Goal: Task Accomplishment & Management: Complete application form

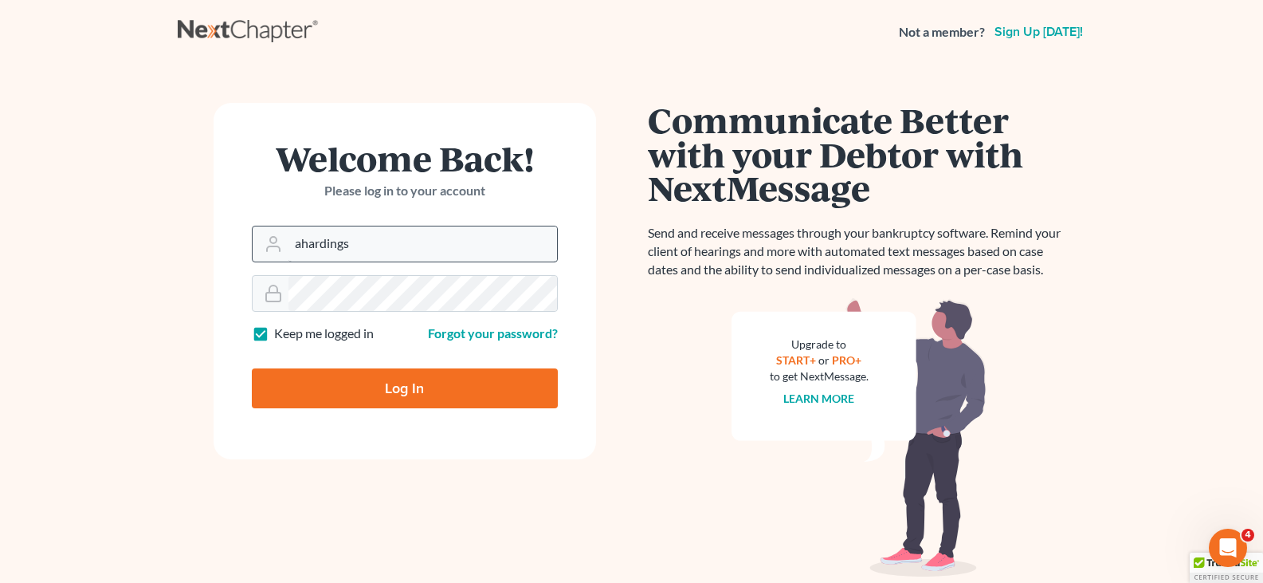
click at [389, 250] on input "ahardings" at bounding box center [422, 243] width 269 height 35
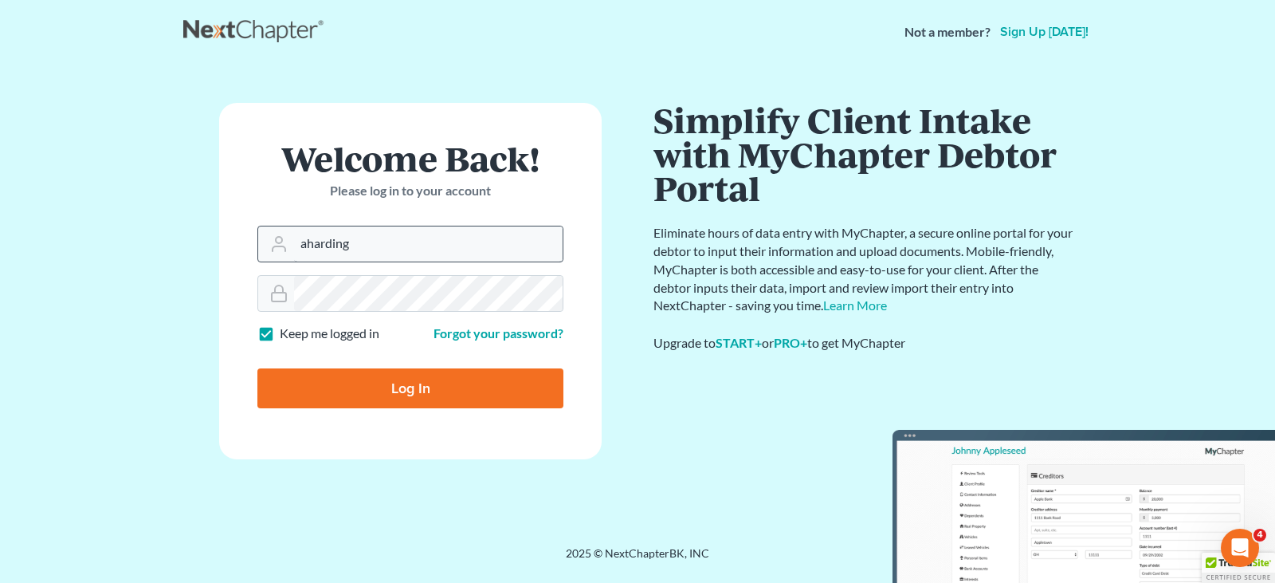
type input "aharding@hardingslaw.com"
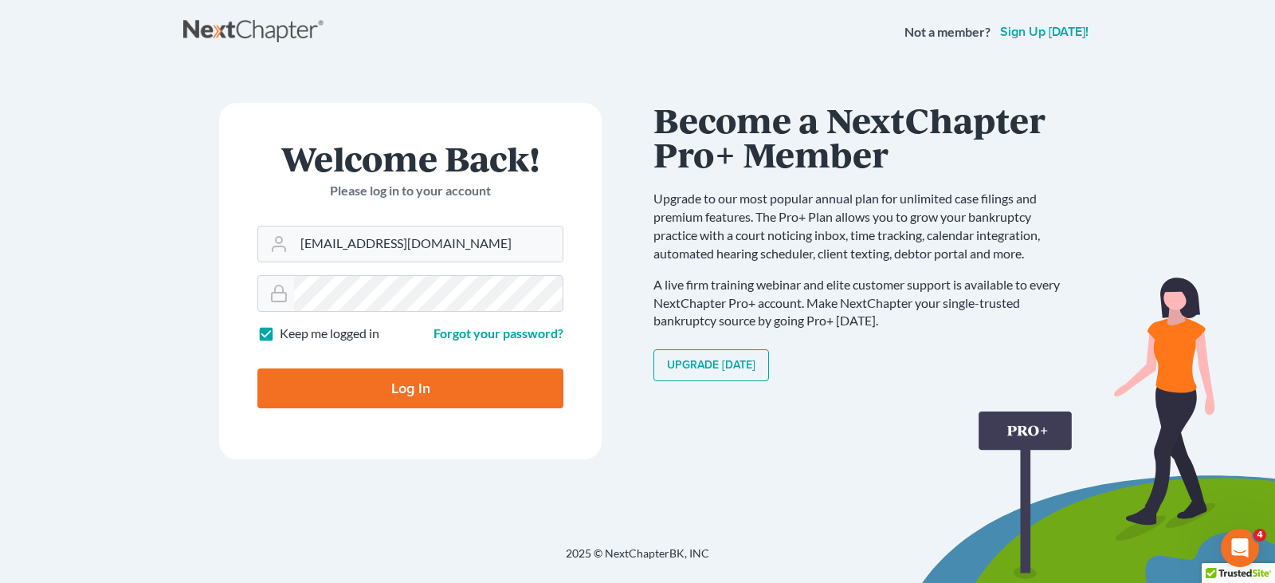
click at [401, 390] on input "Log In" at bounding box center [410, 388] width 306 height 40
type input "Thinking..."
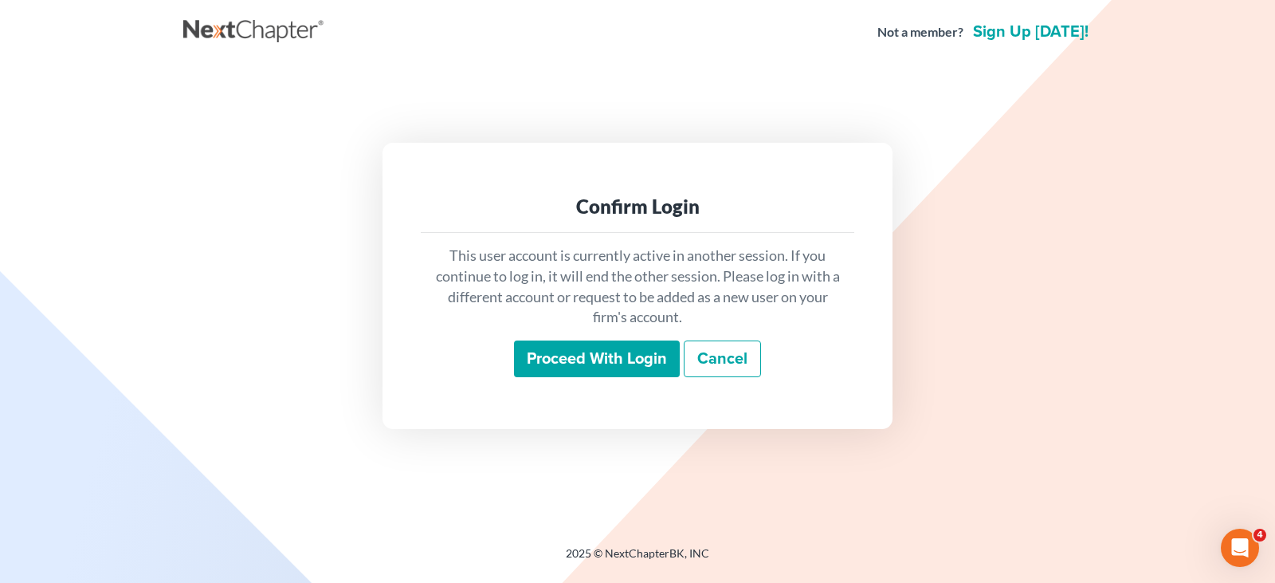
click at [614, 362] on input "Proceed with login" at bounding box center [597, 358] width 166 height 37
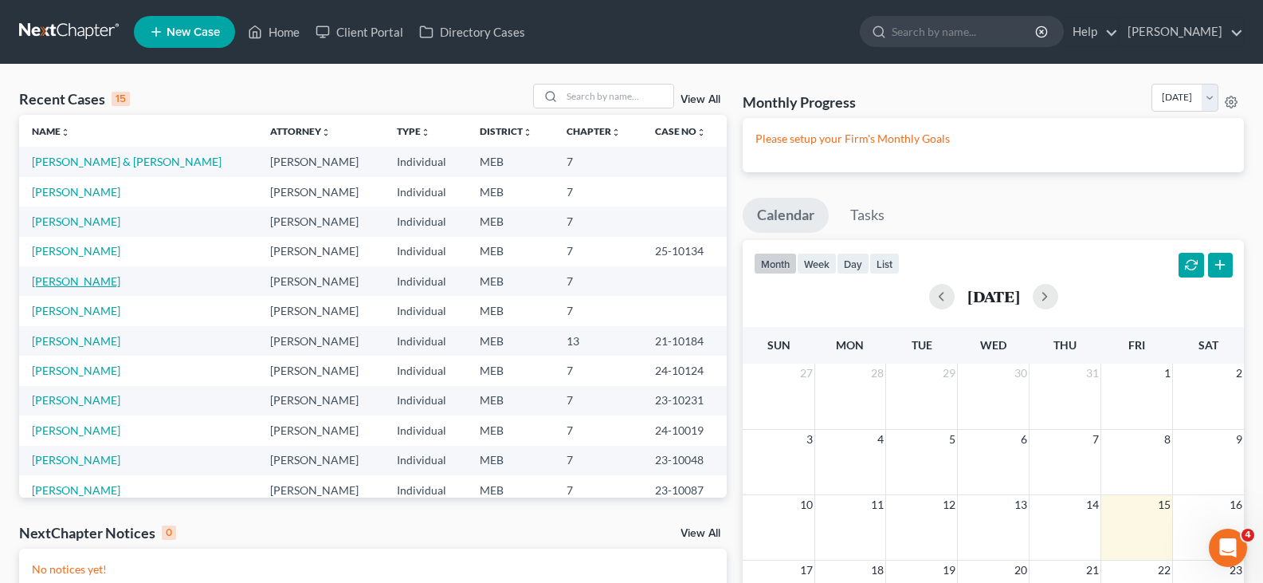
click at [71, 280] on link "[PERSON_NAME]" at bounding box center [76, 281] width 88 height 14
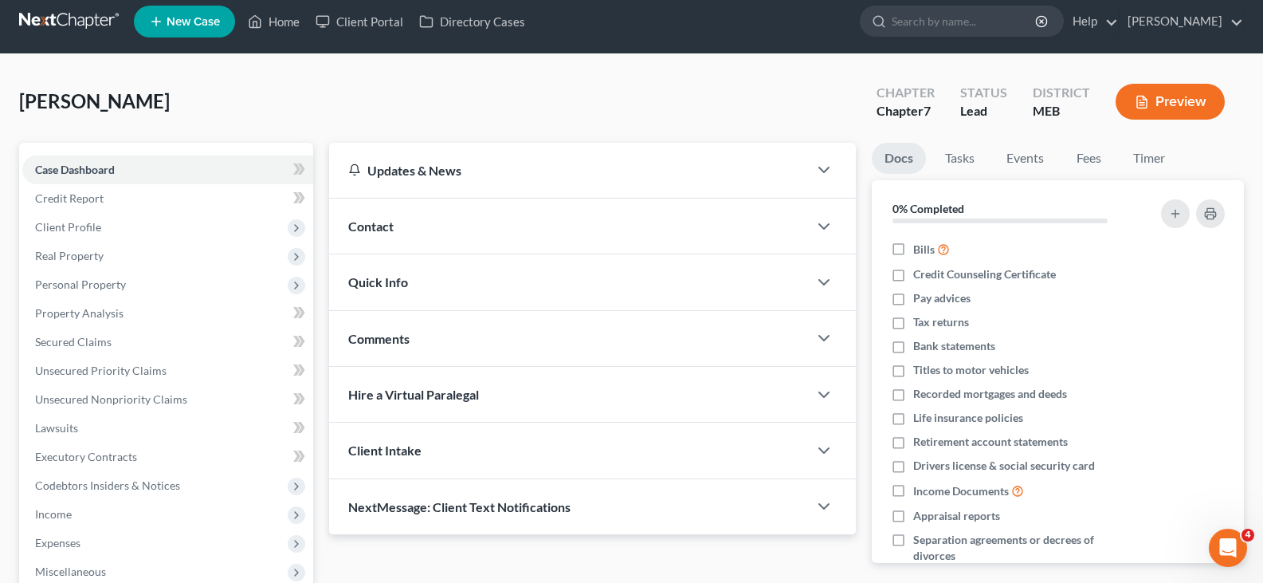
scroll to position [239, 0]
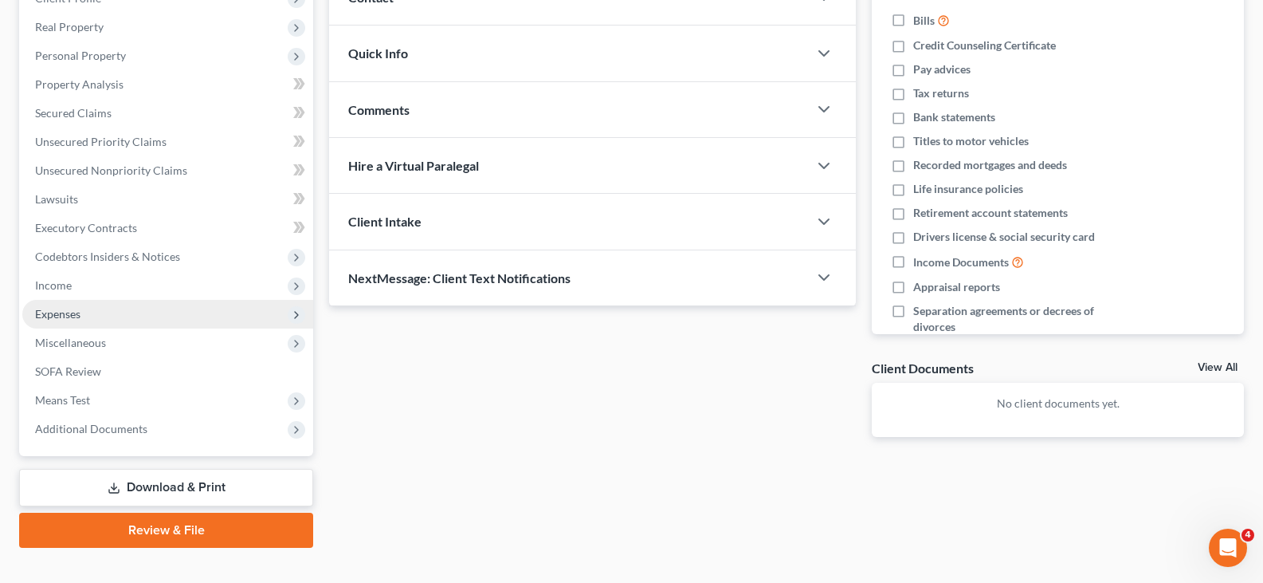
click at [57, 320] on span "Expenses" at bounding box center [167, 314] width 291 height 29
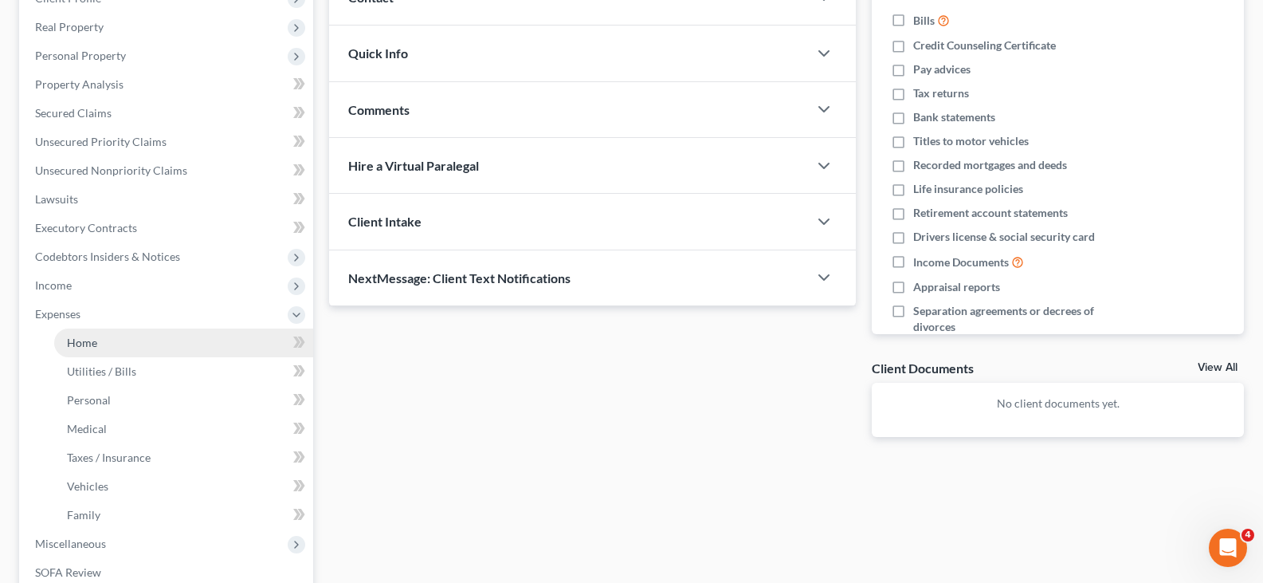
click at [109, 347] on link "Home" at bounding box center [183, 342] width 259 height 29
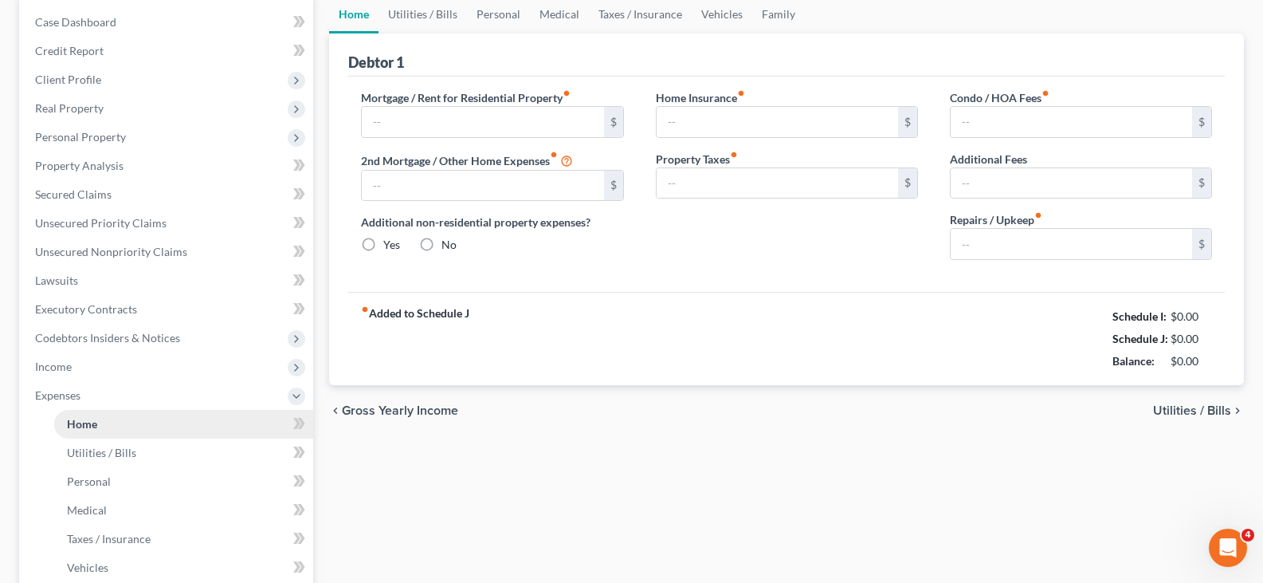
scroll to position [18, 0]
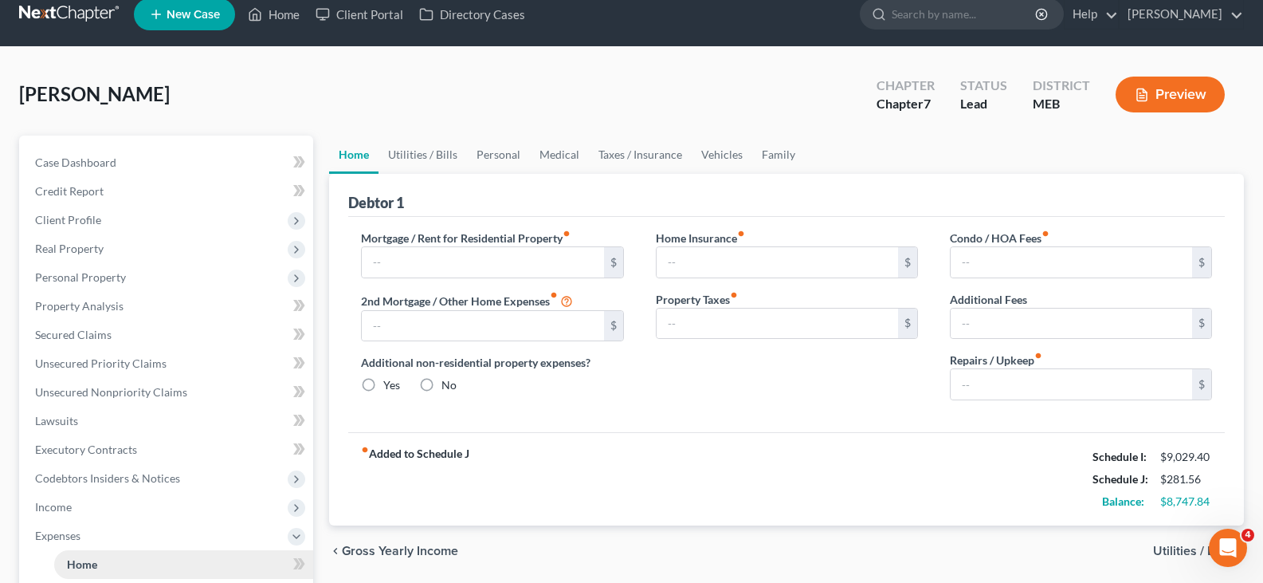
type input "450.00"
type input "0.00"
radio input "true"
type input "100.00"
type input "110.00"
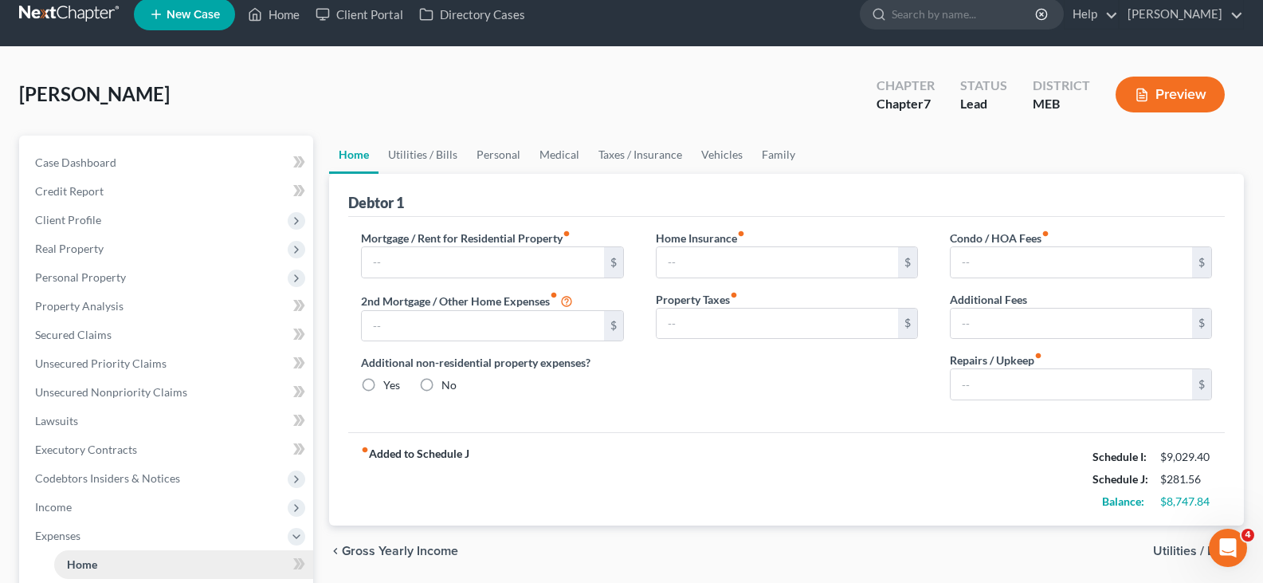
type input "0.00"
type input "200.00"
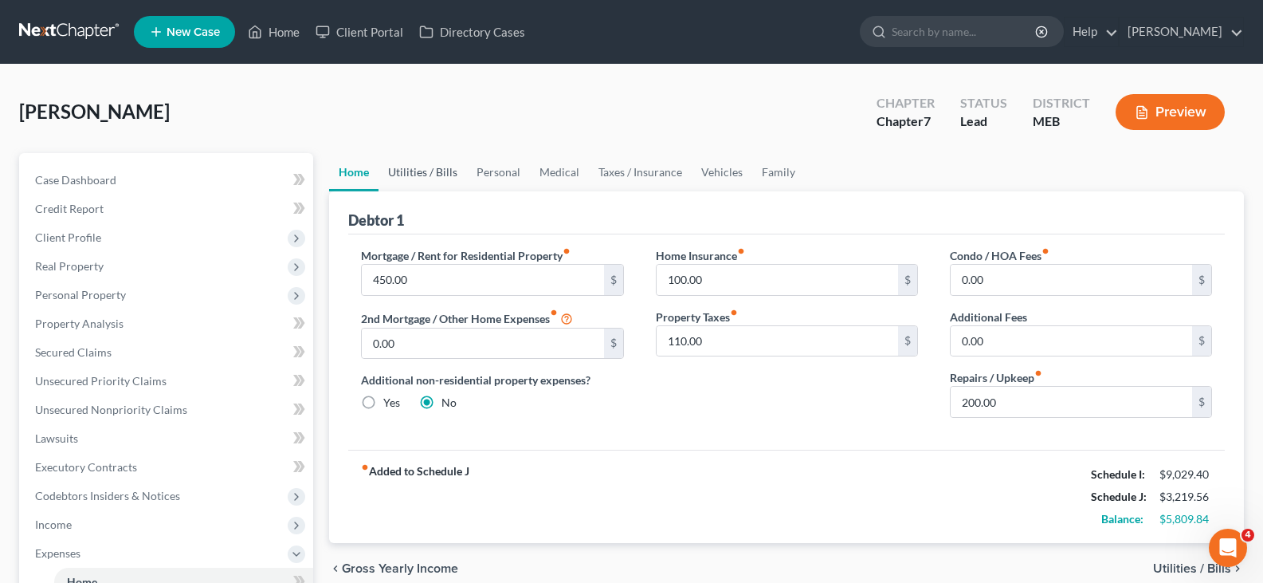
click at [428, 172] on link "Utilities / Bills" at bounding box center [423, 172] width 88 height 38
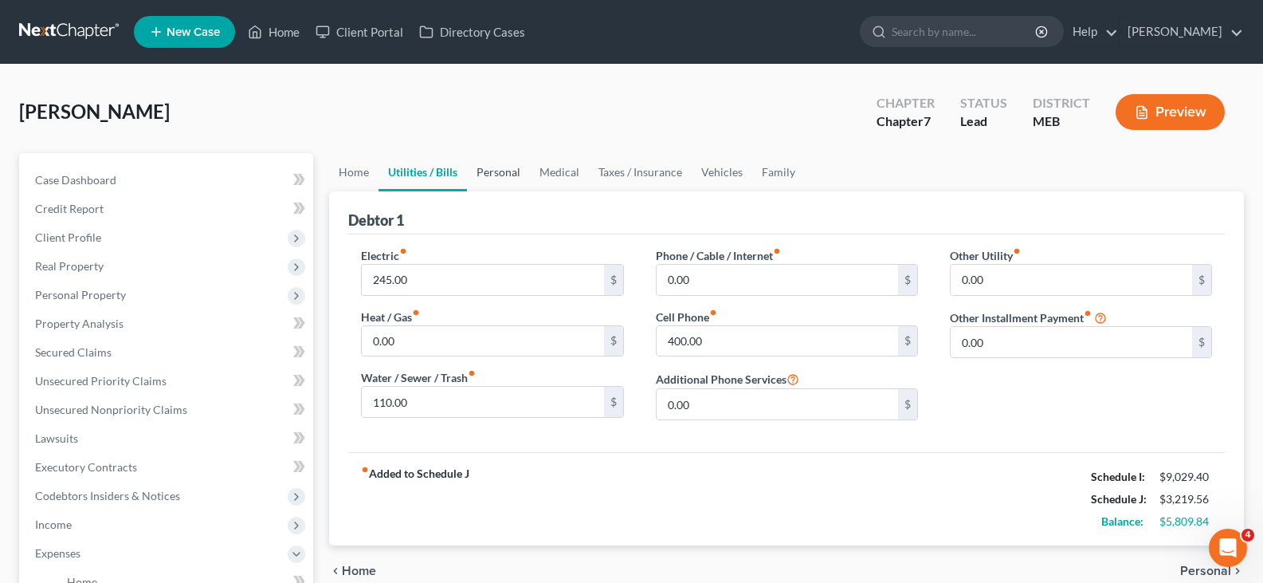
click at [501, 169] on link "Personal" at bounding box center [498, 172] width 63 height 38
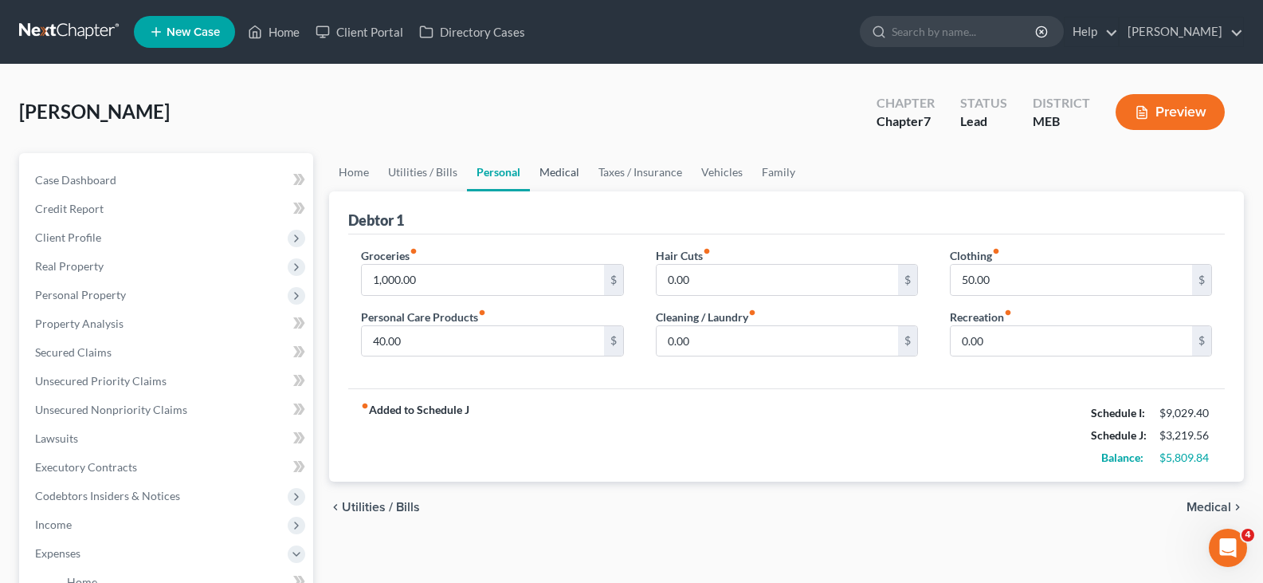
click at [543, 175] on link "Medical" at bounding box center [559, 172] width 59 height 38
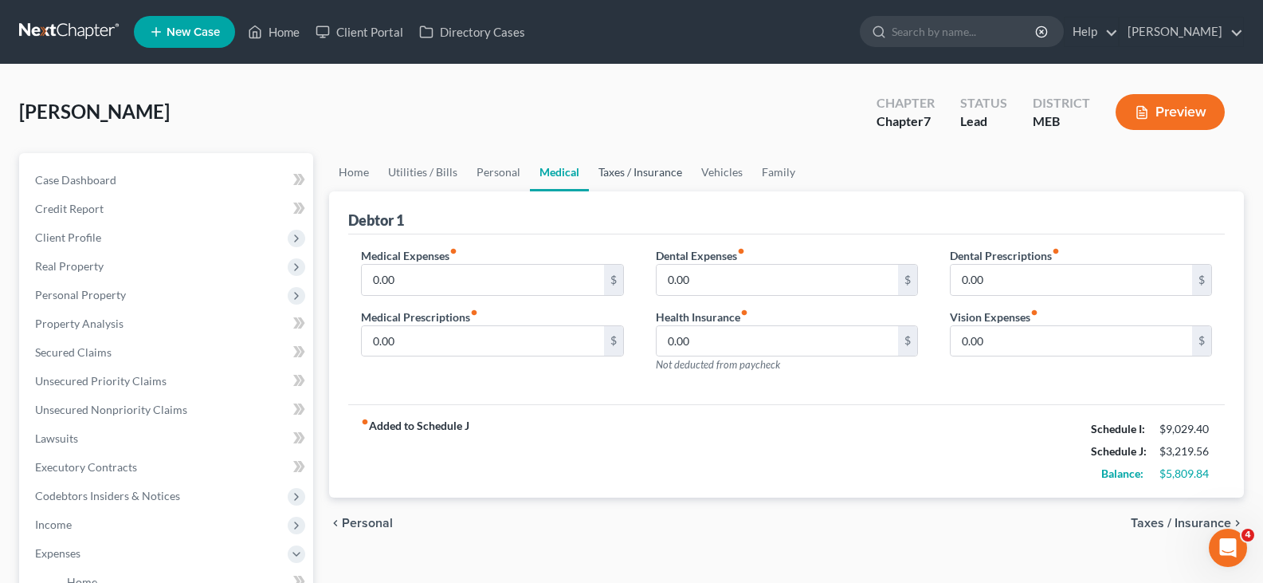
click at [621, 172] on link "Taxes / Insurance" at bounding box center [640, 172] width 103 height 38
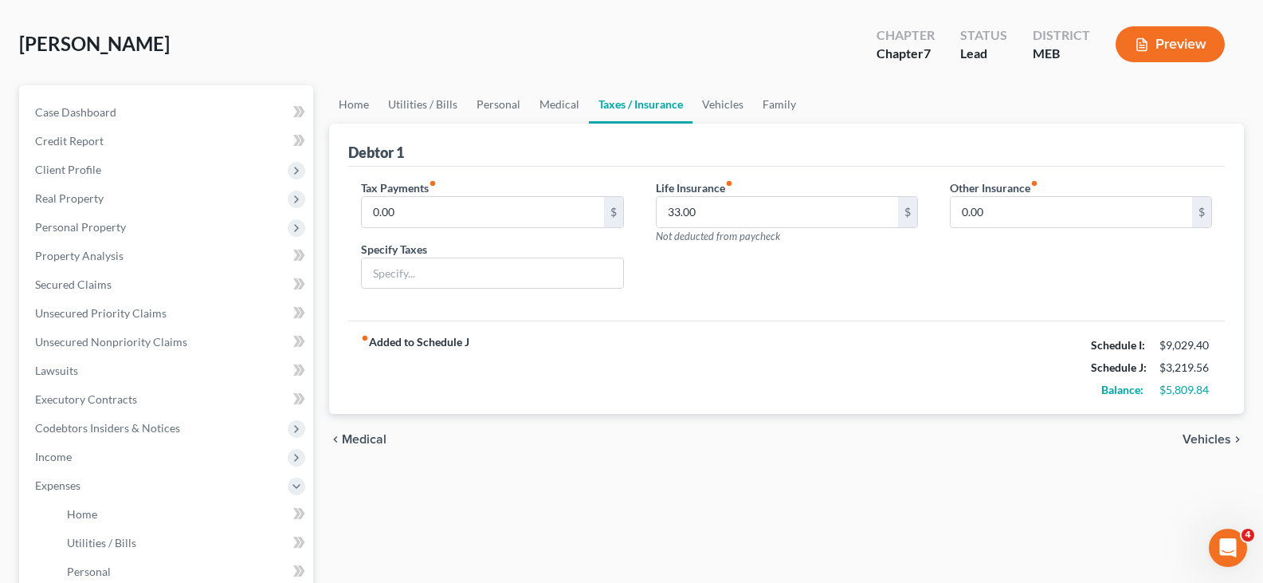
scroll to position [159, 0]
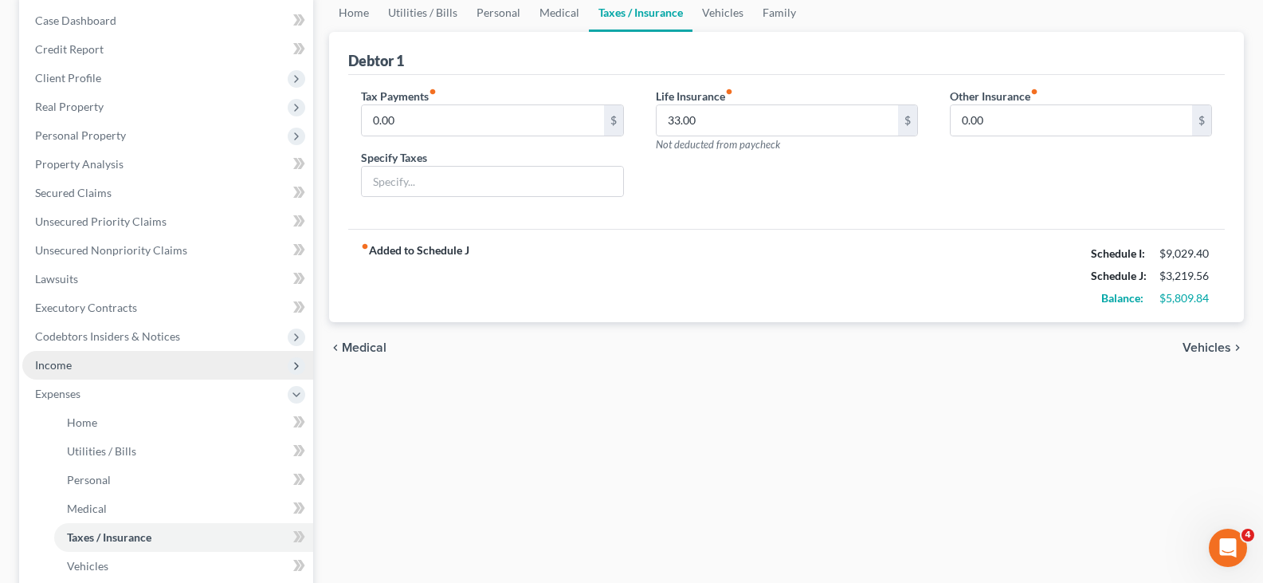
click at [61, 371] on span "Income" at bounding box center [167, 365] width 291 height 29
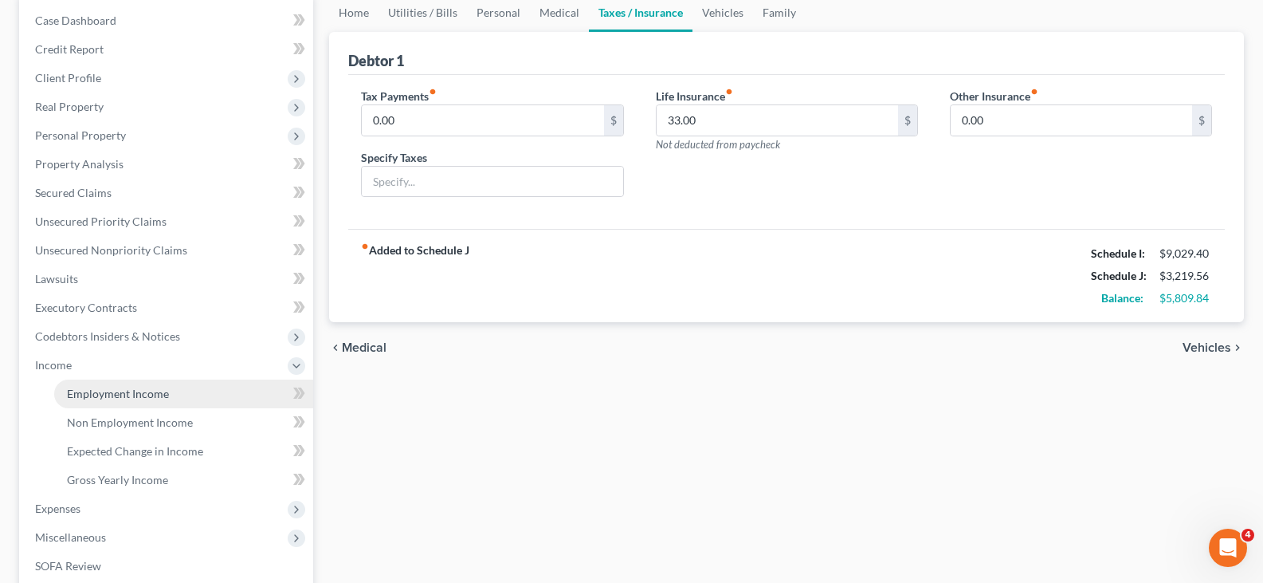
click at [102, 394] on span "Employment Income" at bounding box center [118, 393] width 102 height 14
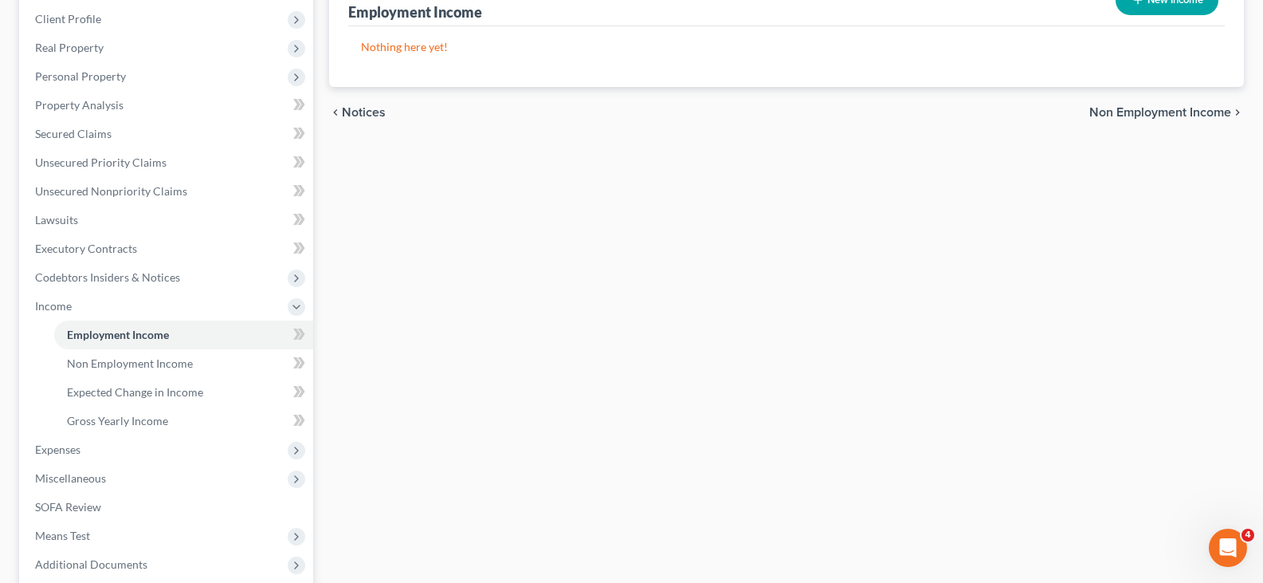
scroll to position [239, 0]
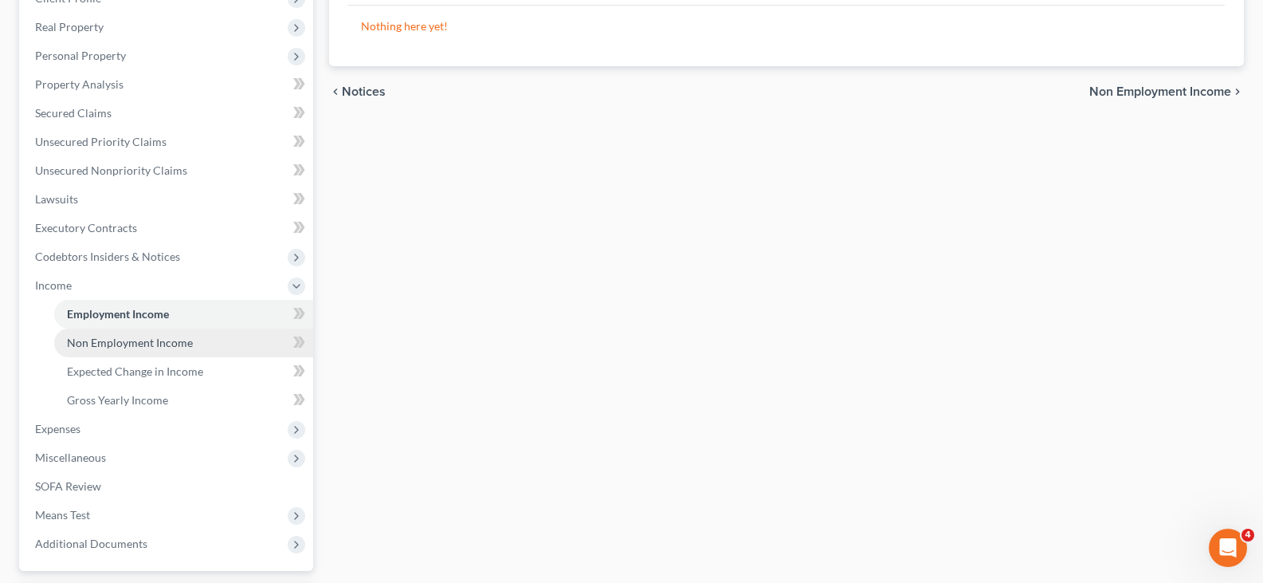
click at [113, 342] on span "Non Employment Income" at bounding box center [130, 342] width 126 height 14
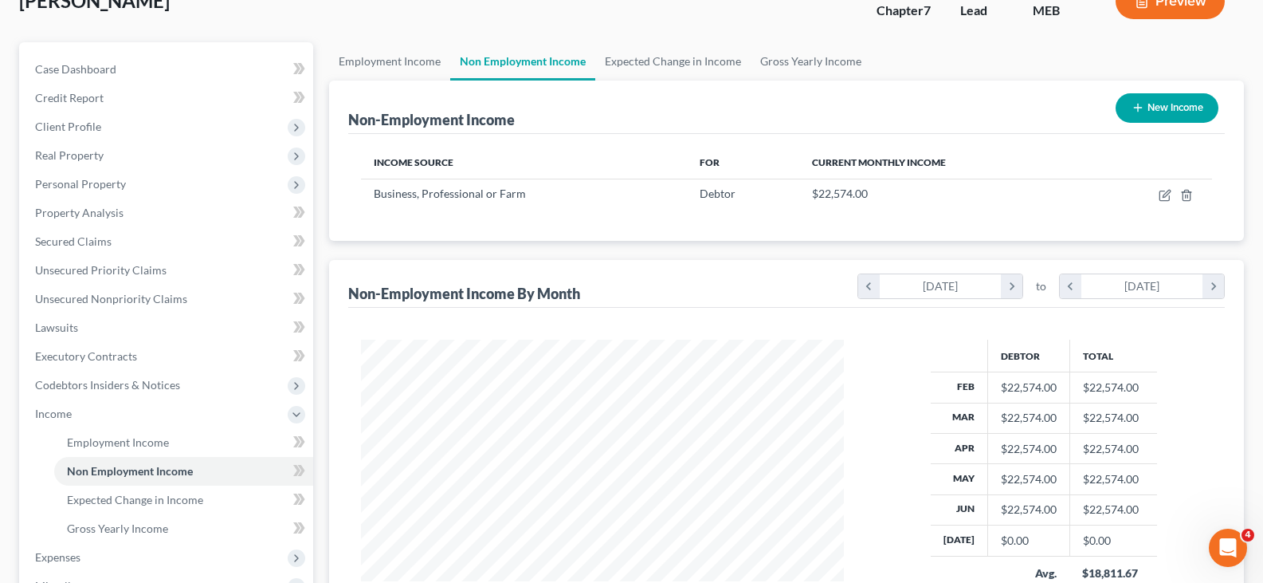
scroll to position [61, 0]
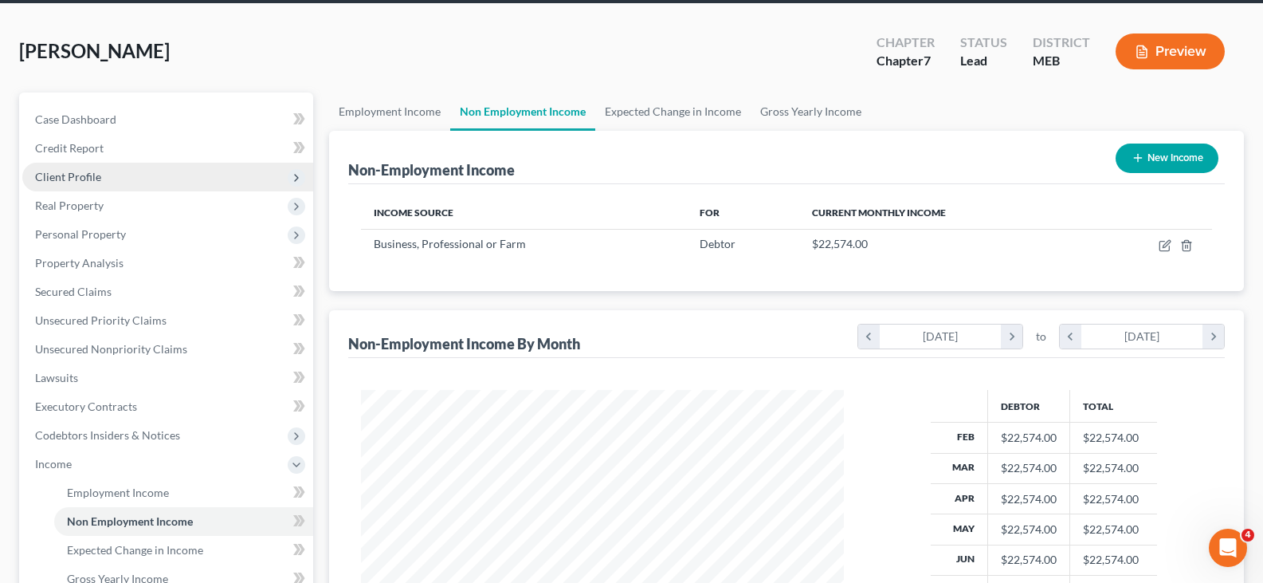
click at [89, 181] on span "Client Profile" at bounding box center [68, 177] width 66 height 14
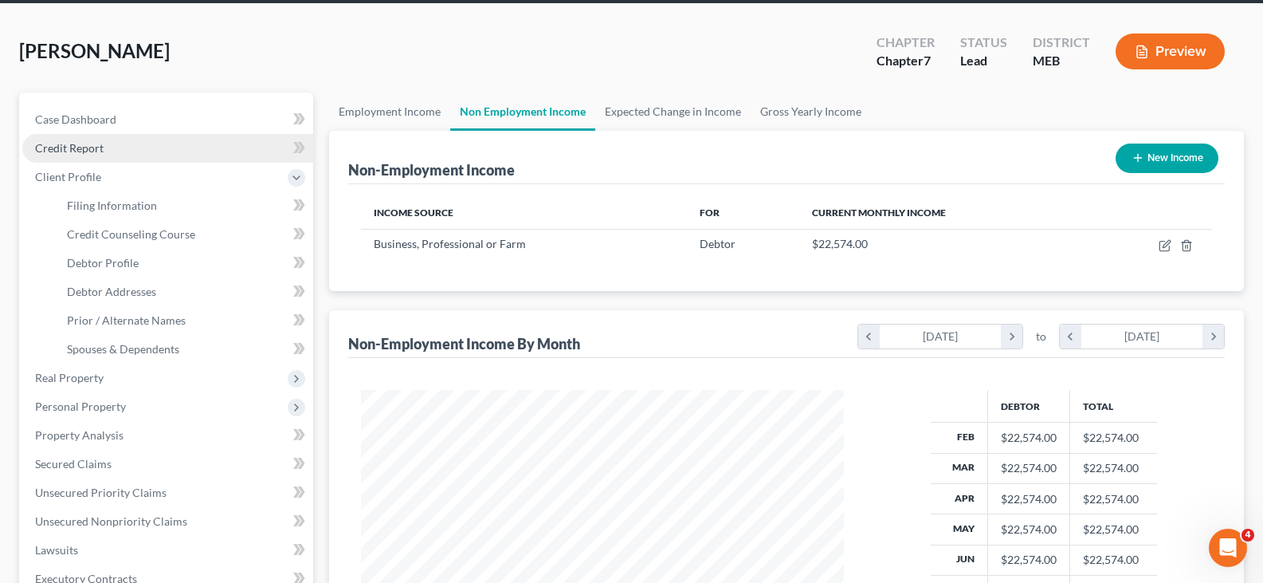
click at [80, 155] on link "Credit Report" at bounding box center [167, 148] width 291 height 29
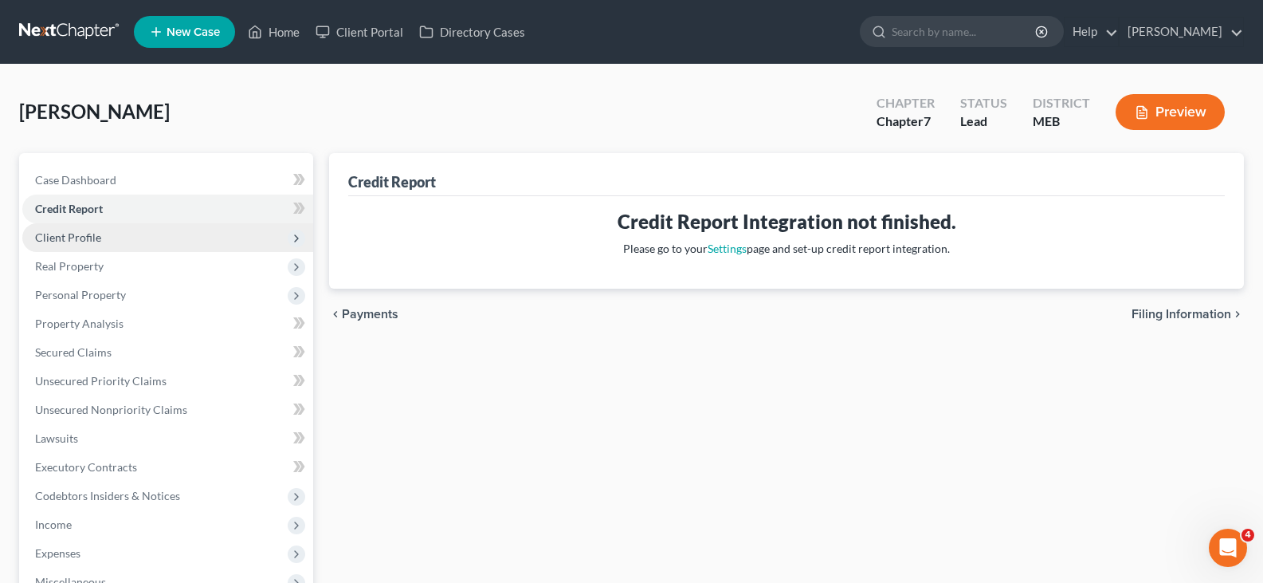
click at [94, 234] on span "Client Profile" at bounding box center [68, 237] width 66 height 14
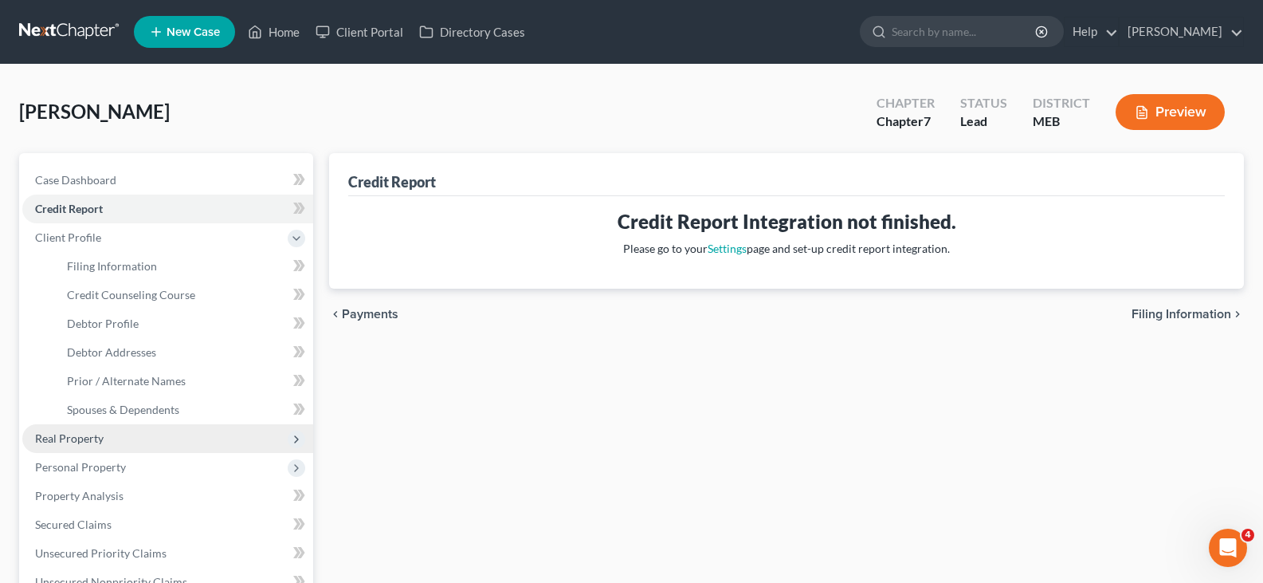
click at [98, 441] on span "Real Property" at bounding box center [69, 438] width 69 height 14
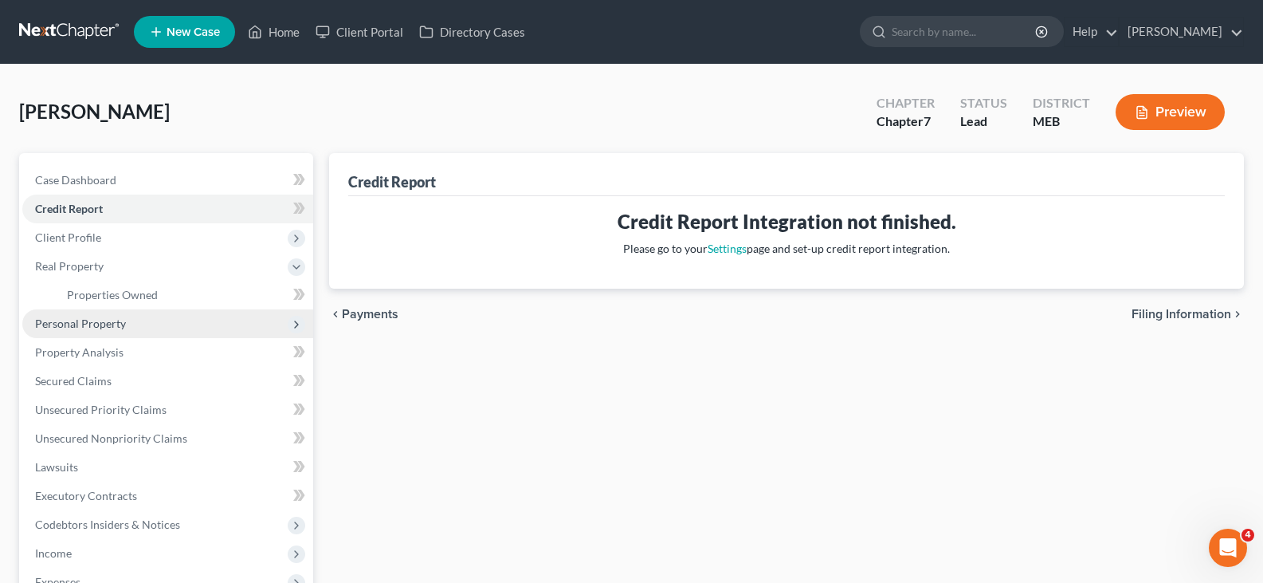
click at [74, 324] on span "Personal Property" at bounding box center [80, 323] width 91 height 14
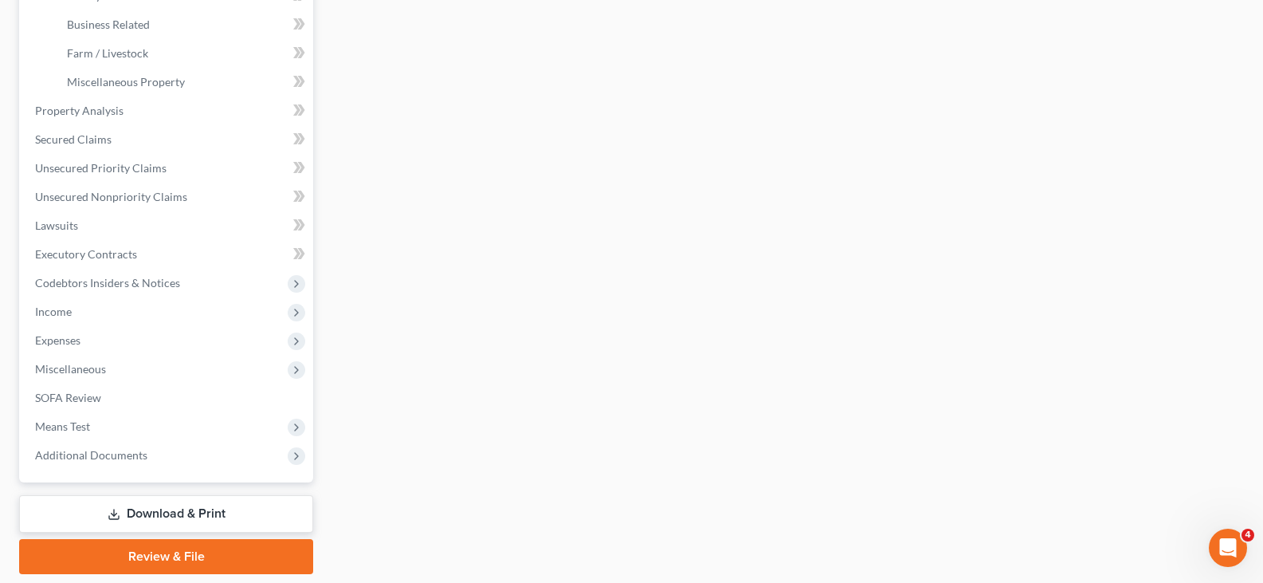
scroll to position [472, 0]
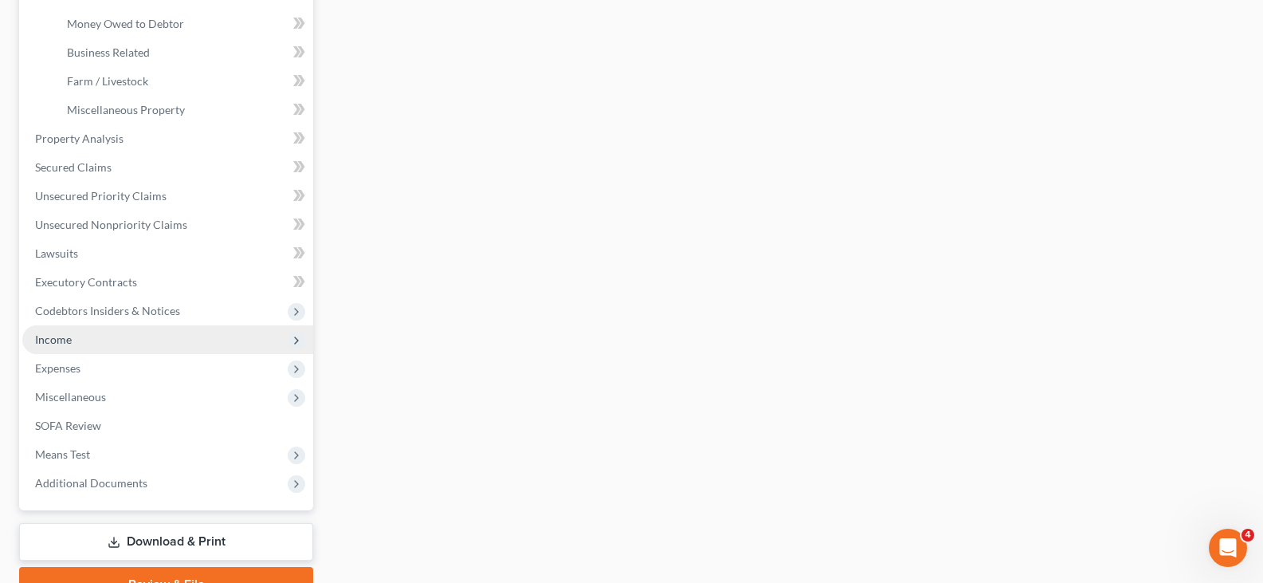
click at [62, 340] on span "Income" at bounding box center [53, 339] width 37 height 14
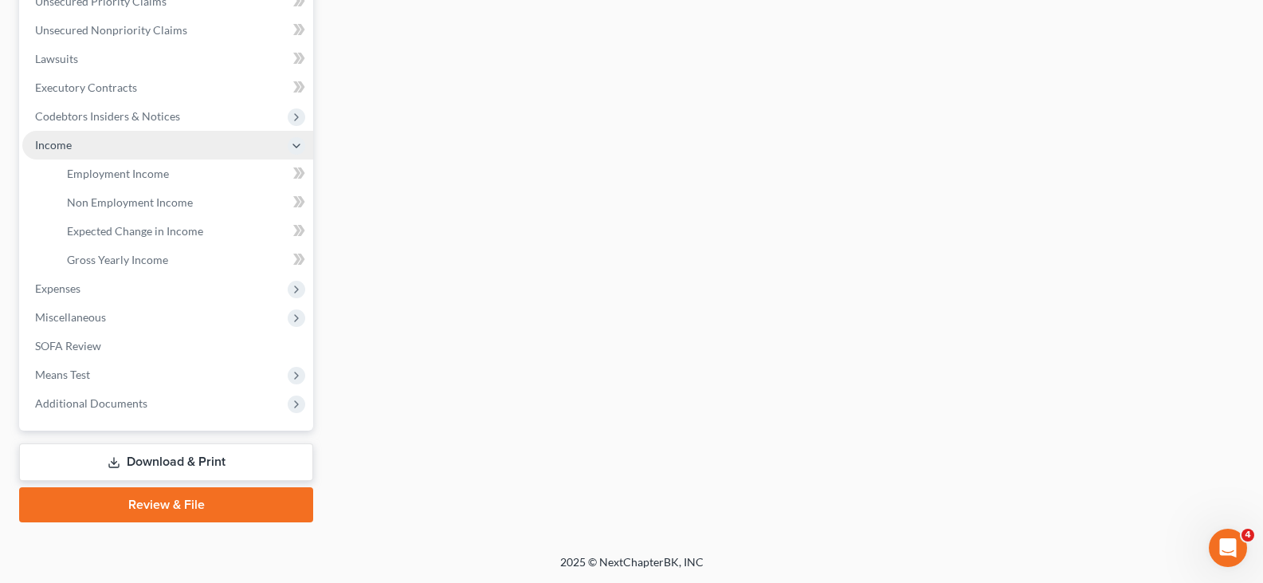
scroll to position [379, 0]
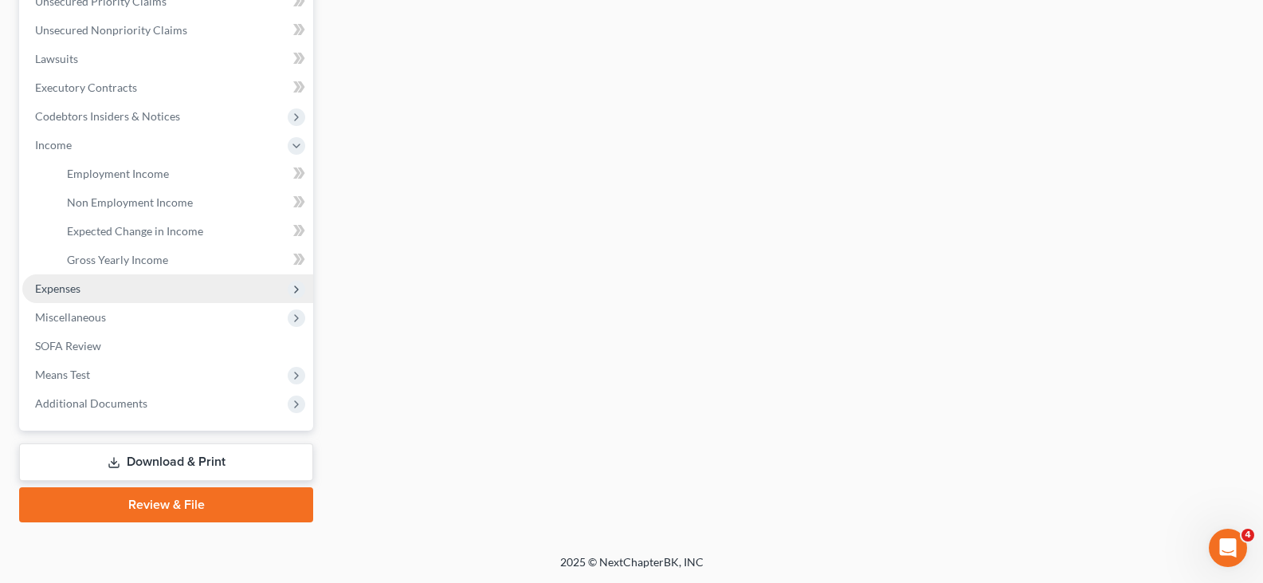
click at [61, 292] on span "Expenses" at bounding box center [57, 288] width 45 height 14
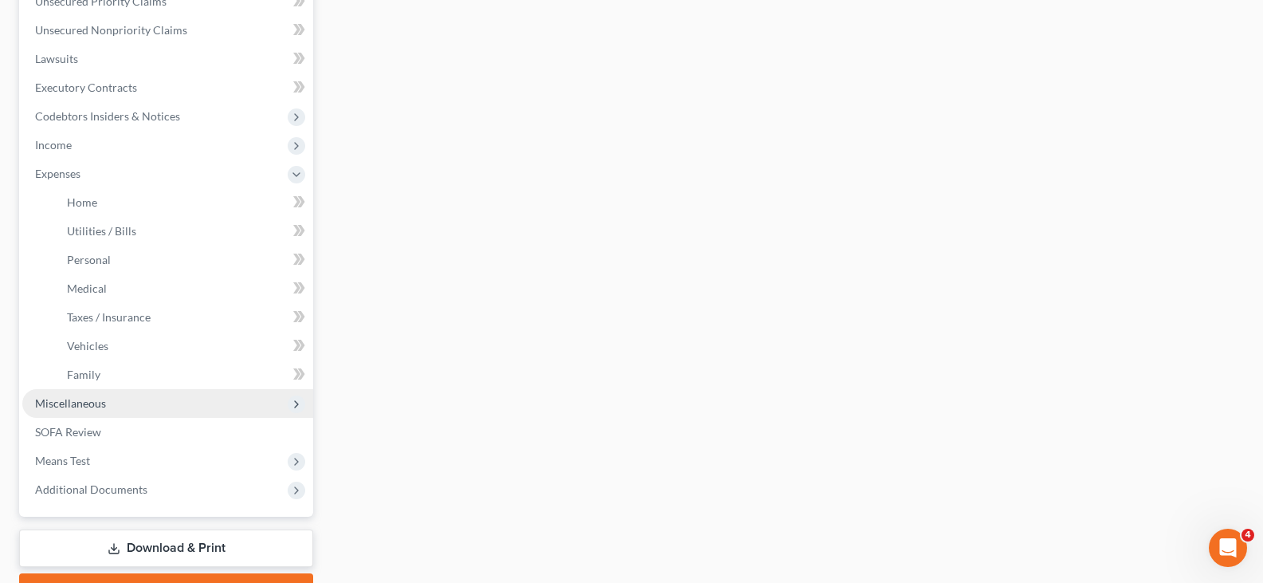
click at [48, 398] on span "Miscellaneous" at bounding box center [70, 403] width 71 height 14
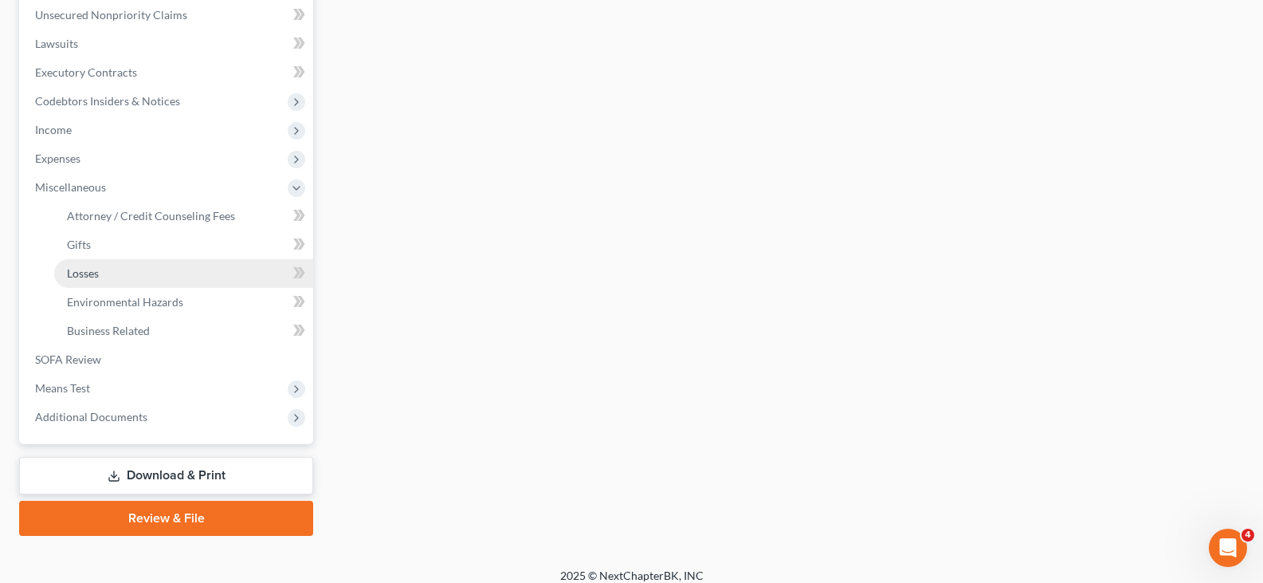
scroll to position [408, 0]
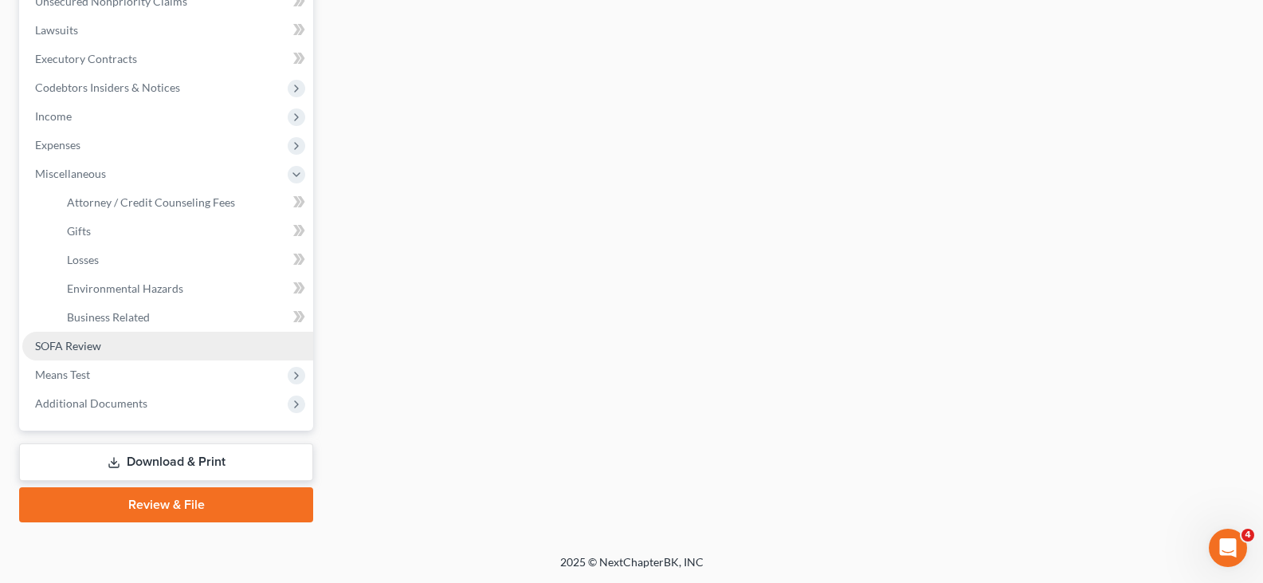
click at [68, 344] on span "SOFA Review" at bounding box center [68, 346] width 66 height 14
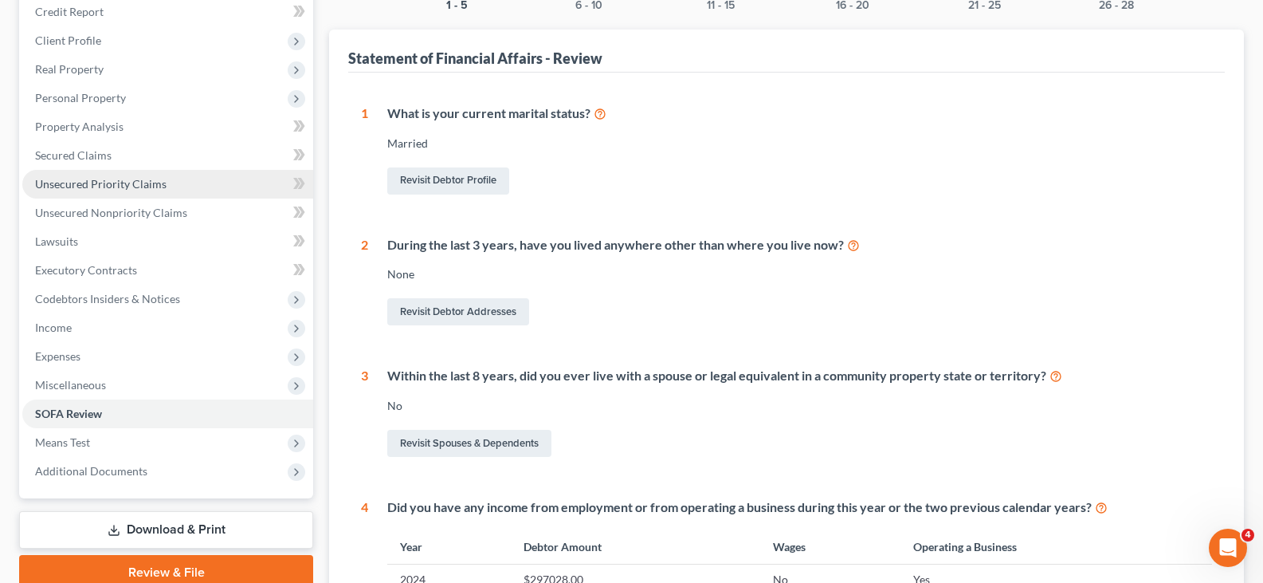
scroll to position [239, 0]
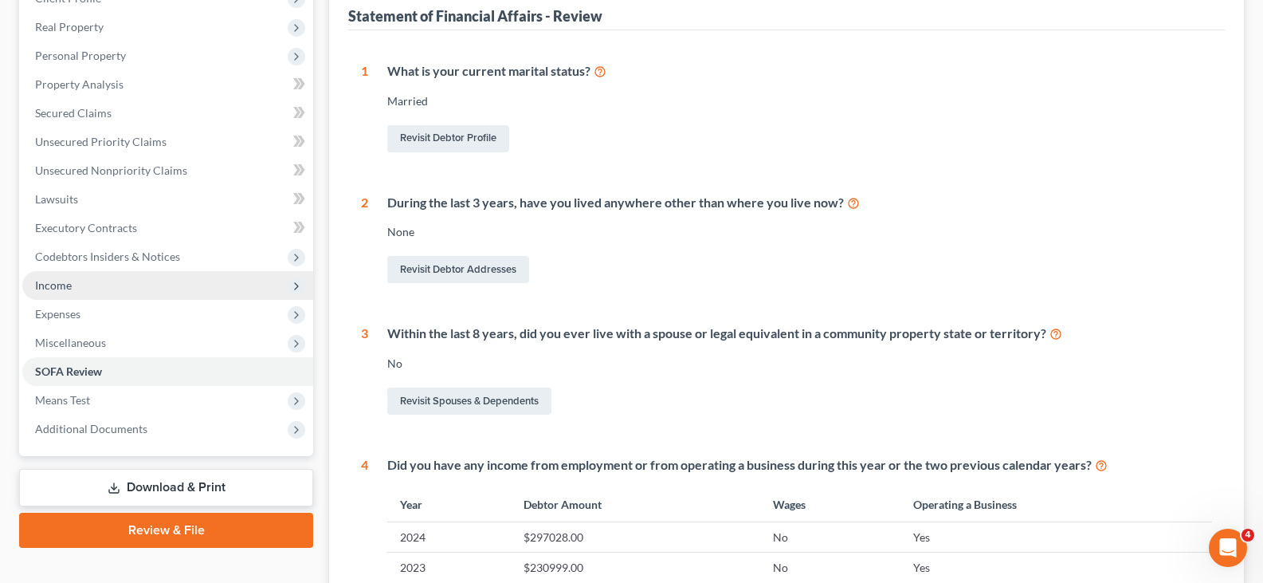
click at [61, 280] on span "Income" at bounding box center [53, 285] width 37 height 14
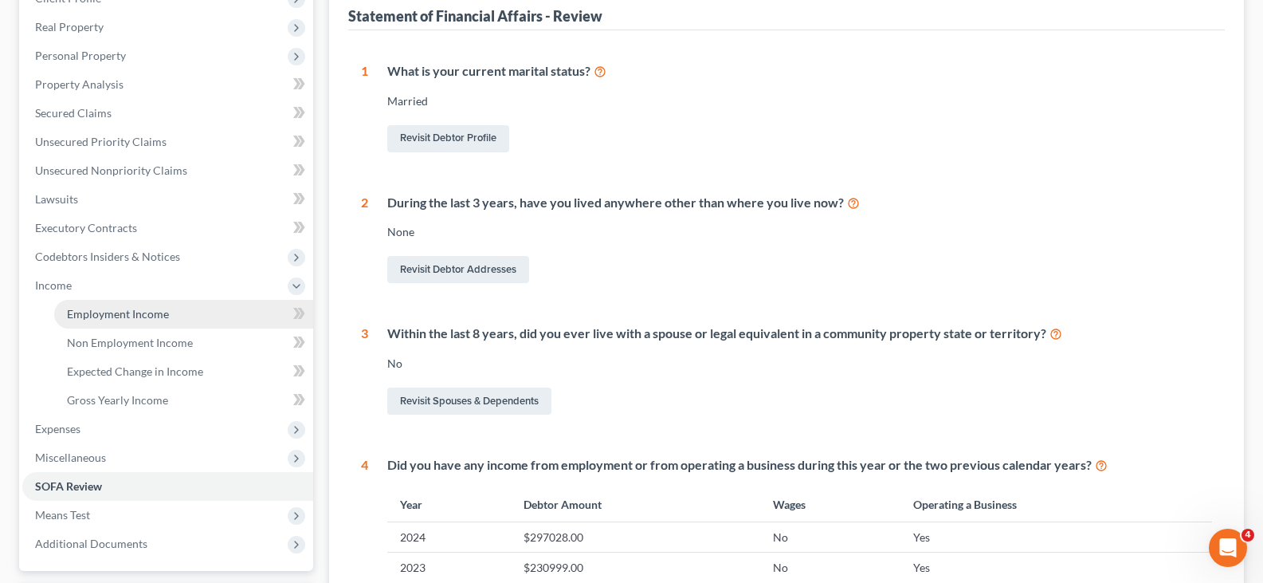
click at [125, 320] on span "Employment Income" at bounding box center [118, 314] width 102 height 14
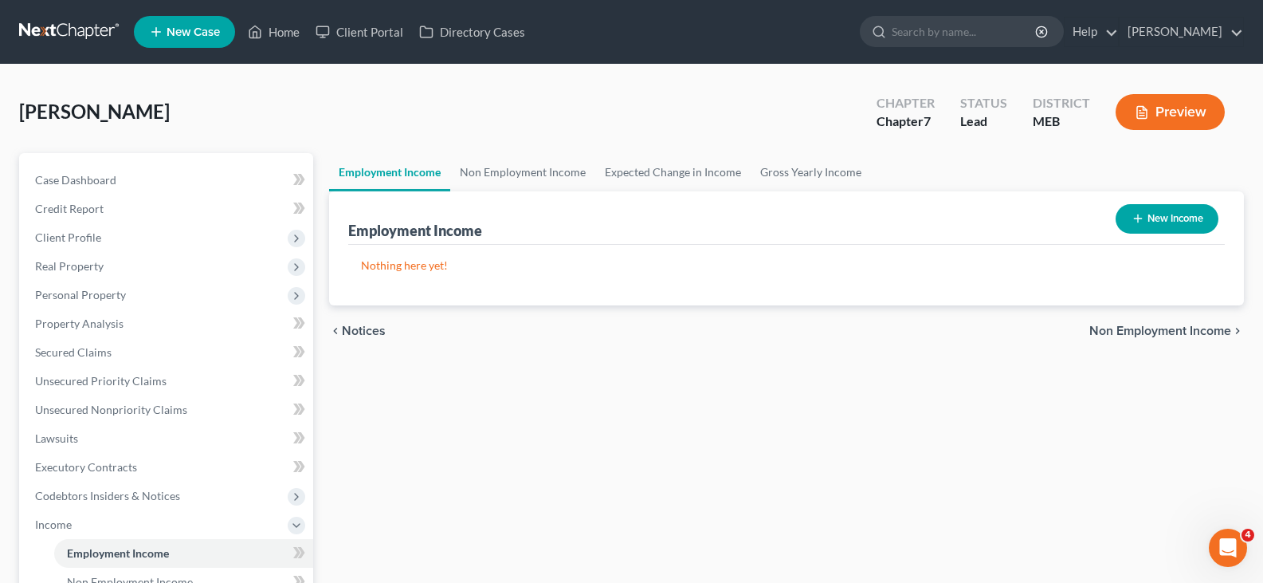
click at [1152, 214] on button "New Income" at bounding box center [1167, 218] width 103 height 29
select select "0"
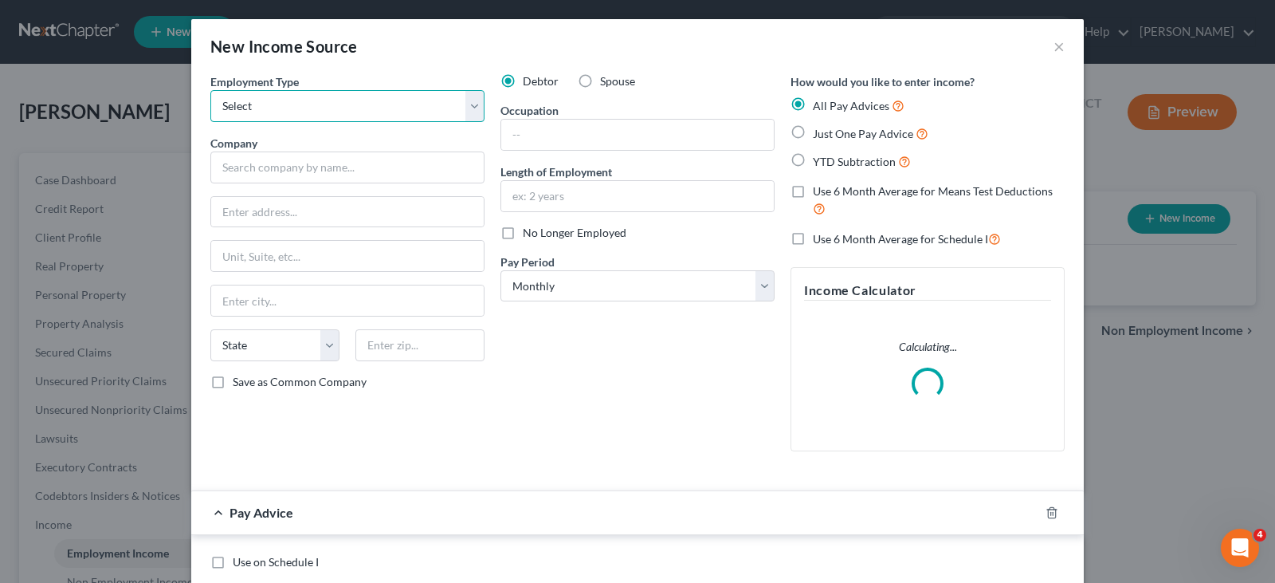
click at [266, 101] on select "Select Full or Part Time Employment Self Employment" at bounding box center [347, 106] width 274 height 32
select select "0"
click at [210, 90] on select "Select Full or Part Time Employment Self Employment" at bounding box center [347, 106] width 274 height 32
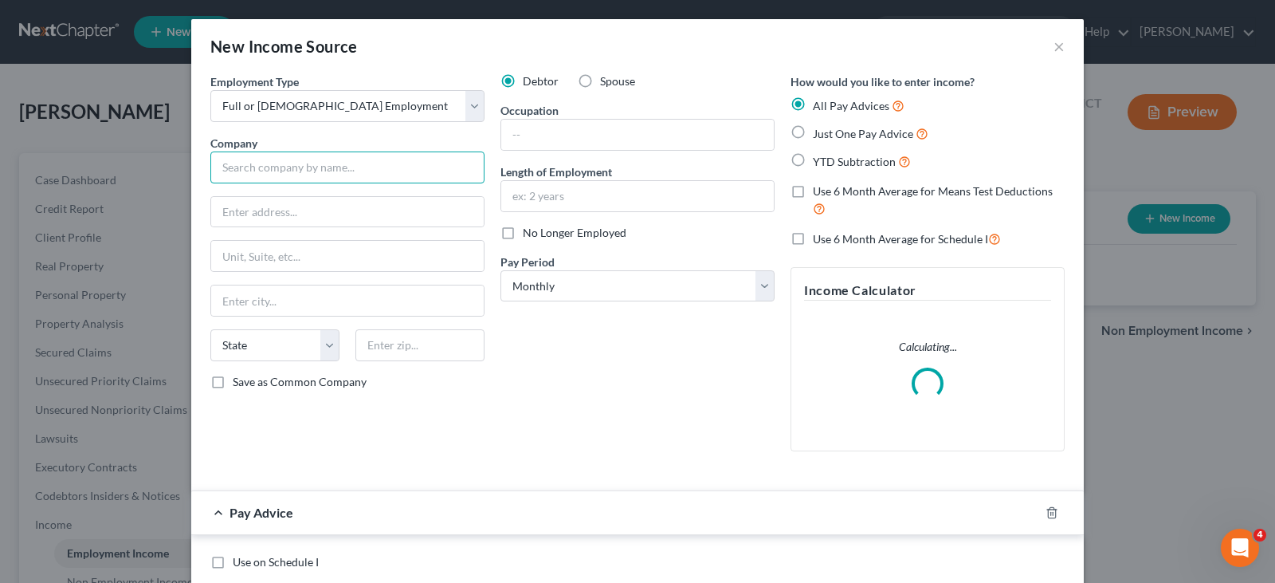
click at [250, 163] on input "text" at bounding box center [347, 167] width 274 height 32
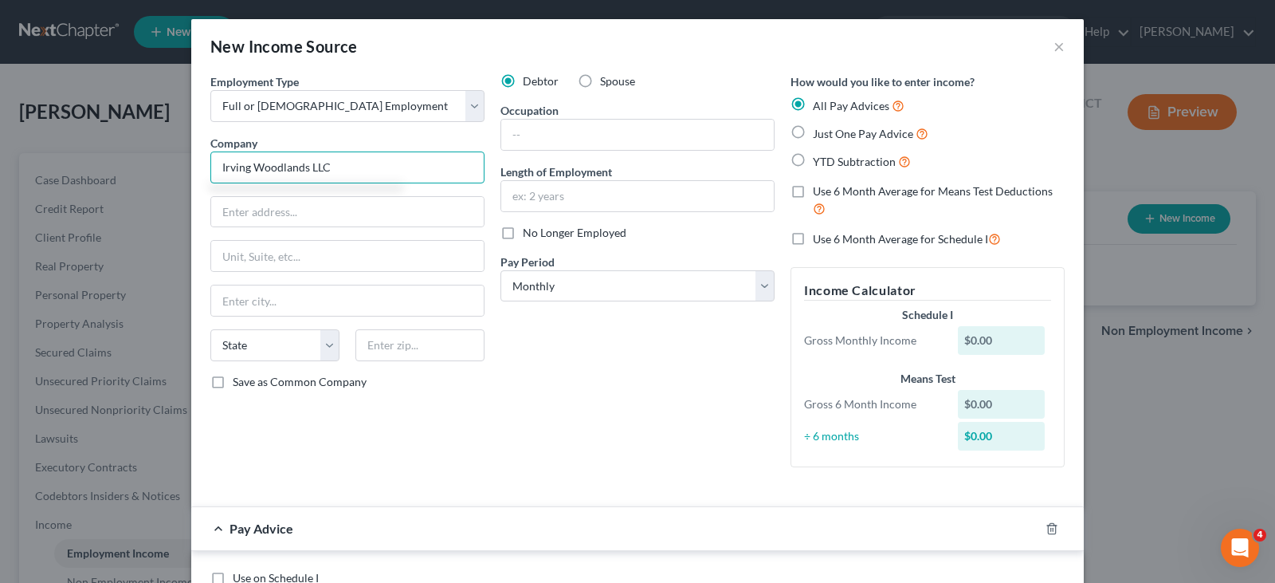
type input "Irving Woodlands LLC"
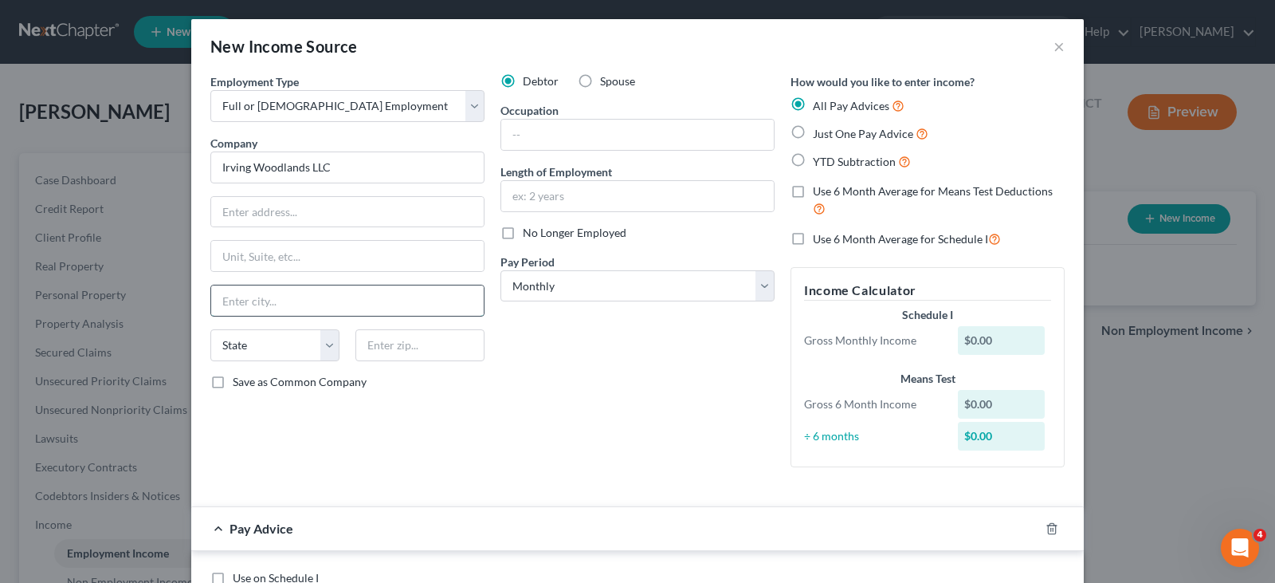
click at [252, 297] on input "text" at bounding box center [347, 300] width 273 height 30
type input "Nashville Plantation"
click at [275, 350] on select "State AL AK AR AZ CA CO CT DE DC FL GA GU HI ID IL IN IA KS KY LA ME MD MA MI M…" at bounding box center [274, 345] width 129 height 32
select select "20"
click at [210, 329] on select "State AL AK AR AZ CA CO CT DE DC FL GA GU HI ID IL IN IA KS KY LA ME MD MA MI M…" at bounding box center [274, 345] width 129 height 32
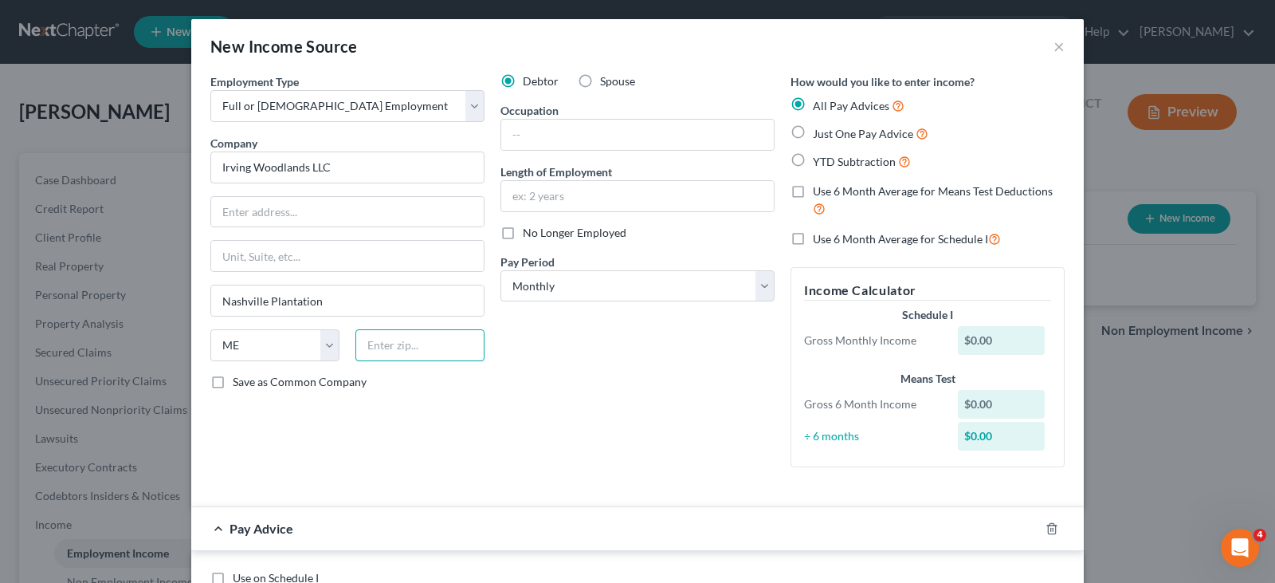
click at [396, 349] on input "text" at bounding box center [419, 345] width 129 height 32
click at [240, 217] on input "text" at bounding box center [347, 212] width 273 height 30
type input "1218 Portage Road"
click at [399, 358] on input "text" at bounding box center [419, 345] width 129 height 32
type input "04732"
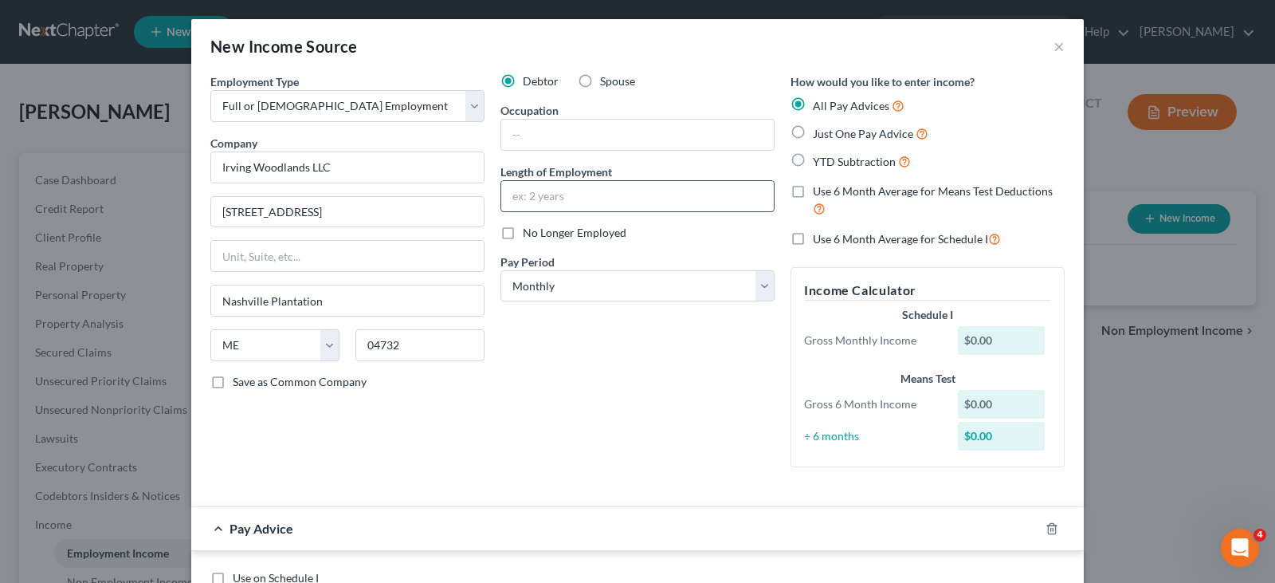
type input "Ashland"
click at [532, 189] on input "text" at bounding box center [637, 196] width 273 height 30
type input "1 month"
click at [548, 141] on input "text" at bounding box center [637, 135] width 273 height 30
drag, startPoint x: 796, startPoint y: 135, endPoint x: 777, endPoint y: 131, distance: 19.5
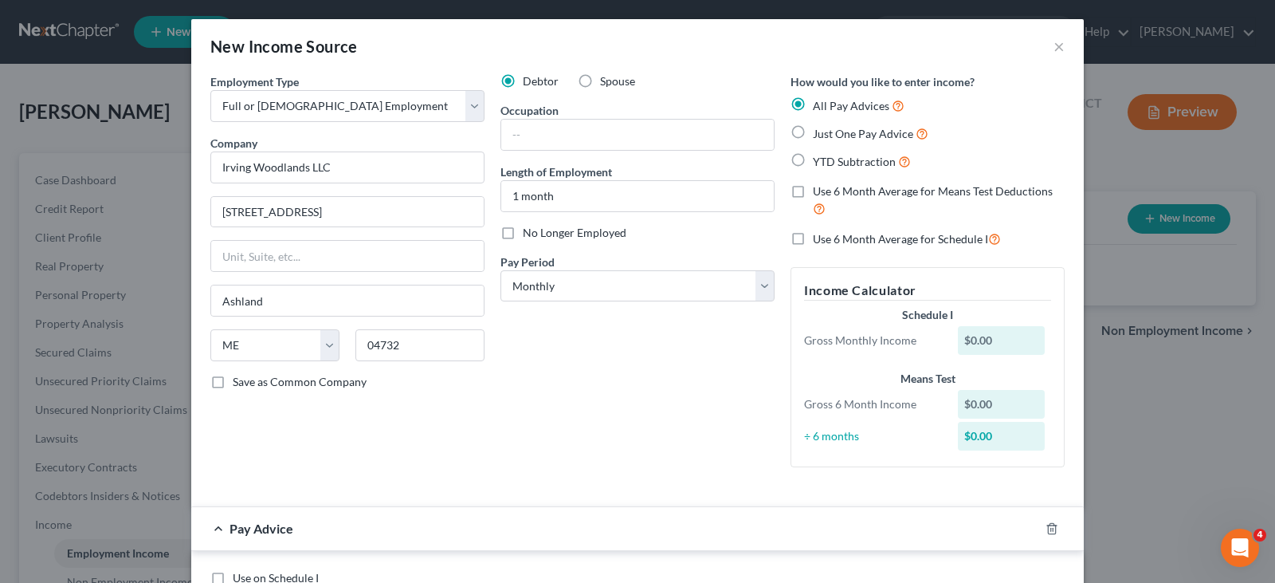
click at [783, 131] on div "How would you like to enter income? All Pay Advices Just One Pay Advice YTD Sub…" at bounding box center [928, 276] width 290 height 406
click at [543, 113] on label "Occupation" at bounding box center [529, 110] width 58 height 17
click at [532, 125] on input "text" at bounding box center [637, 135] width 273 height 30
click at [557, 296] on select "Select Monthly Twice Monthly Every Other Week Weekly" at bounding box center [637, 286] width 274 height 32
select select "3"
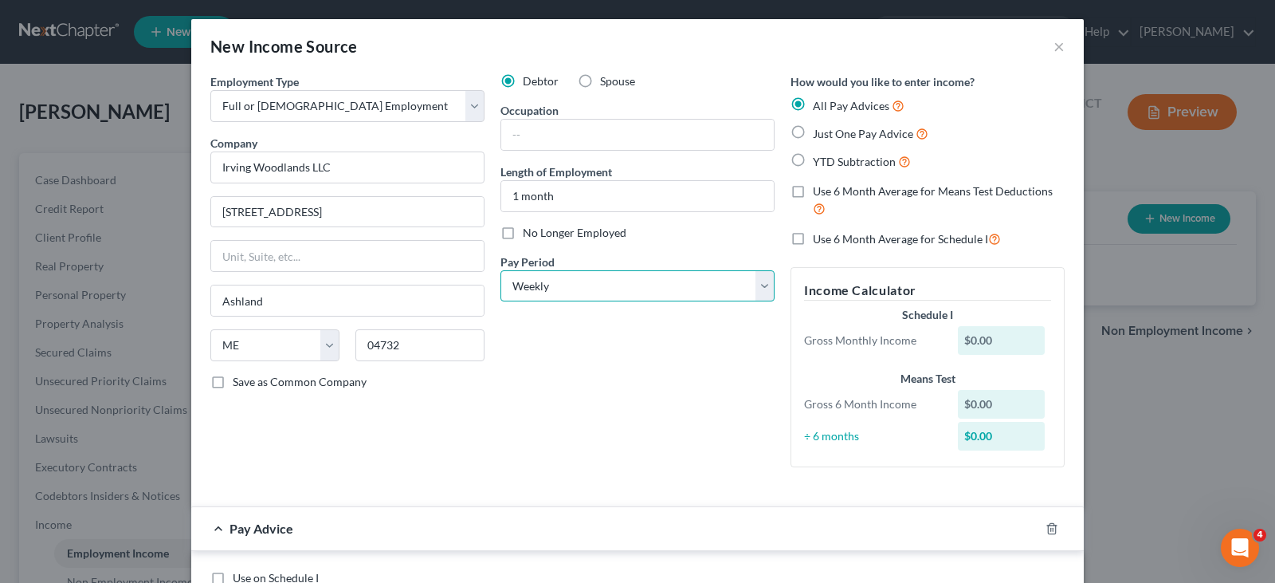
click at [500, 270] on select "Select Monthly Twice Monthly Every Other Week Weekly" at bounding box center [637, 286] width 274 height 32
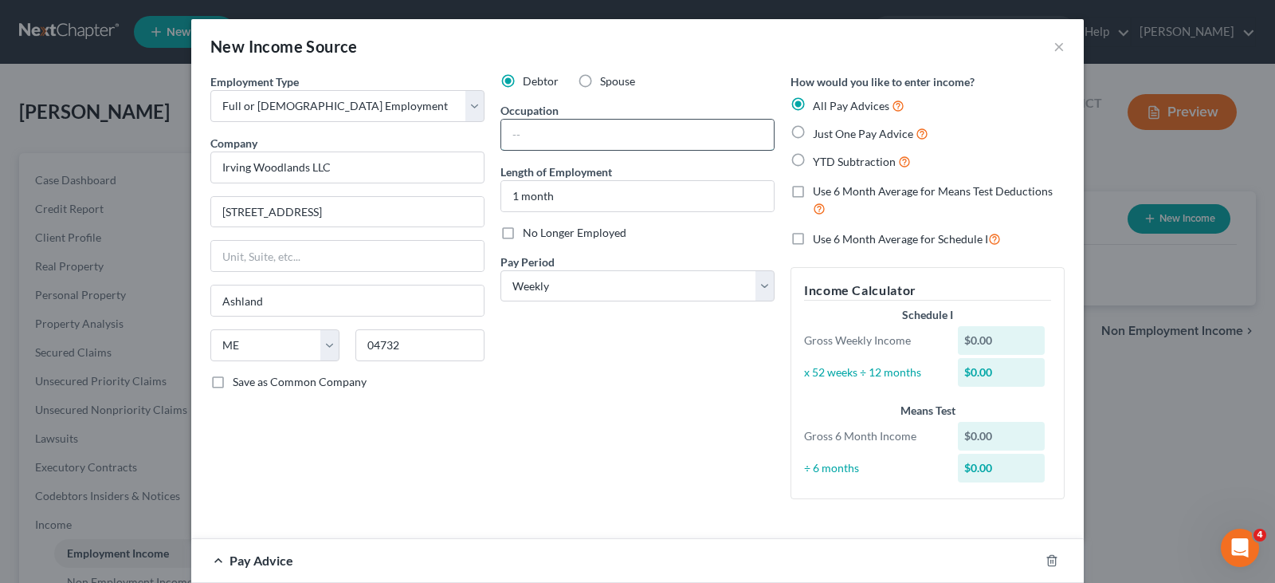
click at [544, 126] on input "text" at bounding box center [637, 135] width 273 height 30
click at [541, 427] on div "Debtor Spouse Occupation Length of Employment 1 month No Longer Employed Pay Pe…" at bounding box center [637, 292] width 290 height 438
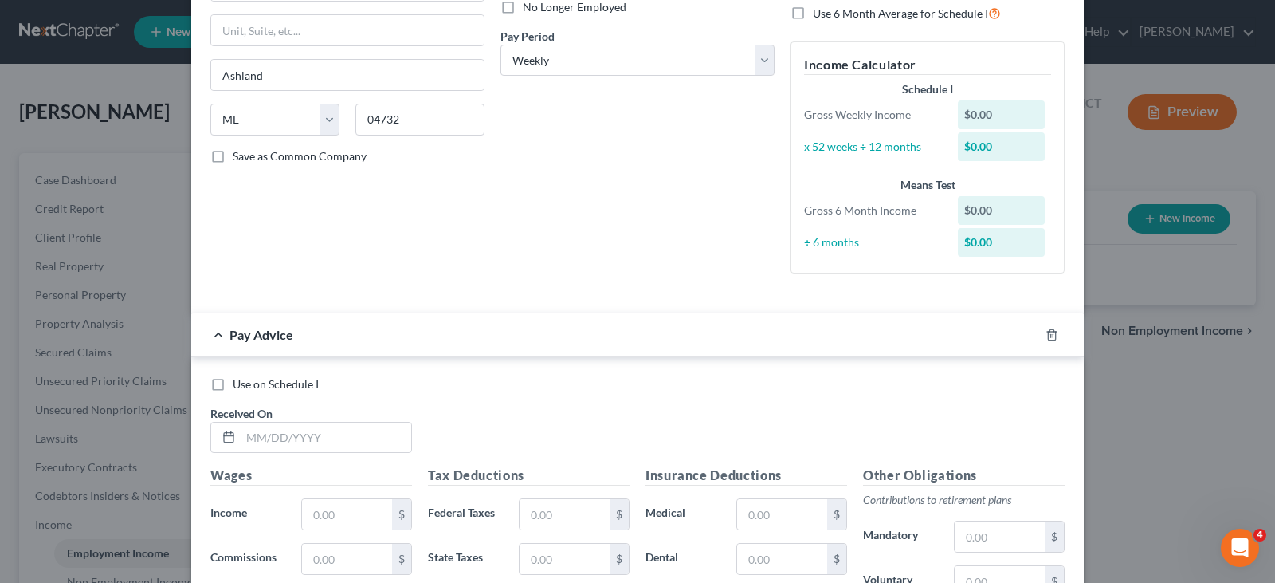
scroll to position [239, 0]
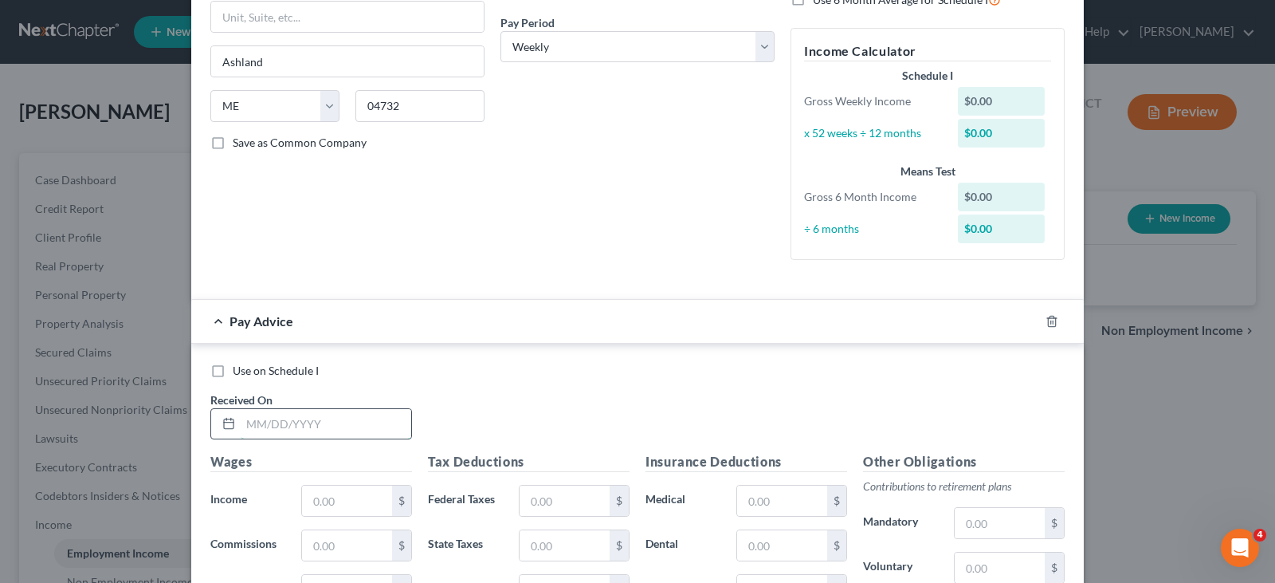
click at [294, 432] on input "text" at bounding box center [326, 424] width 171 height 30
type input "07/24/2025"
click at [323, 491] on input "text" at bounding box center [347, 500] width 90 height 30
type input "0"
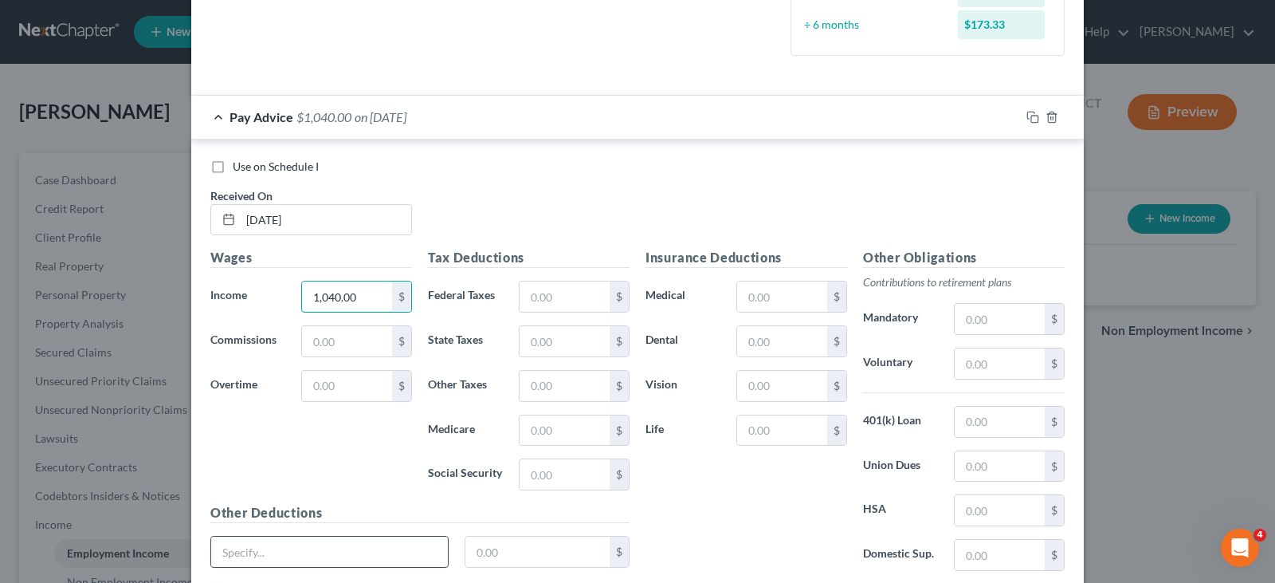
scroll to position [478, 0]
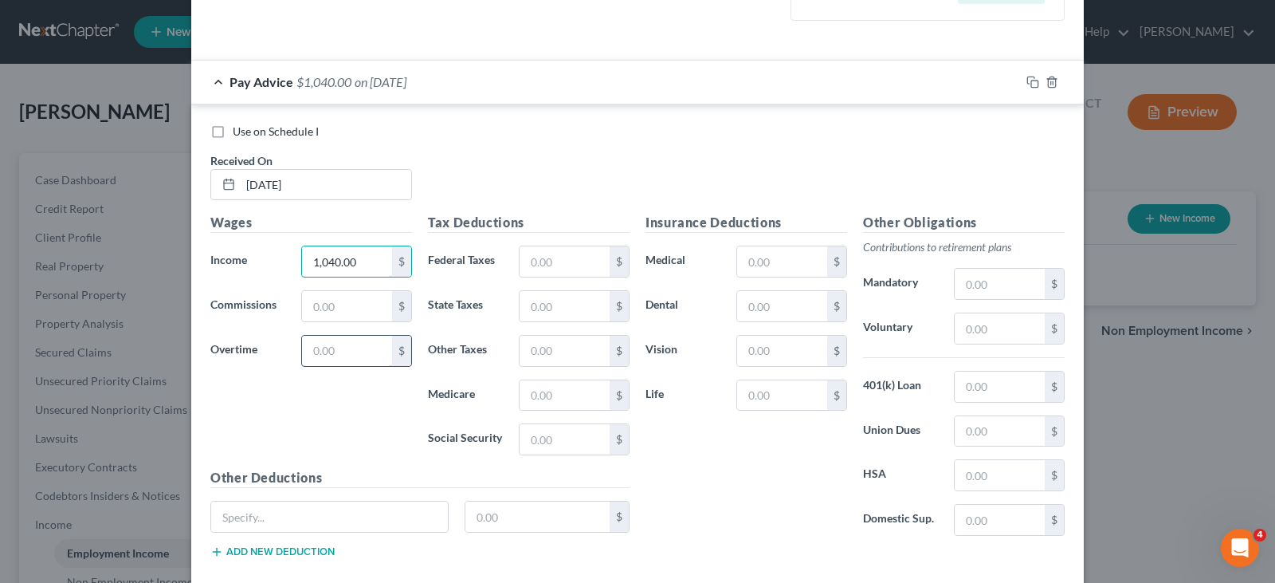
type input "1,040.00"
click at [318, 351] on input "text" at bounding box center [347, 350] width 90 height 30
type input "585.00"
click at [520, 266] on div "$" at bounding box center [574, 261] width 127 height 32
click at [527, 262] on input "text" at bounding box center [565, 261] width 90 height 30
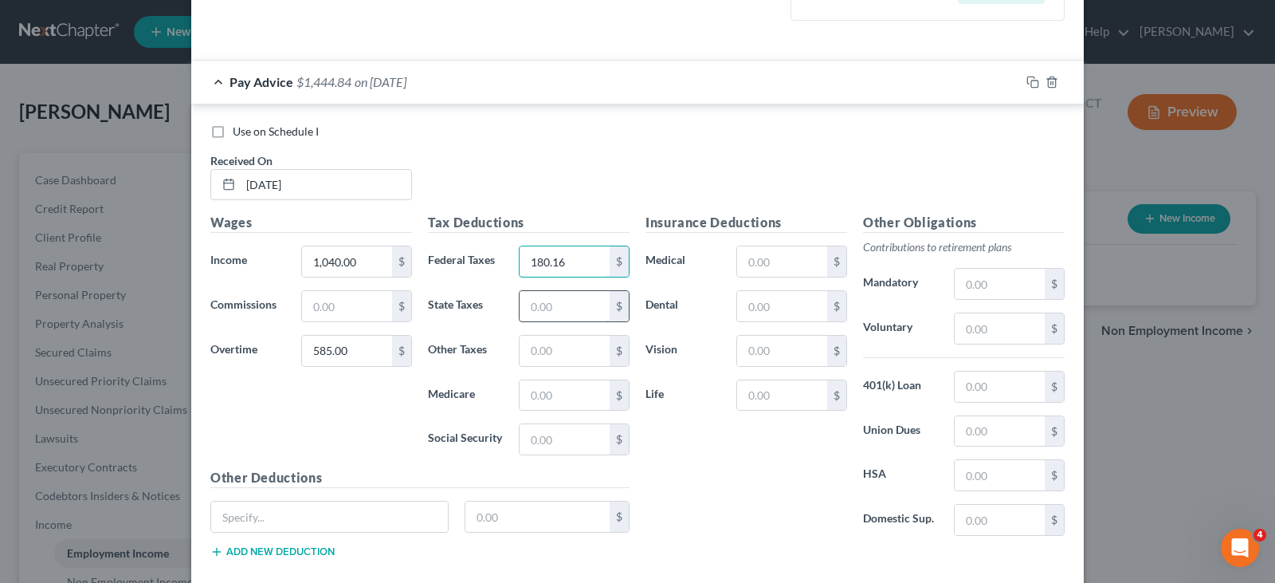
type input "180.16"
drag, startPoint x: 543, startPoint y: 294, endPoint x: 539, endPoint y: 308, distance: 14.4
click at [543, 294] on input "text" at bounding box center [565, 306] width 90 height 30
click at [542, 438] on input "text" at bounding box center [565, 439] width 90 height 30
type input "101.26"
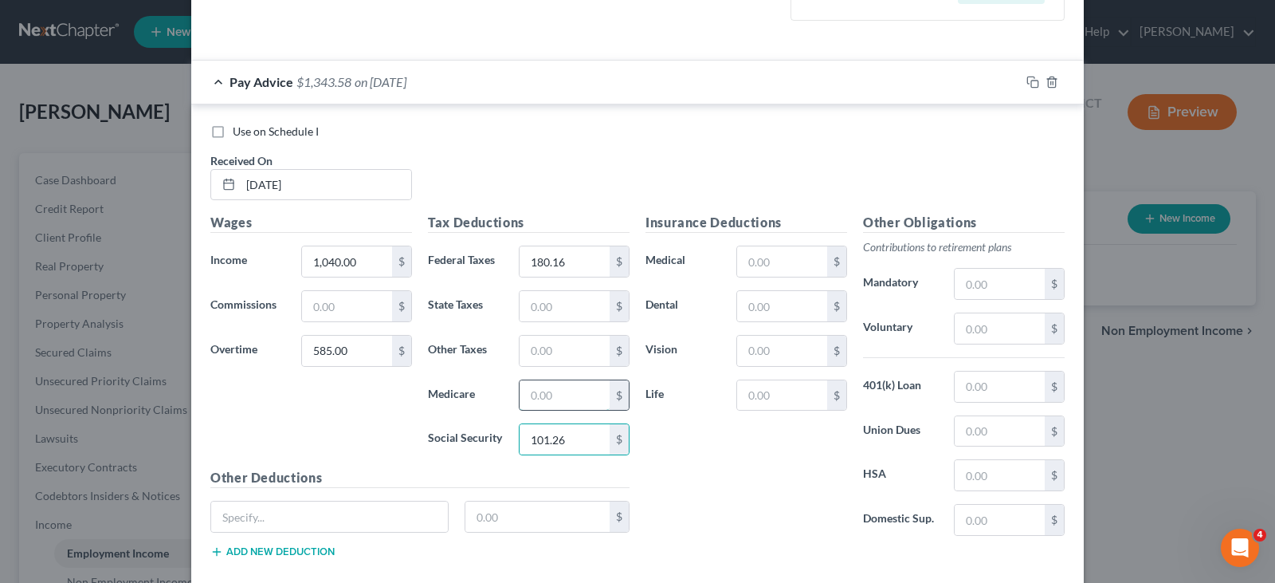
click at [547, 397] on input "text" at bounding box center [565, 395] width 90 height 30
type input "23.68"
click at [559, 308] on input "text" at bounding box center [565, 306] width 90 height 30
type input "84.47"
click at [736, 518] on div "Insurance Deductions Medical $ Dental $ Vision $ Life $" at bounding box center [746, 380] width 218 height 335
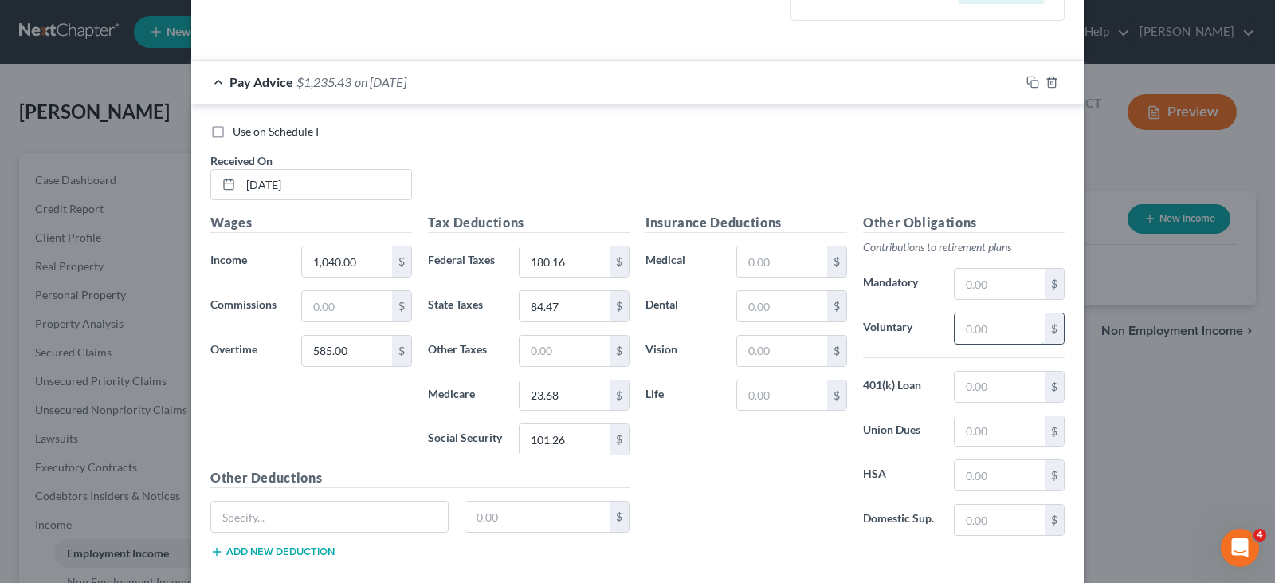
click at [979, 331] on input "text" at bounding box center [1000, 328] width 90 height 30
type input "81.25"
click at [611, 448] on div "$" at bounding box center [619, 439] width 19 height 30
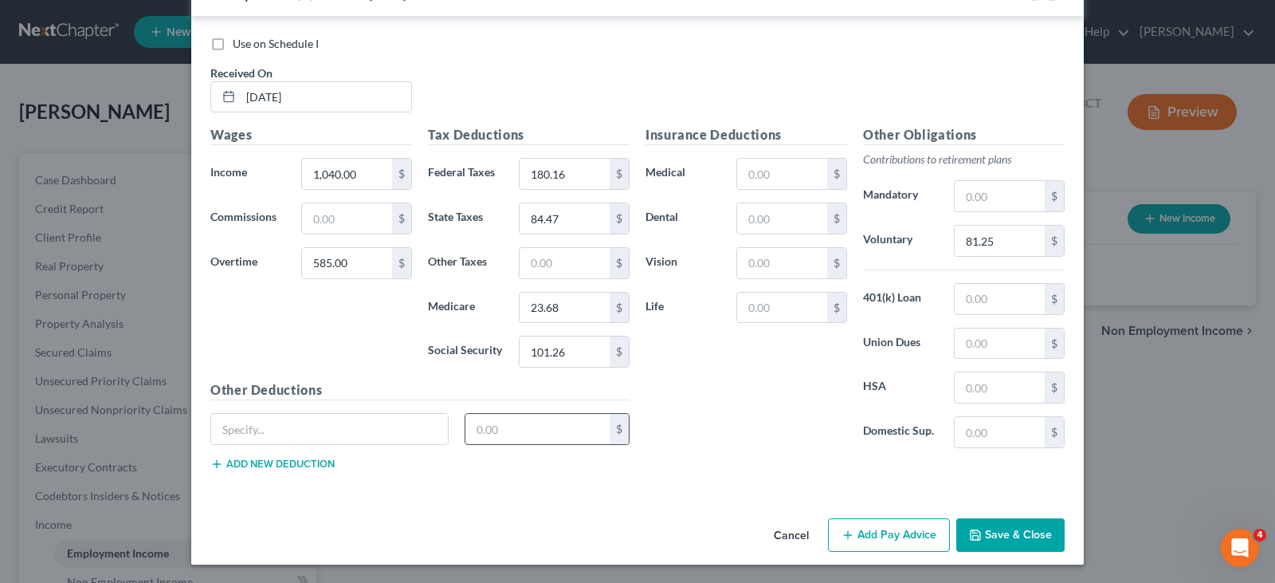
scroll to position [567, 0]
click at [873, 530] on button "Add Pay Advice" at bounding box center [889, 533] width 122 height 33
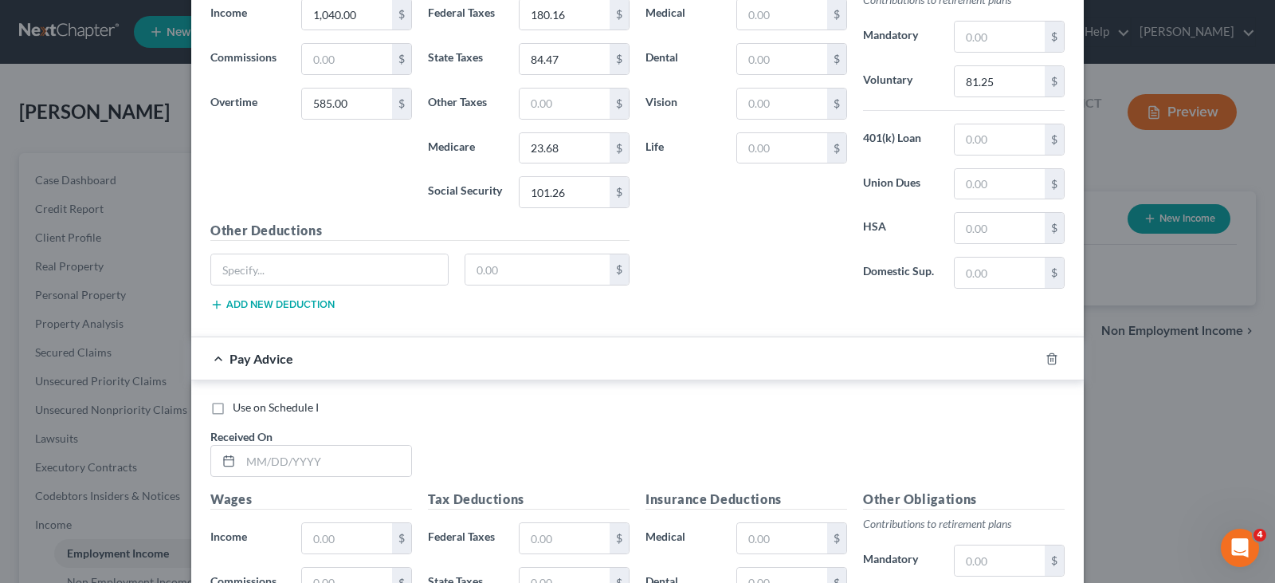
scroll to position [726, 0]
click at [297, 460] on input "text" at bounding box center [326, 460] width 171 height 30
type input "07/31/2025"
click at [331, 547] on input "text" at bounding box center [347, 537] width 90 height 30
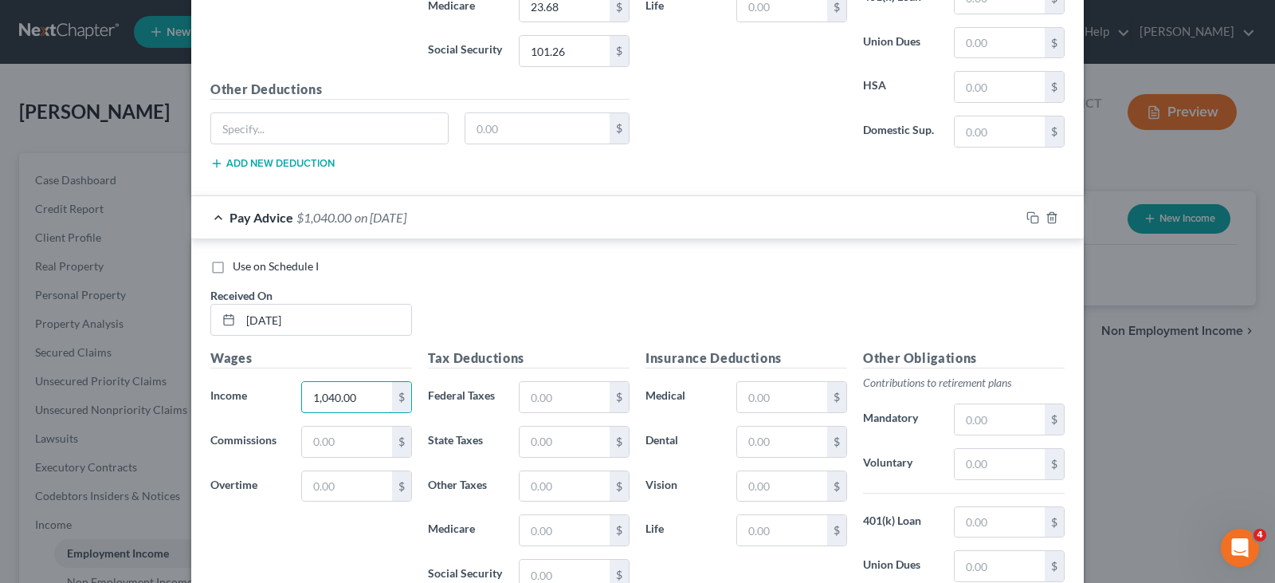
scroll to position [885, 0]
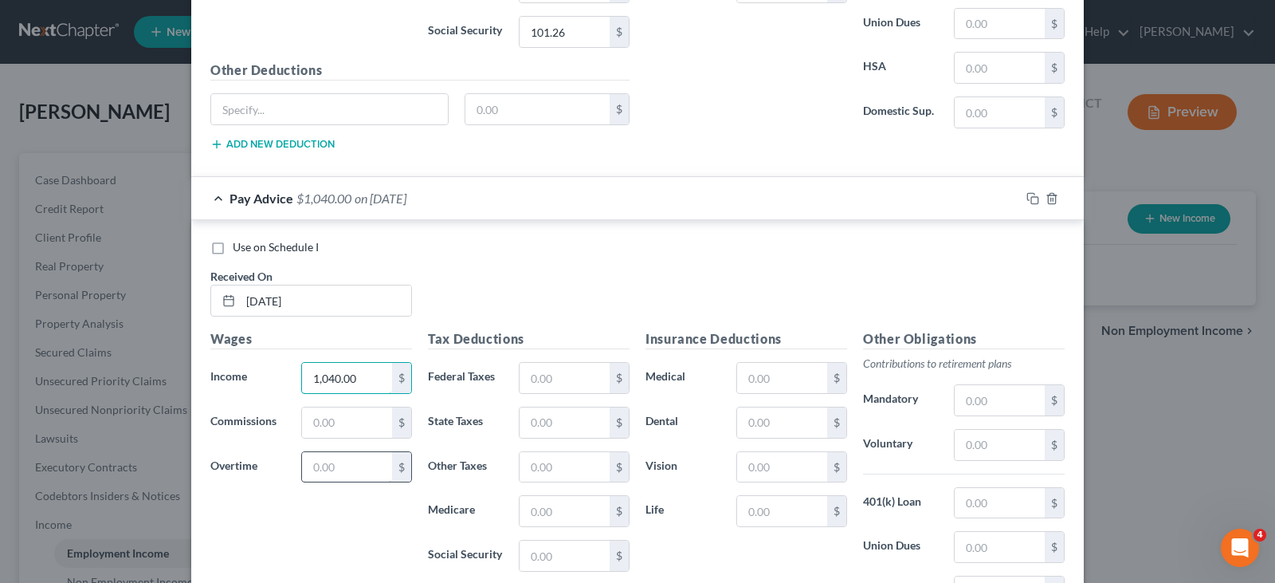
type input "1,040.00"
click at [334, 468] on input "text" at bounding box center [347, 467] width 90 height 30
type input "156.00"
click at [560, 382] on input "text" at bounding box center [565, 378] width 90 height 30
type input "97.86"
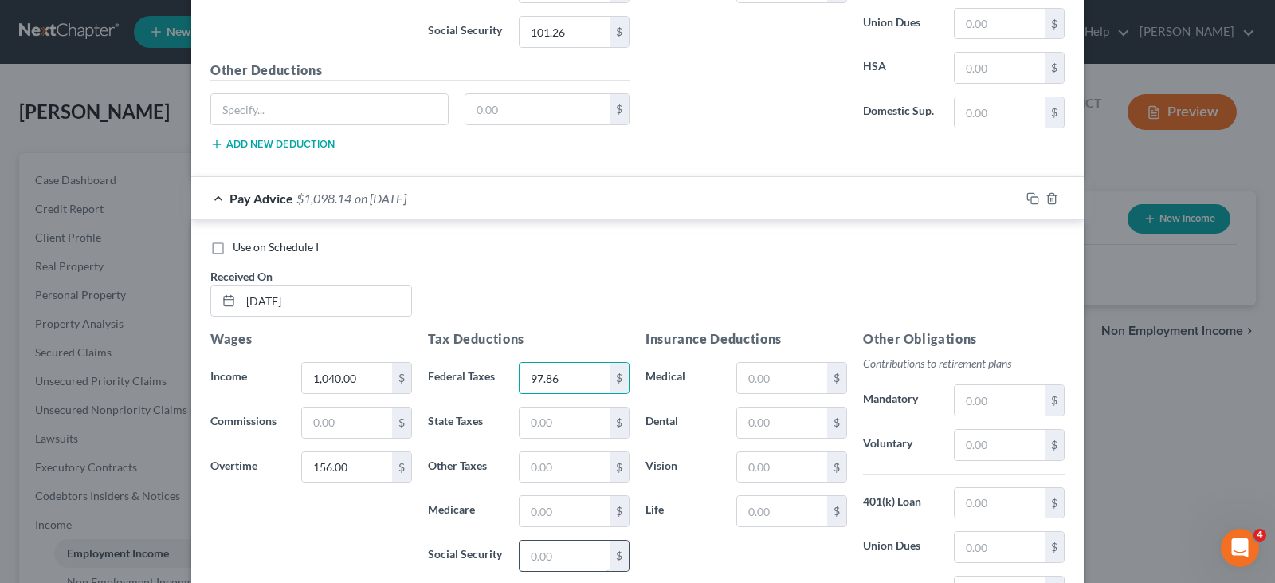
click at [560, 552] on input "text" at bounding box center [565, 555] width 90 height 30
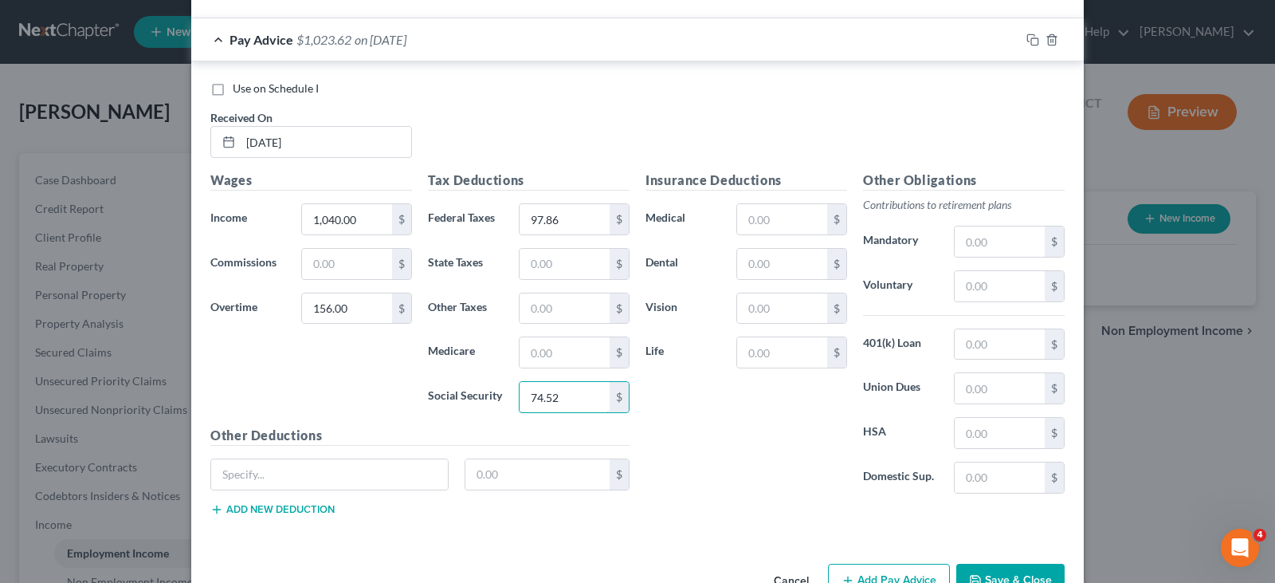
scroll to position [1045, 0]
type input "74.52"
click at [567, 354] on input "text" at bounding box center [565, 351] width 90 height 30
type input "17.43"
click at [570, 270] on input "text" at bounding box center [565, 263] width 90 height 30
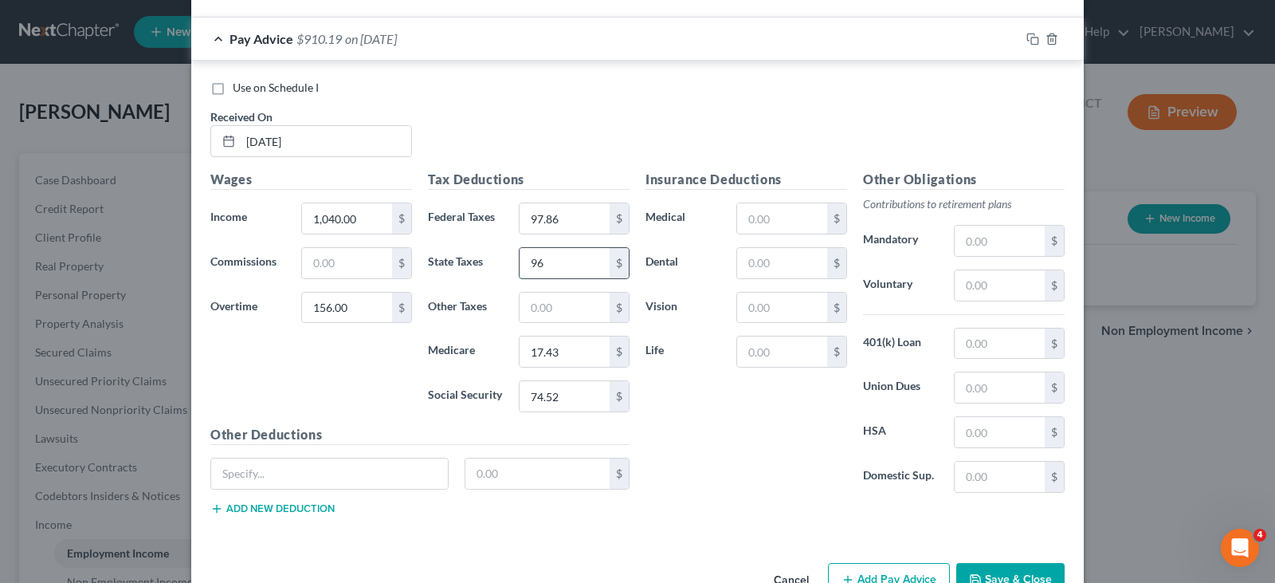
type input "9"
type input "56.42"
click at [987, 291] on input "text" at bounding box center [1000, 285] width 90 height 30
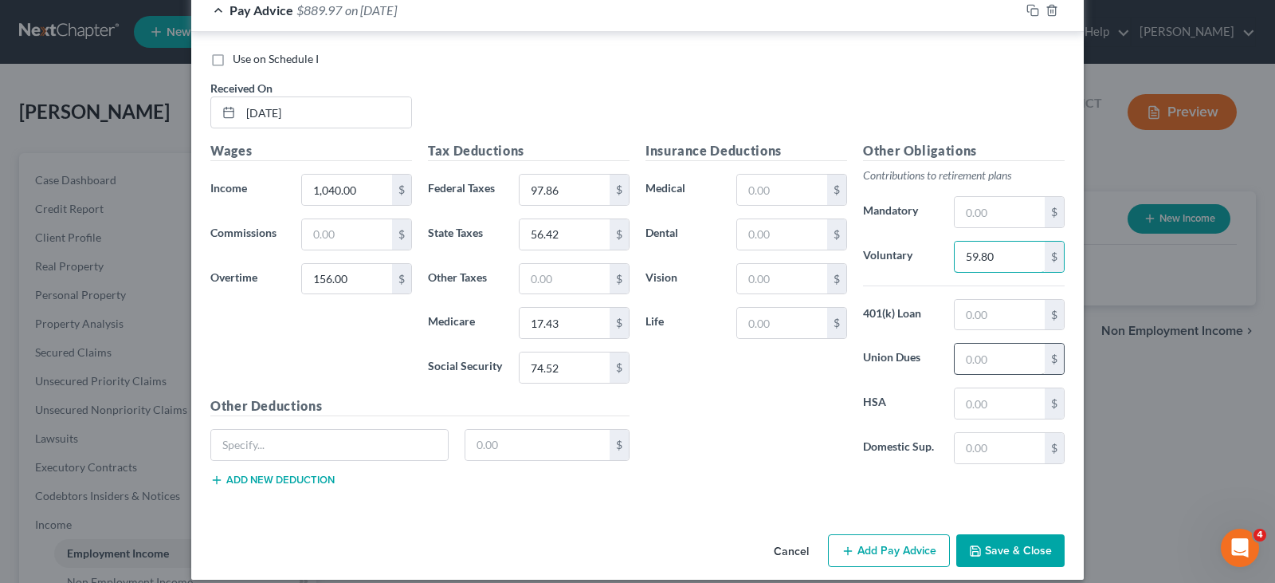
scroll to position [1089, 0]
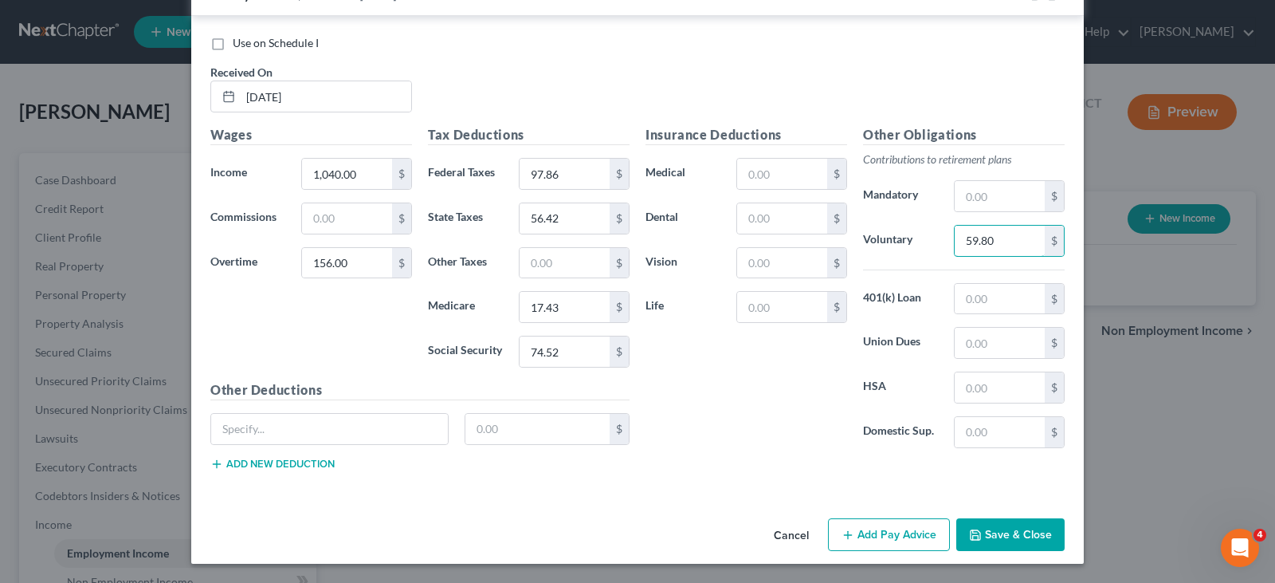
type input "59.80"
click at [914, 528] on button "Add Pay Advice" at bounding box center [889, 534] width 122 height 33
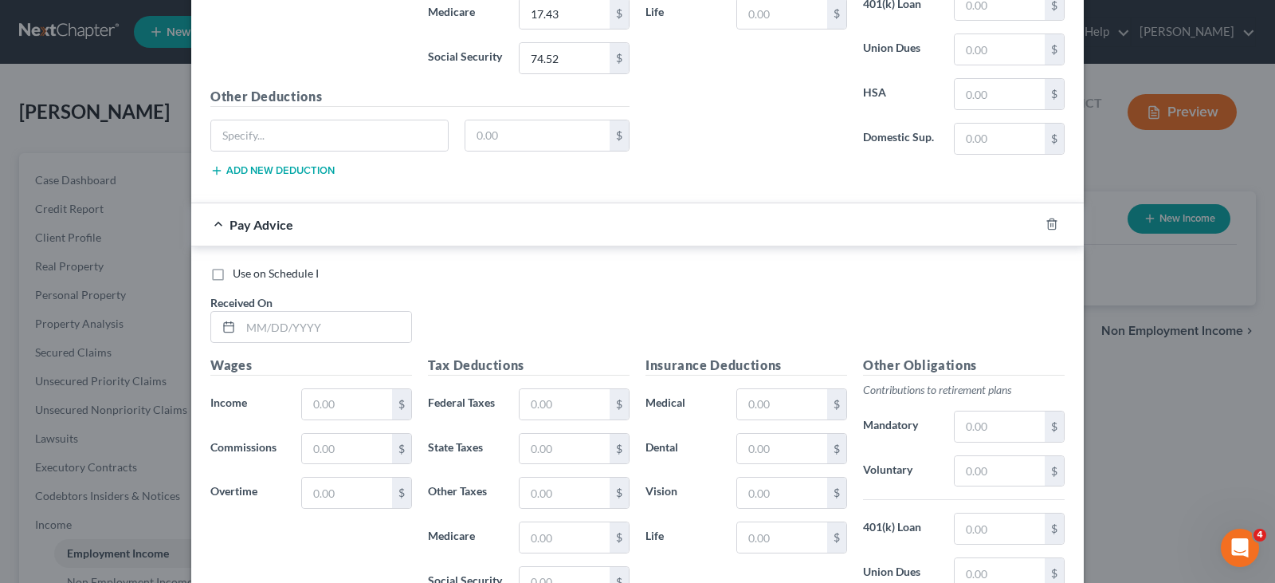
scroll to position [1408, 0]
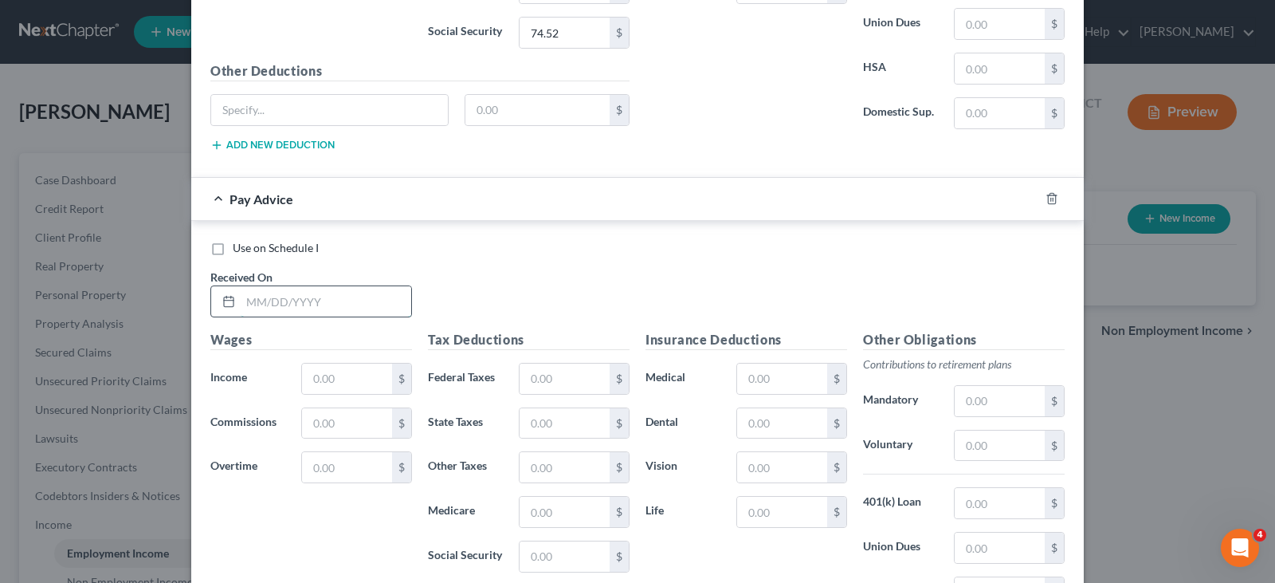
click at [328, 310] on input "text" at bounding box center [326, 301] width 171 height 30
type input "08/07/2025"
click at [343, 382] on input "text" at bounding box center [347, 378] width 90 height 30
type input "1,040.00"
click at [352, 472] on input "text" at bounding box center [347, 467] width 90 height 30
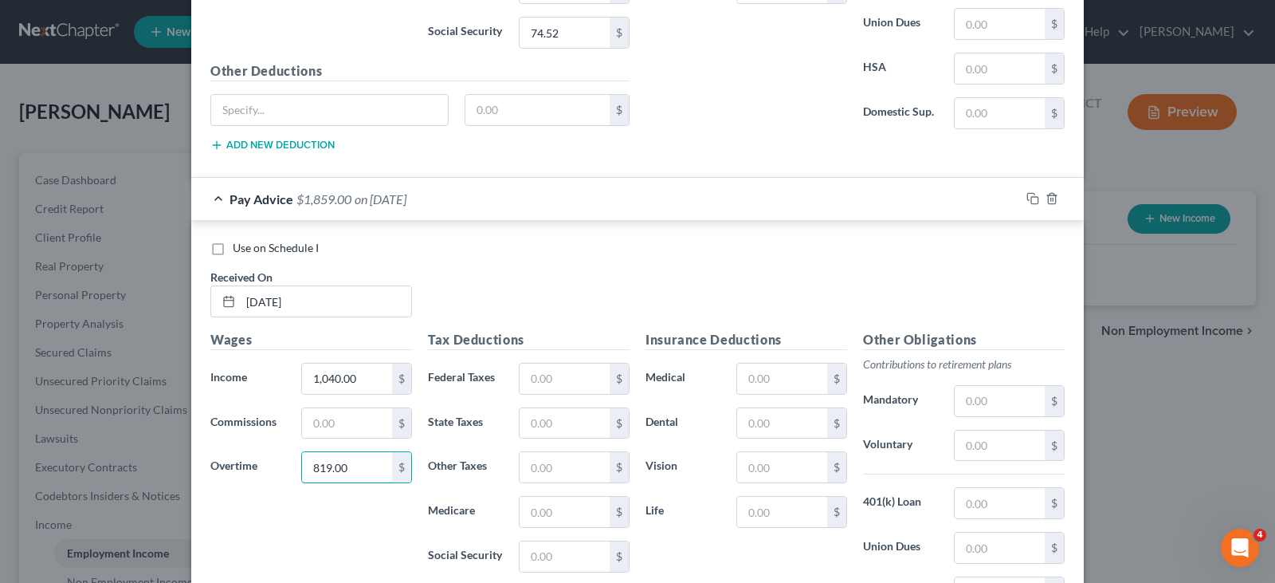
type input "819.00"
click at [566, 402] on div "Tax Deductions Federal Taxes $ State Taxes $ Other Taxes $ Medicare $ Social Se…" at bounding box center [529, 457] width 218 height 255
click at [576, 382] on input "text" at bounding box center [565, 378] width 90 height 30
type input "229.32"
click at [533, 545] on input "text" at bounding box center [565, 556] width 90 height 30
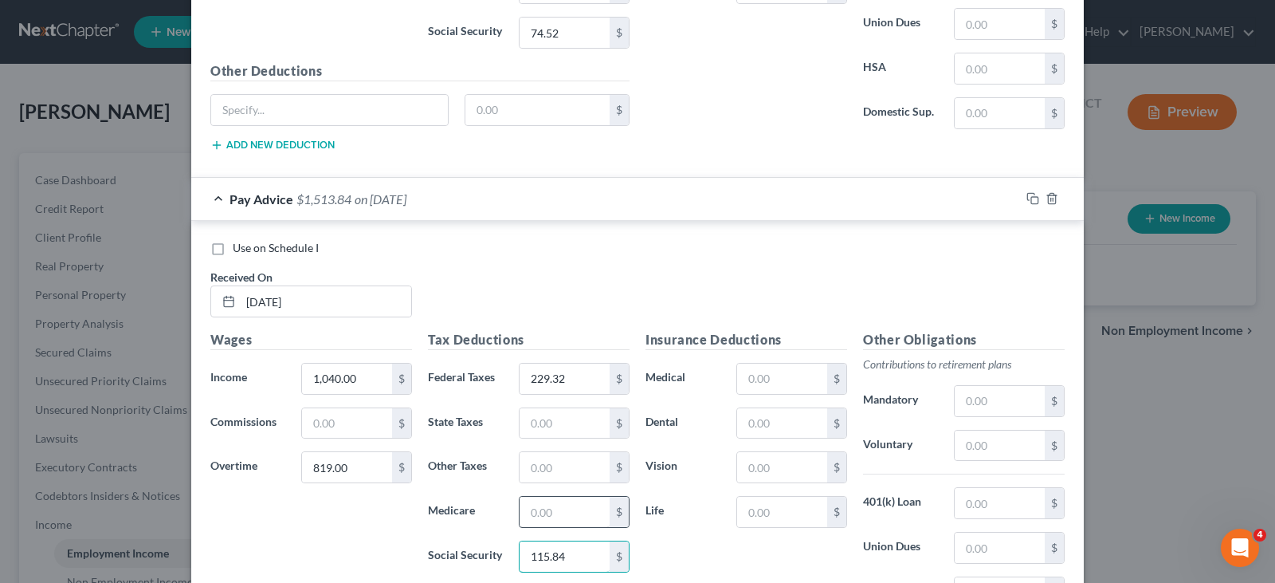
type input "115.84"
click at [553, 512] on input "text" at bounding box center [565, 511] width 90 height 30
type input "27.09"
click at [555, 428] on input "text" at bounding box center [565, 423] width 90 height 30
type input "100.45"
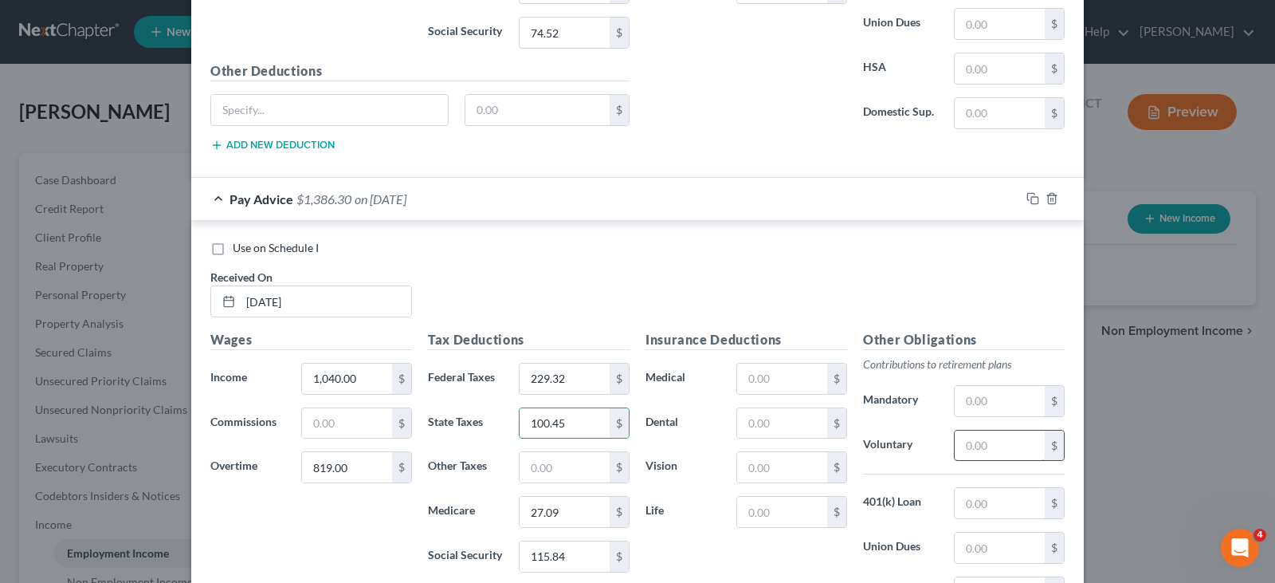
click at [998, 454] on input "text" at bounding box center [1000, 445] width 90 height 30
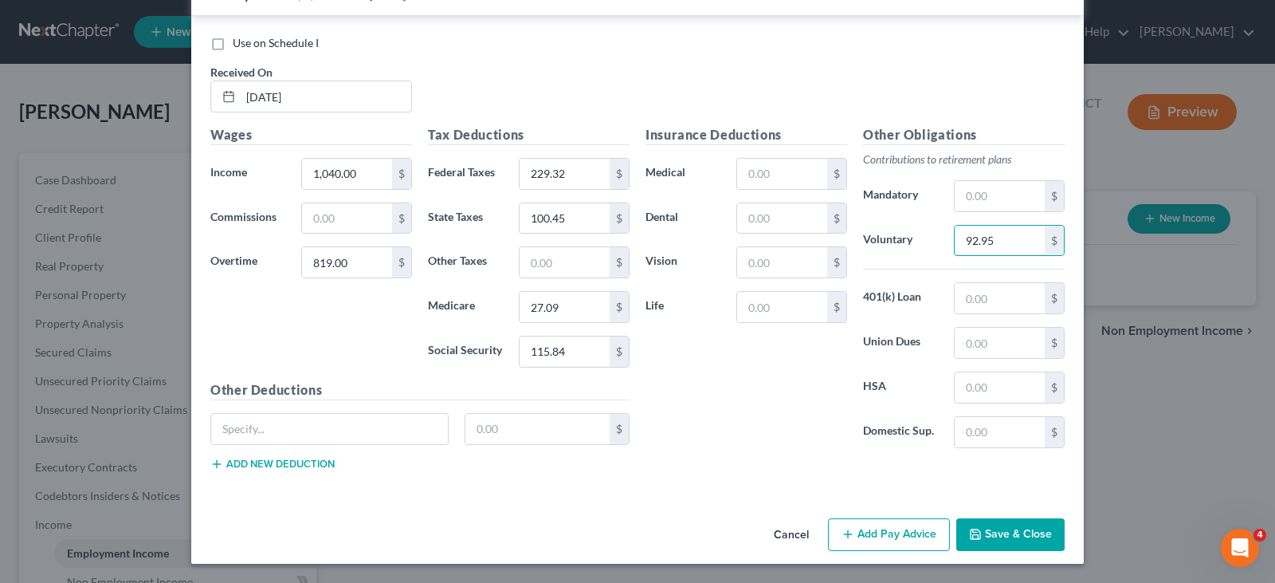
type input "92.95"
click at [873, 527] on button "Add Pay Advice" at bounding box center [889, 534] width 122 height 33
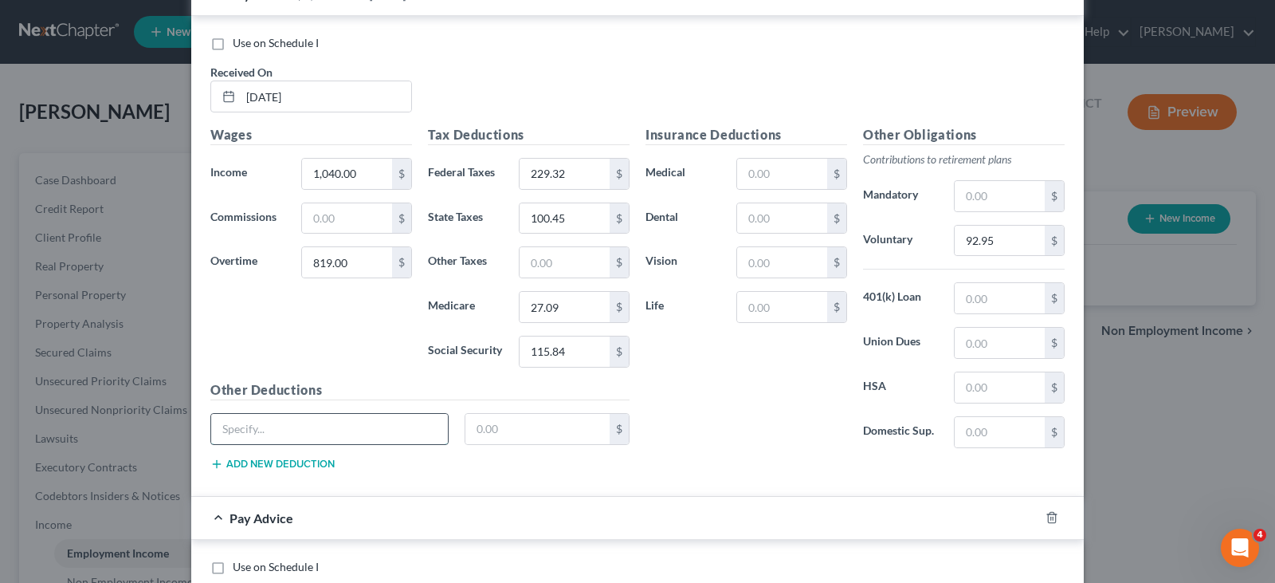
click at [331, 425] on input "text" at bounding box center [329, 429] width 237 height 30
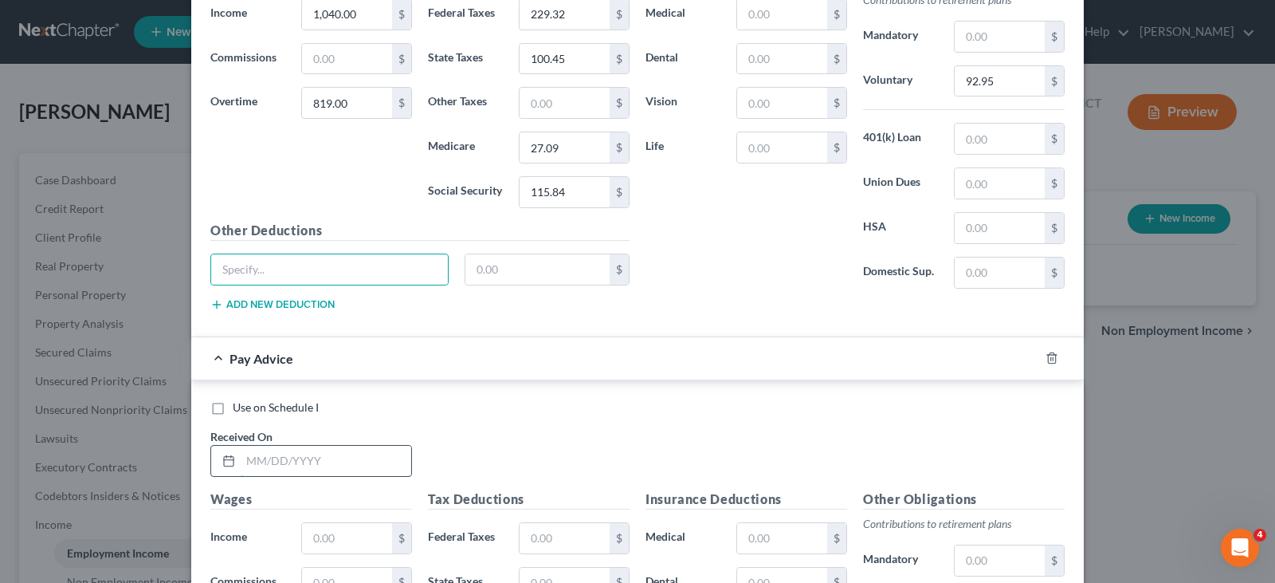
click at [277, 458] on input "text" at bounding box center [326, 460] width 171 height 30
type input "08/14/2025"
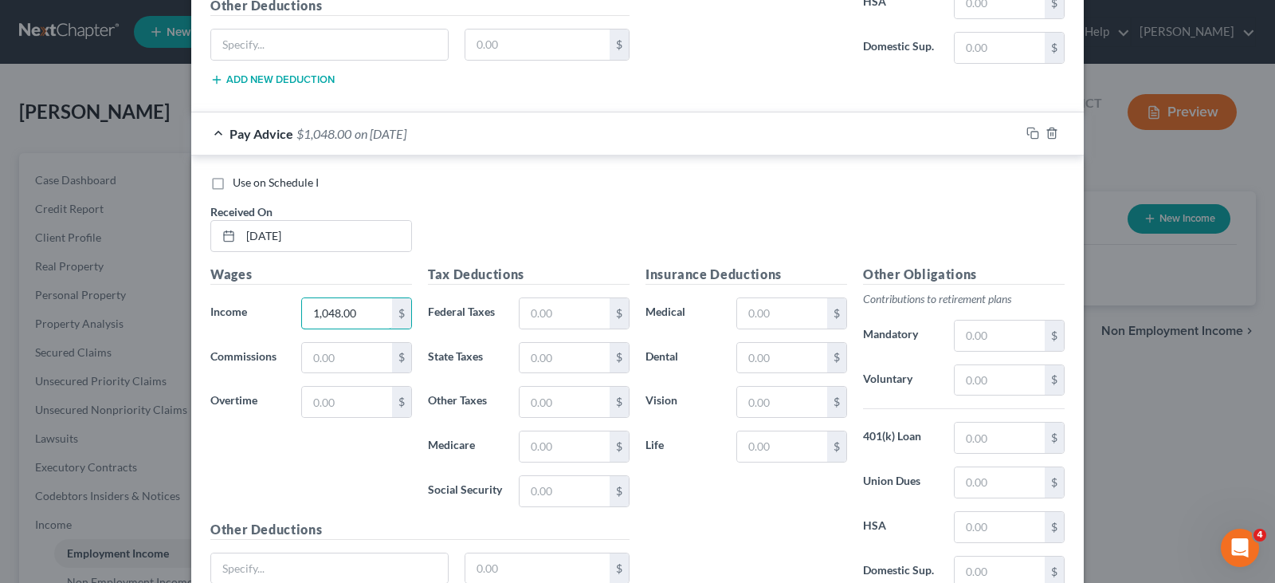
scroll to position [2011, 0]
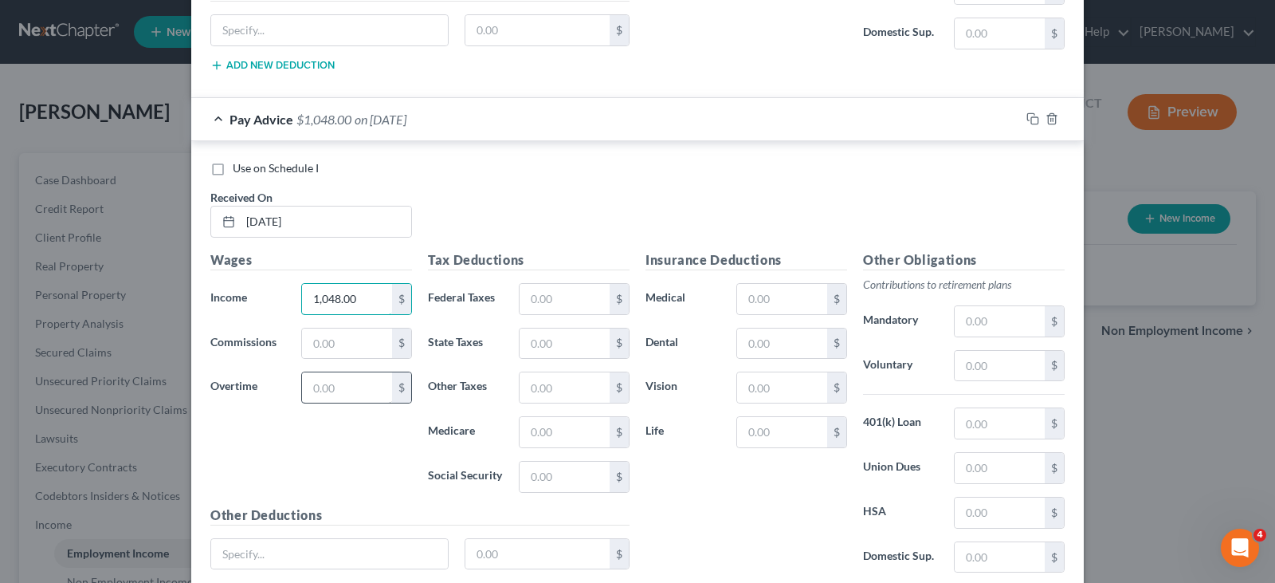
type input "1,048.00"
click at [347, 386] on input "text" at bounding box center [347, 387] width 90 height 30
type input "735.00"
drag, startPoint x: 533, startPoint y: 301, endPoint x: 606, endPoint y: 309, distance: 73.0
click at [533, 301] on input "text" at bounding box center [565, 299] width 90 height 30
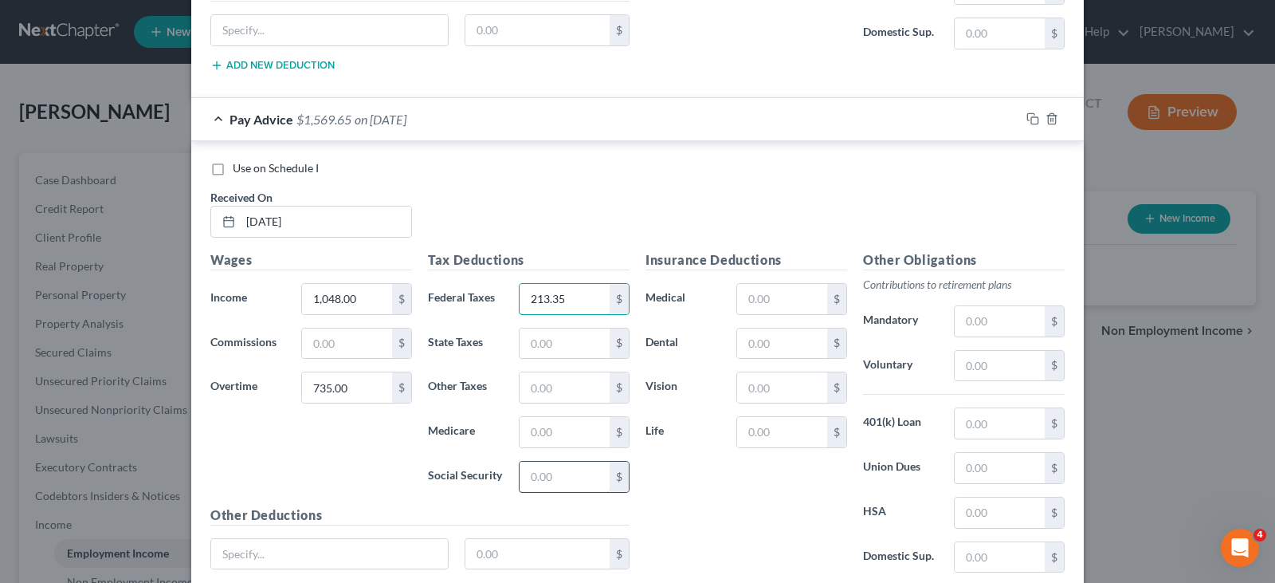
type input "213.35"
click at [577, 470] on input "text" at bounding box center [565, 476] width 90 height 30
type input "111.10"
click at [568, 437] on input "text" at bounding box center [565, 432] width 90 height 30
type input "25.98"
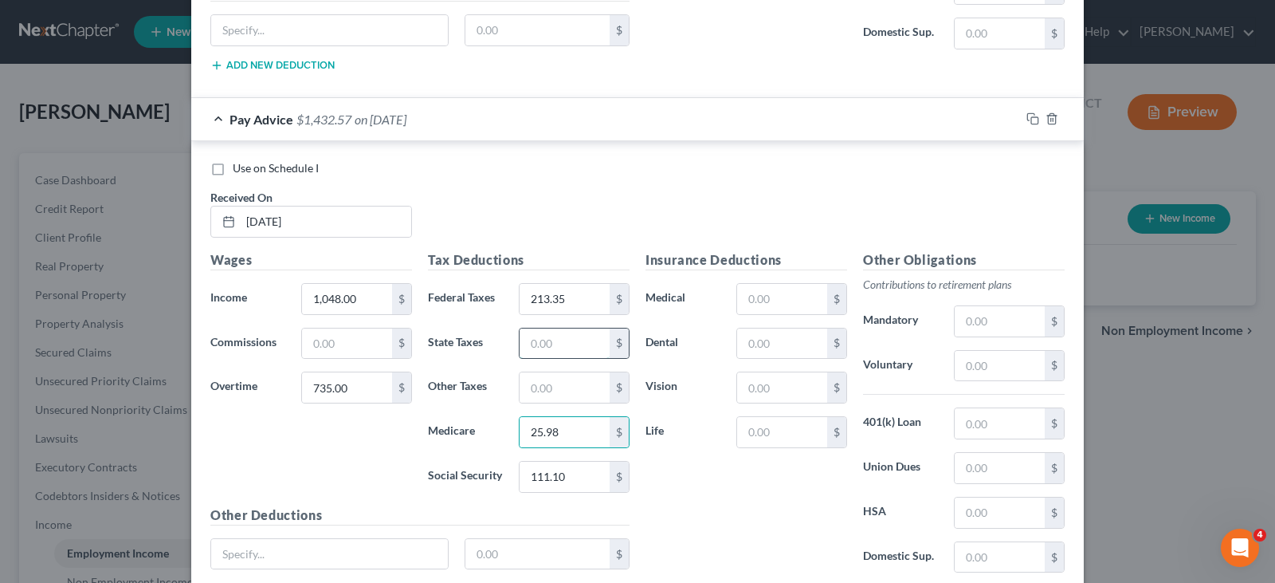
click at [567, 346] on input "text" at bounding box center [565, 343] width 90 height 30
type input "95.26"
click at [981, 363] on input "text" at bounding box center [1000, 366] width 90 height 30
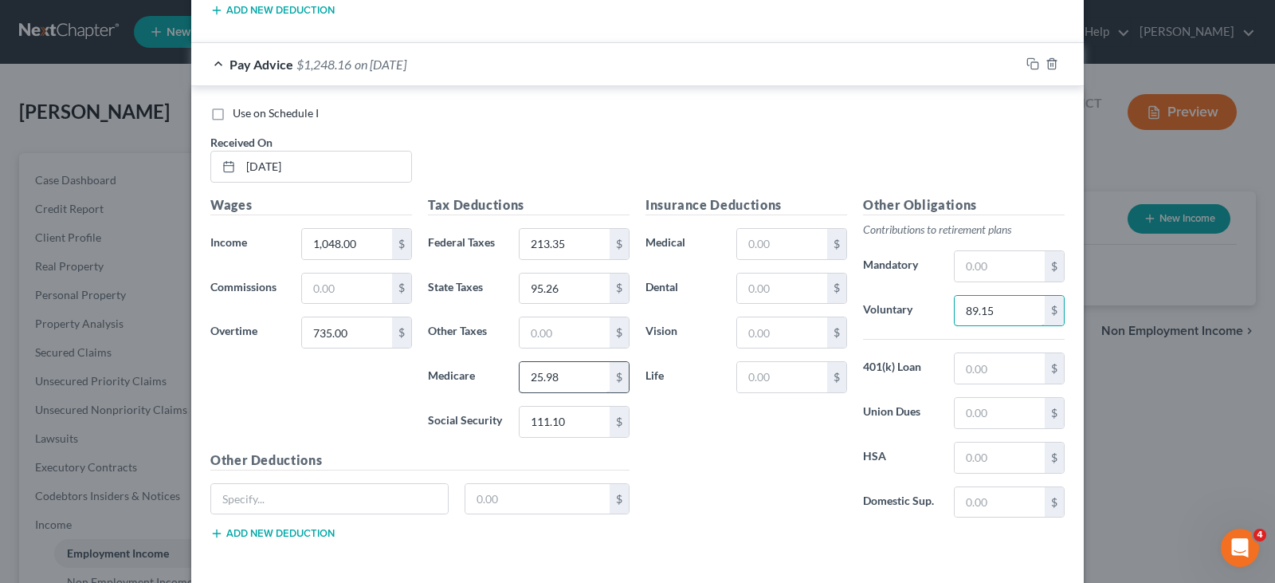
scroll to position [2136, 0]
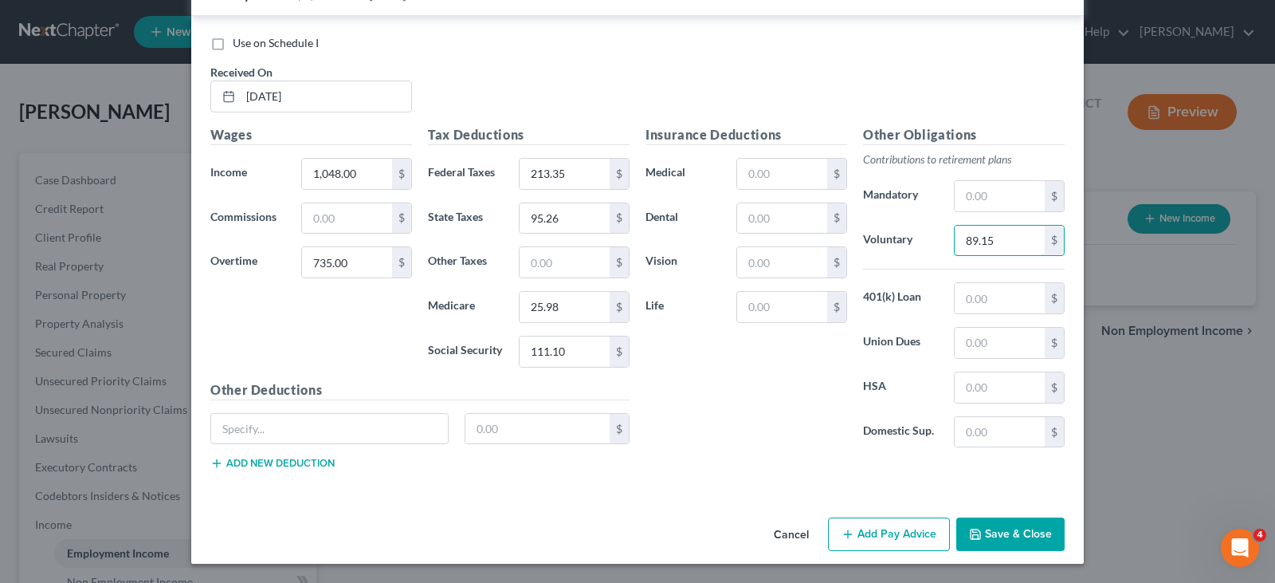
type input "89.15"
click at [1012, 535] on button "Save & Close" at bounding box center [1010, 533] width 108 height 33
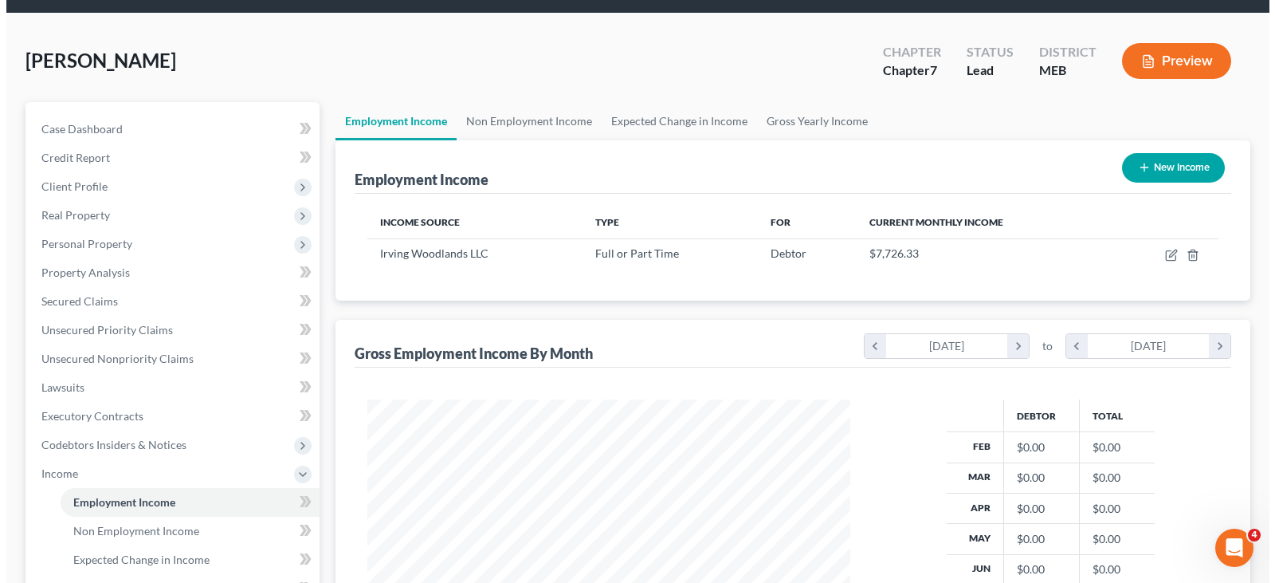
scroll to position [80, 0]
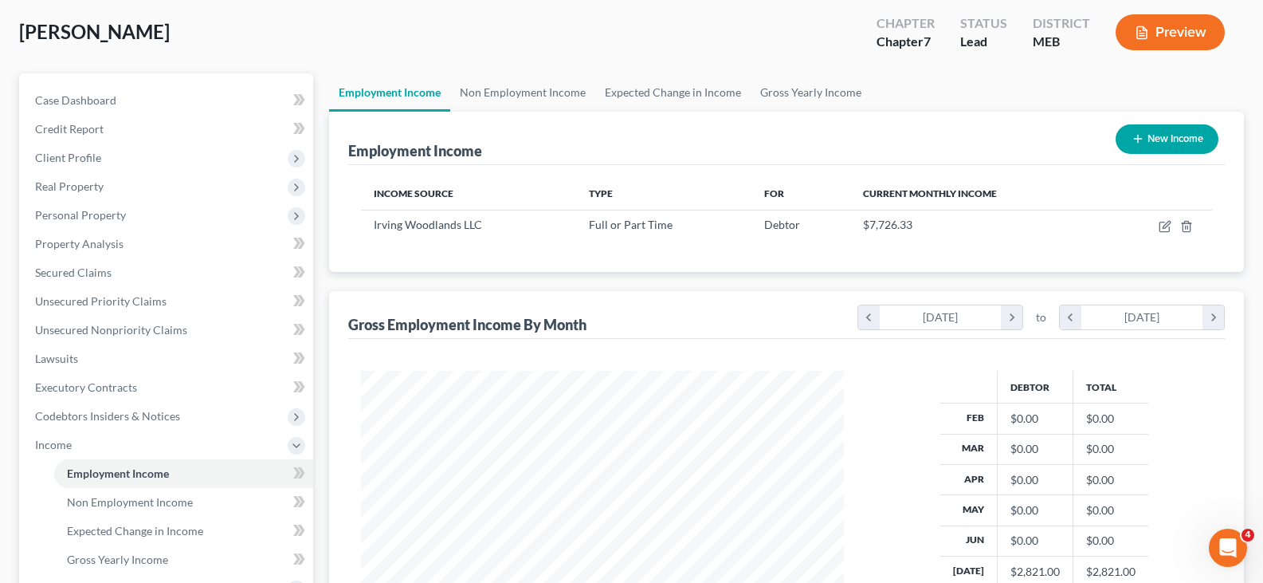
click at [1169, 139] on button "New Income" at bounding box center [1167, 138] width 103 height 29
select select "0"
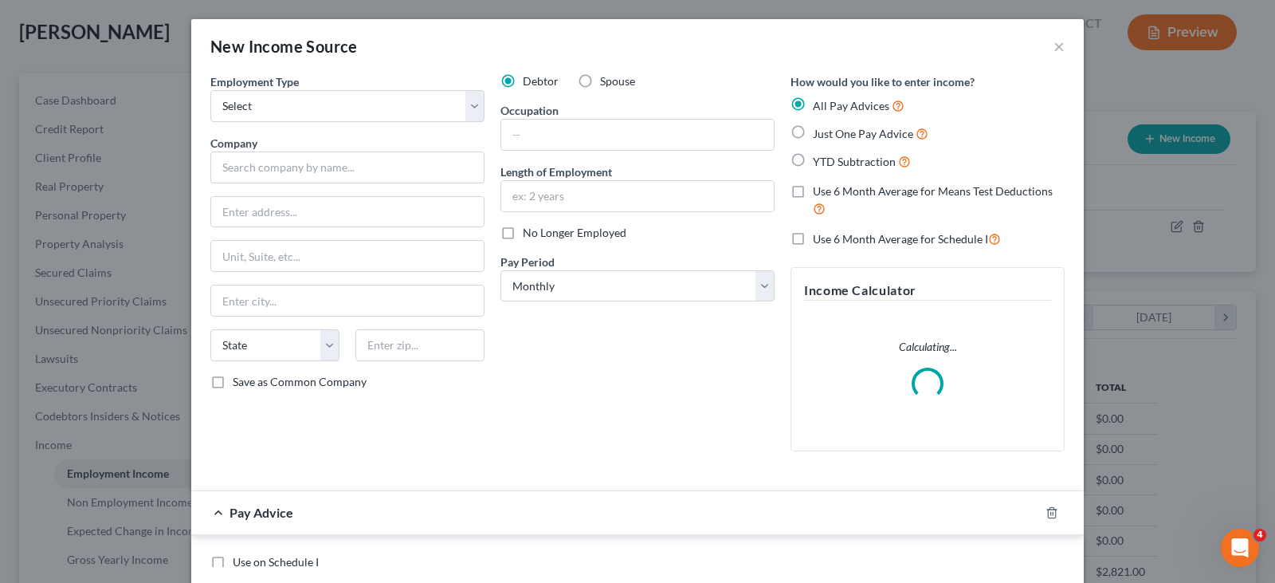
scroll to position [286, 520]
click at [336, 98] on select "Select Full or Part Time Employment Self Employment" at bounding box center [347, 106] width 274 height 32
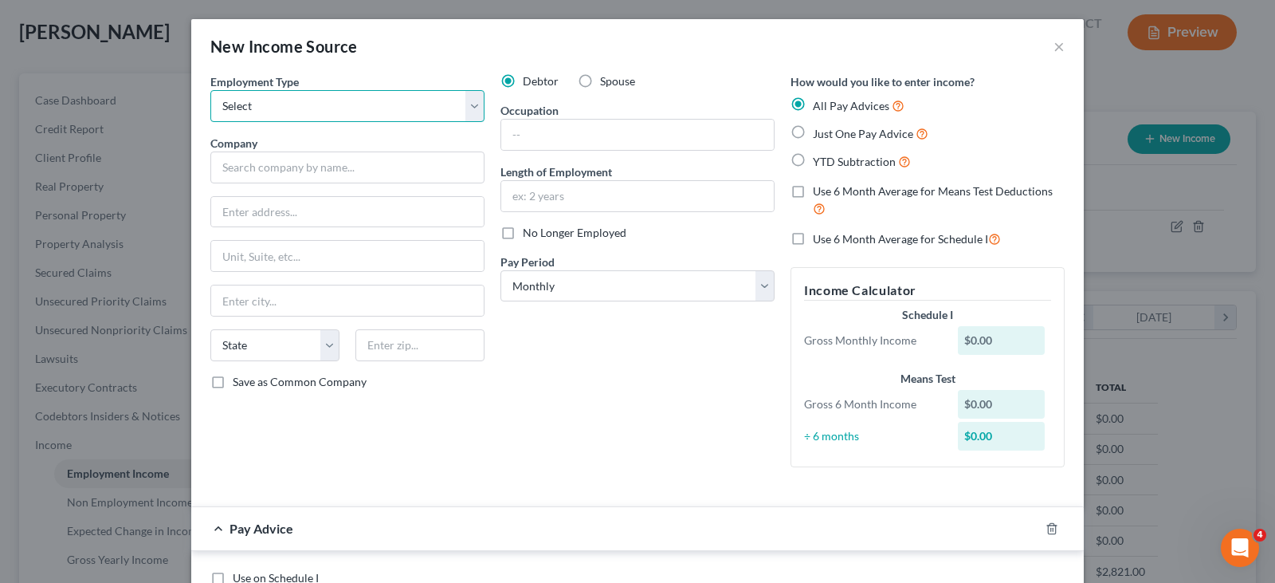
select select "1"
click at [210, 90] on select "Select Full or Part Time Employment Self Employment" at bounding box center [347, 106] width 274 height 32
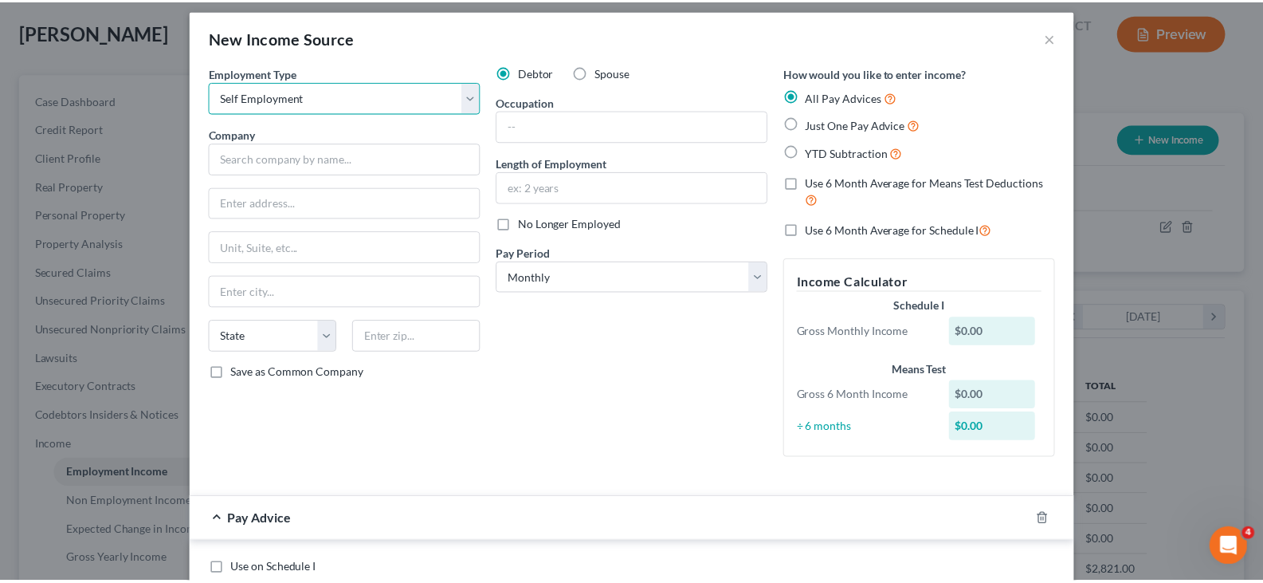
scroll to position [0, 0]
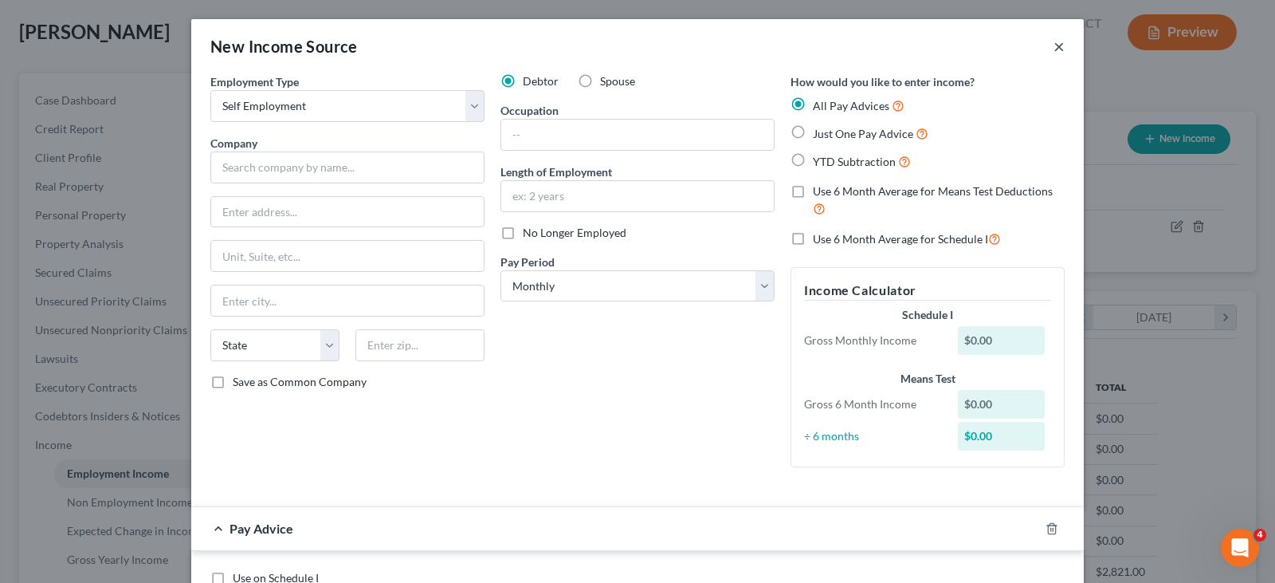
click at [1053, 49] on button "×" at bounding box center [1058, 46] width 11 height 19
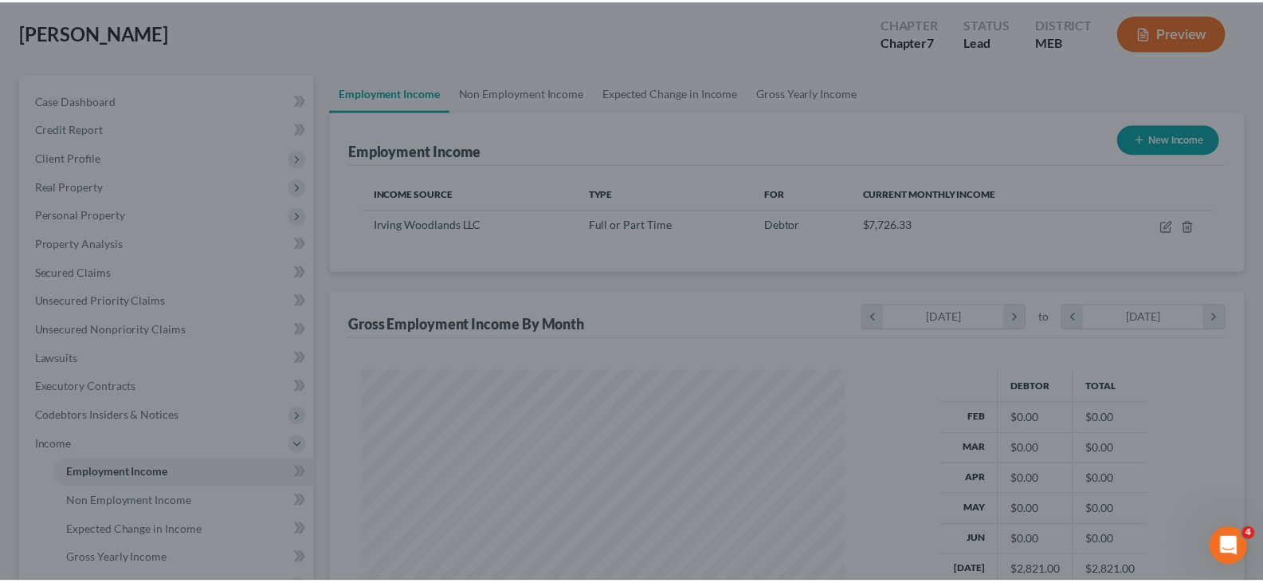
scroll to position [796578, 796348]
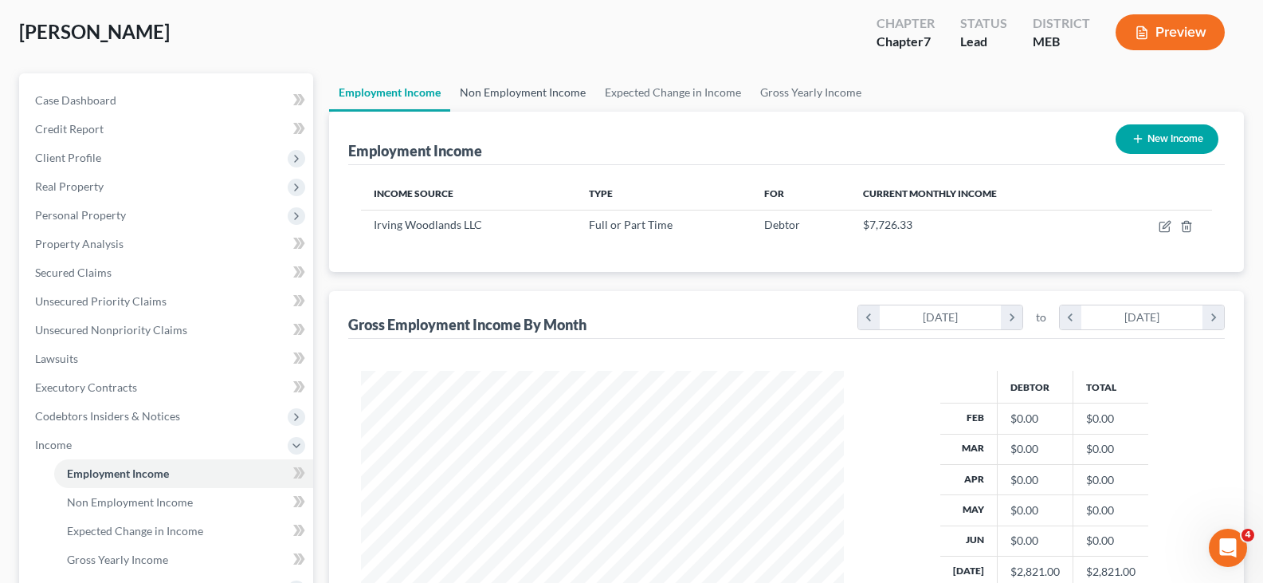
click at [541, 89] on link "Non Employment Income" at bounding box center [522, 92] width 145 height 38
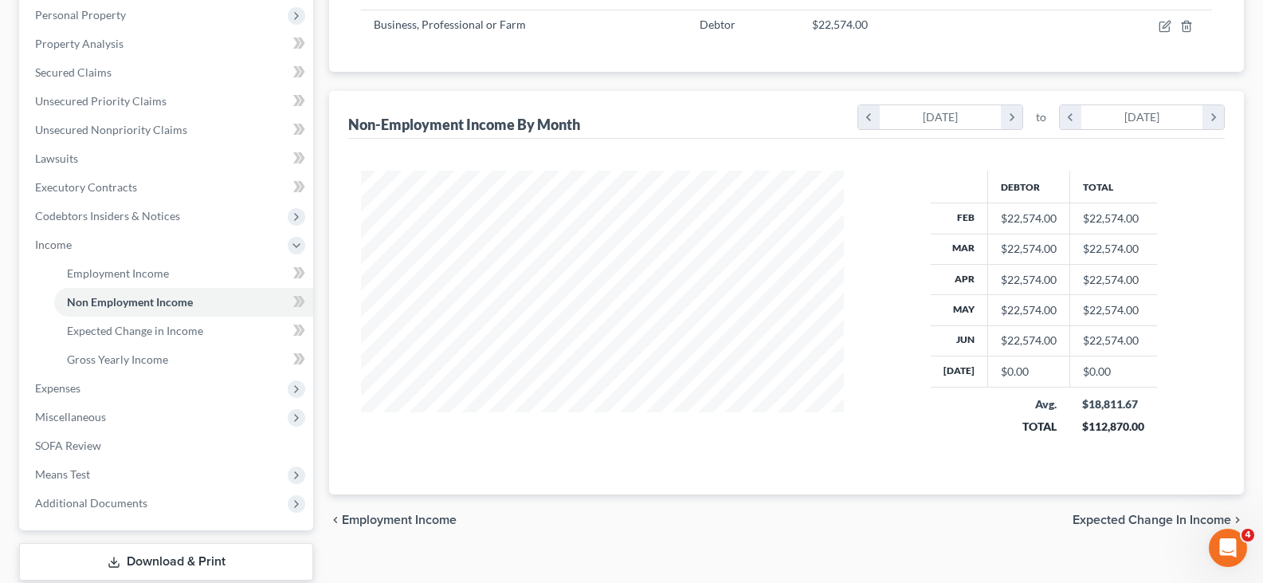
scroll to position [319, 0]
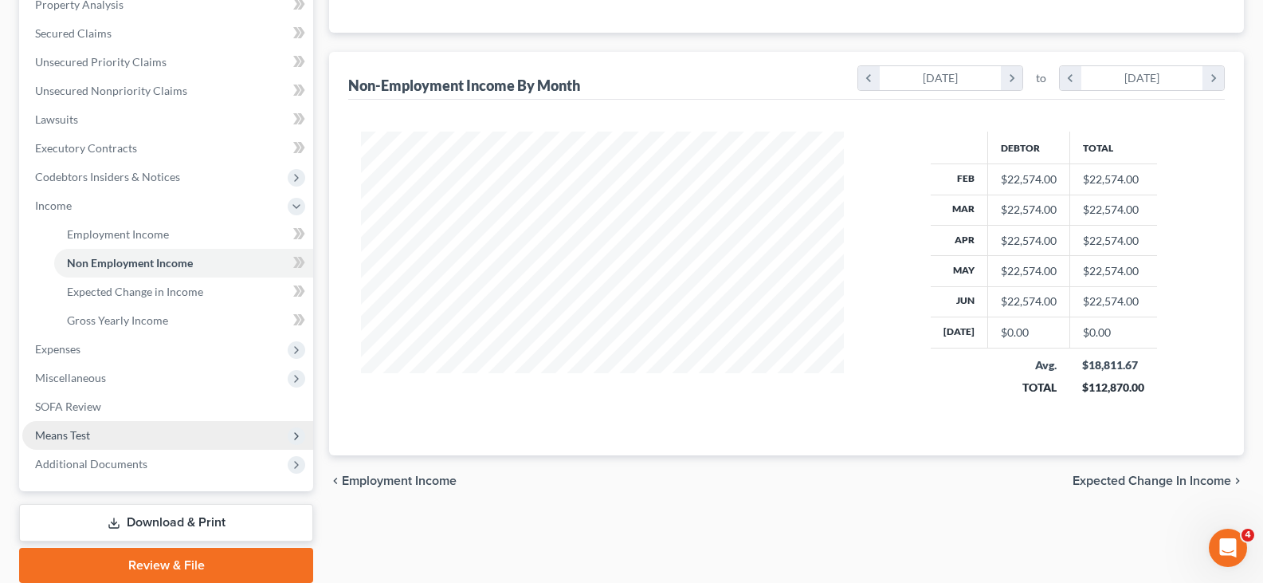
click at [65, 432] on span "Means Test" at bounding box center [62, 435] width 55 height 14
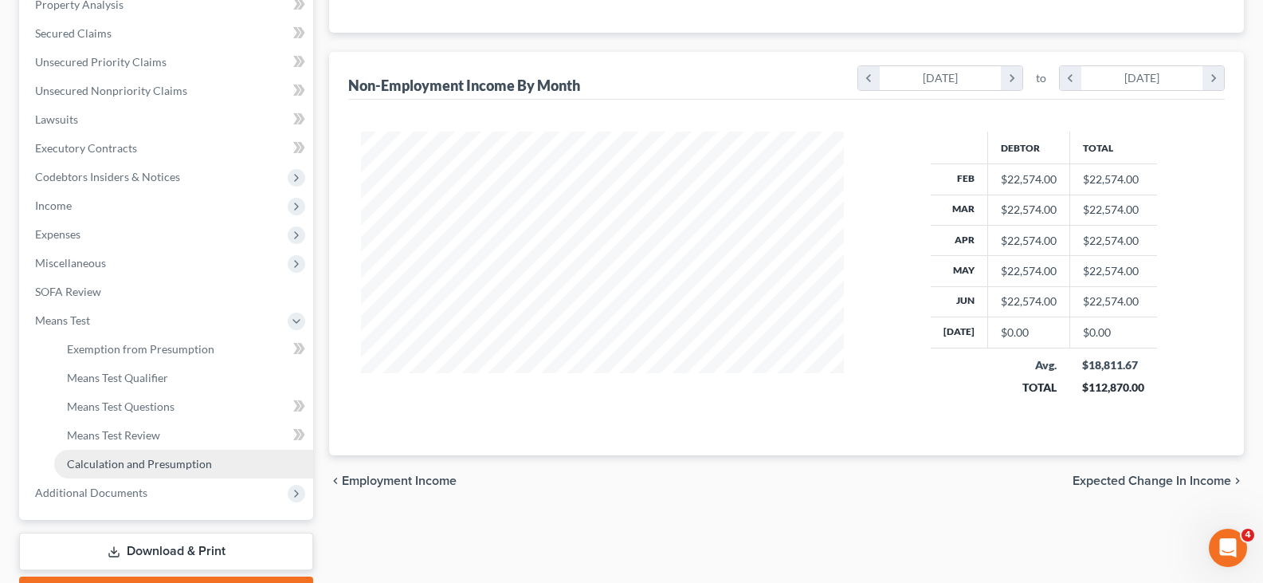
click at [118, 460] on span "Calculation and Presumption" at bounding box center [139, 464] width 145 height 14
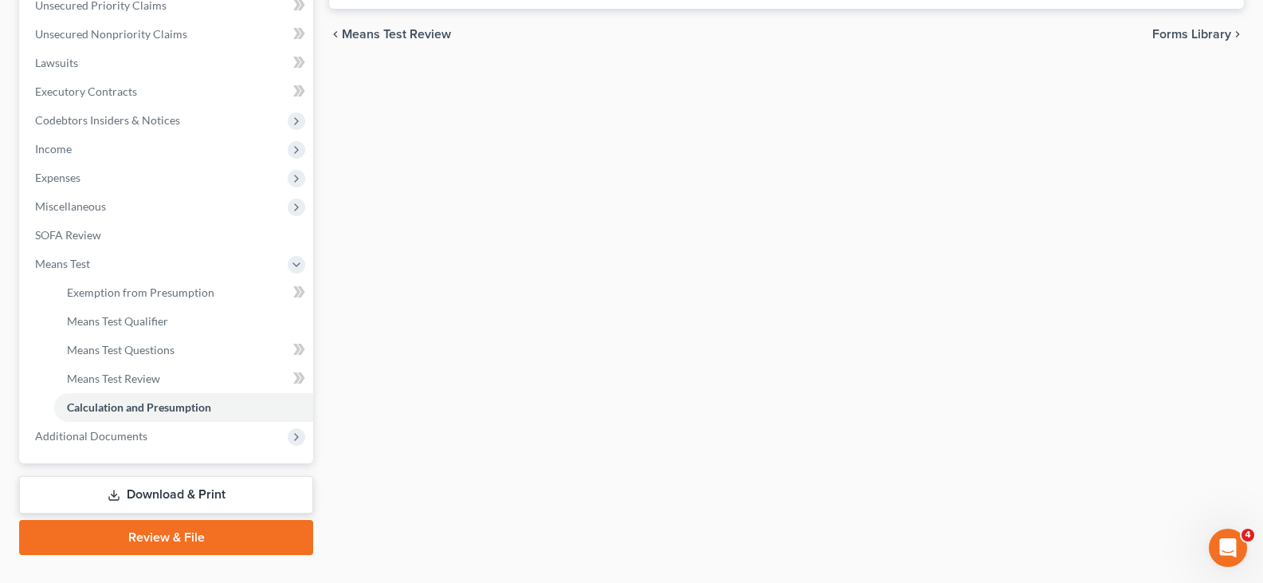
scroll to position [398, 0]
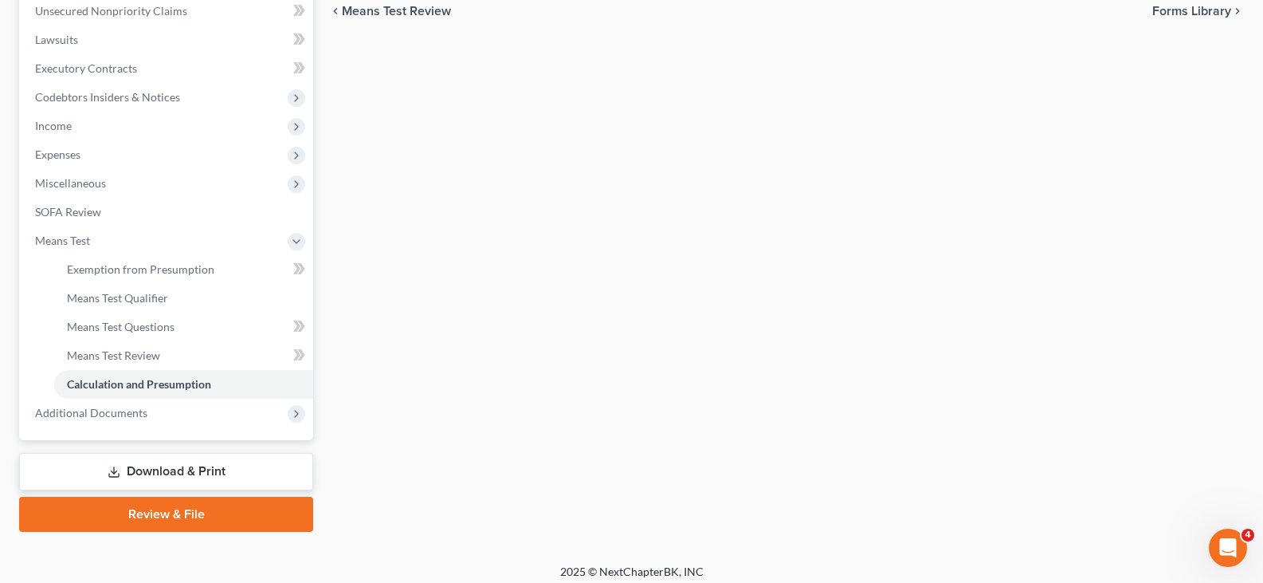
click at [170, 471] on link "Download & Print" at bounding box center [166, 471] width 294 height 37
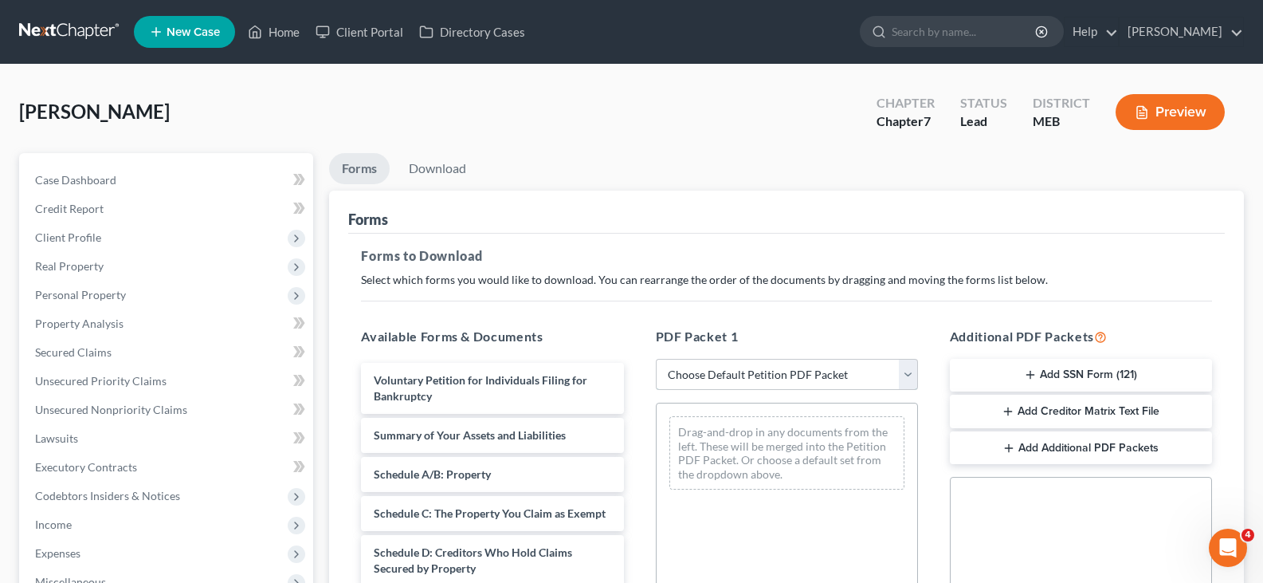
click at [781, 381] on select "Choose Default Petition PDF Packet Complete Bankruptcy Petition (all forms and …" at bounding box center [787, 375] width 262 height 32
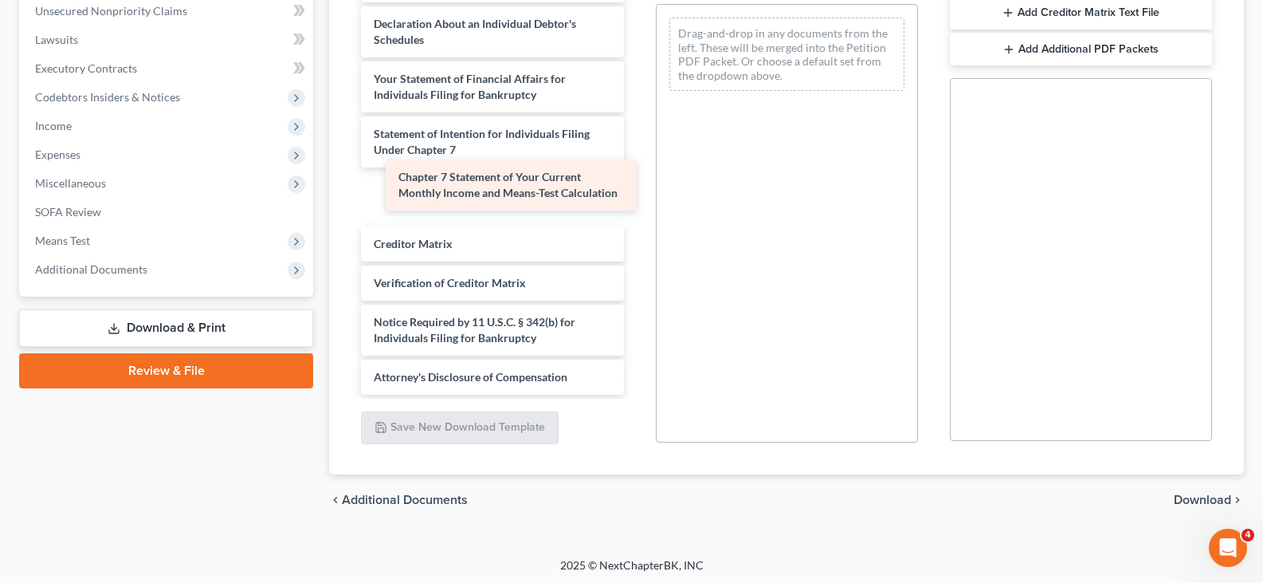
scroll to position [373, 0]
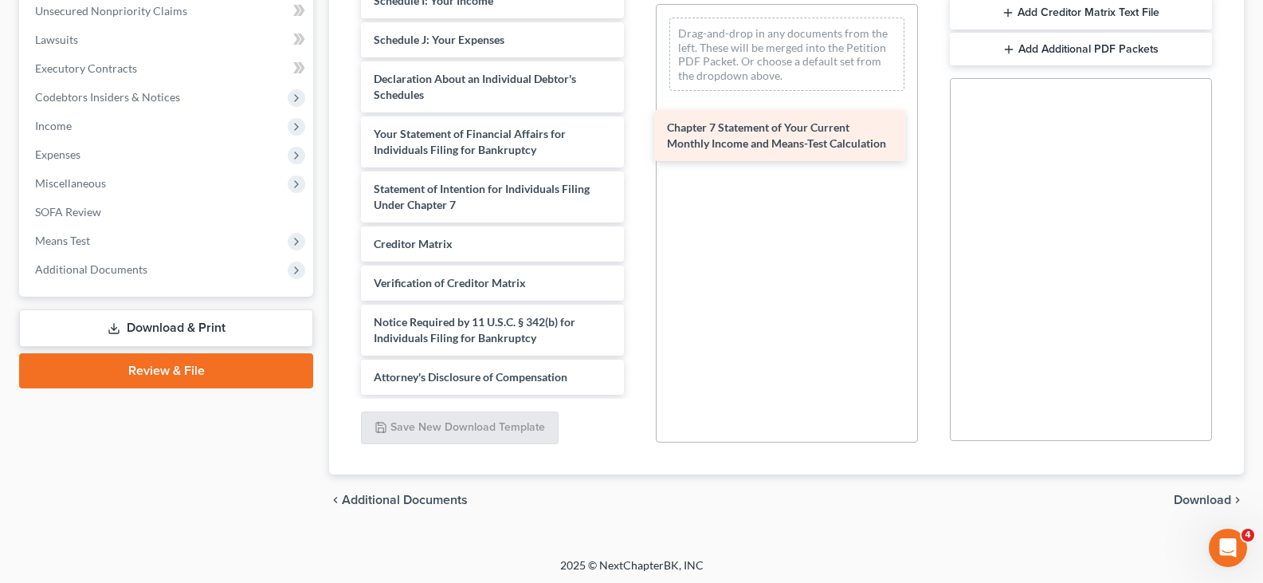
drag, startPoint x: 422, startPoint y: 203, endPoint x: 717, endPoint y: 142, distance: 301.9
click at [636, 142] on div "Chapter 7 Statement of Your Current Monthly Income and Means-Test Calculation V…" at bounding box center [492, 0] width 288 height 787
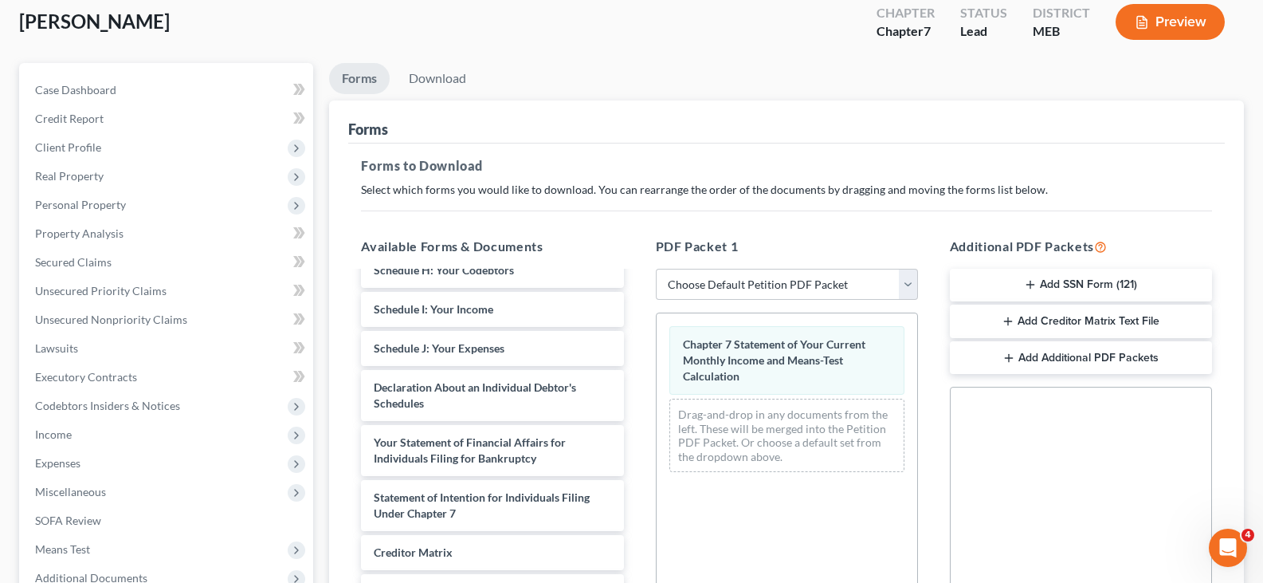
scroll to position [80, 0]
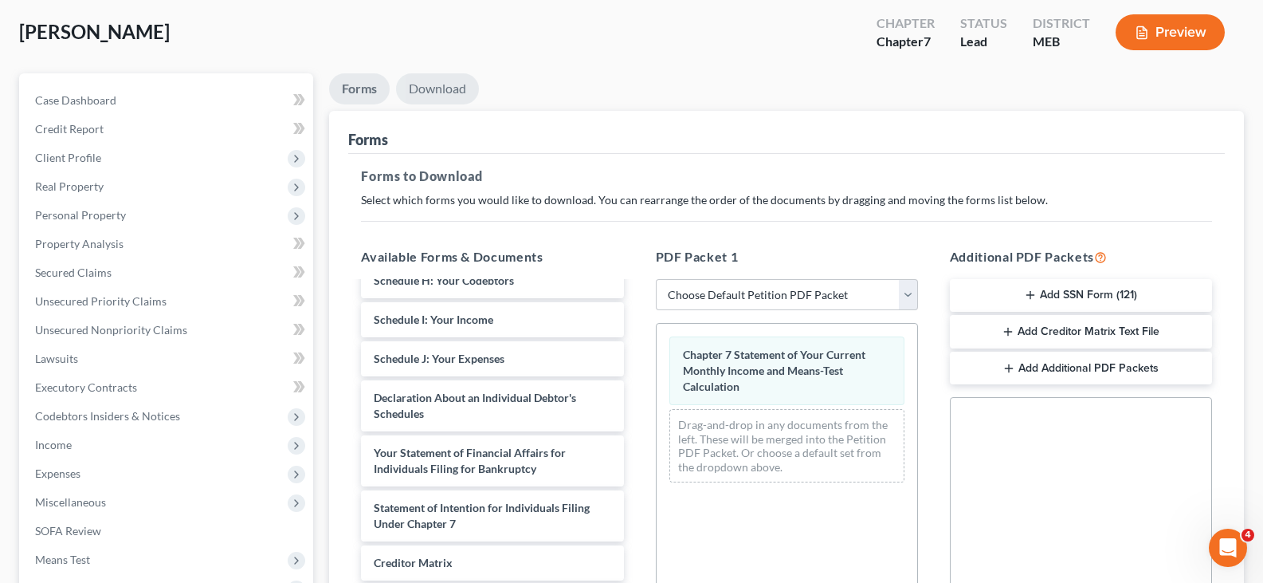
click at [422, 92] on link "Download" at bounding box center [437, 88] width 83 height 31
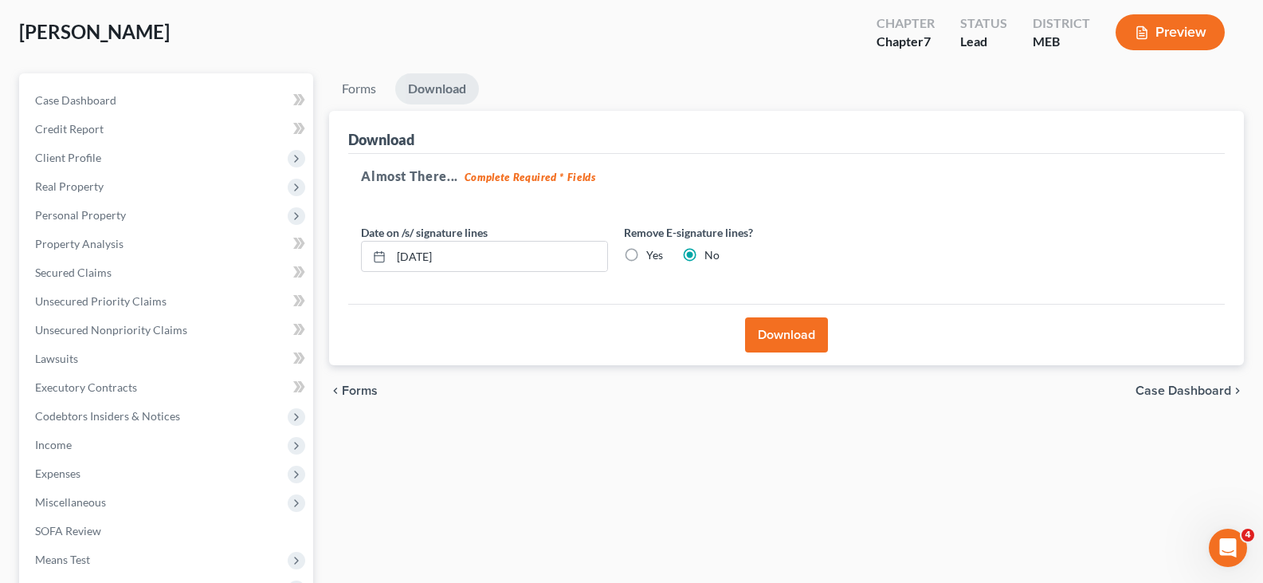
click at [795, 334] on button "Download" at bounding box center [786, 334] width 83 height 35
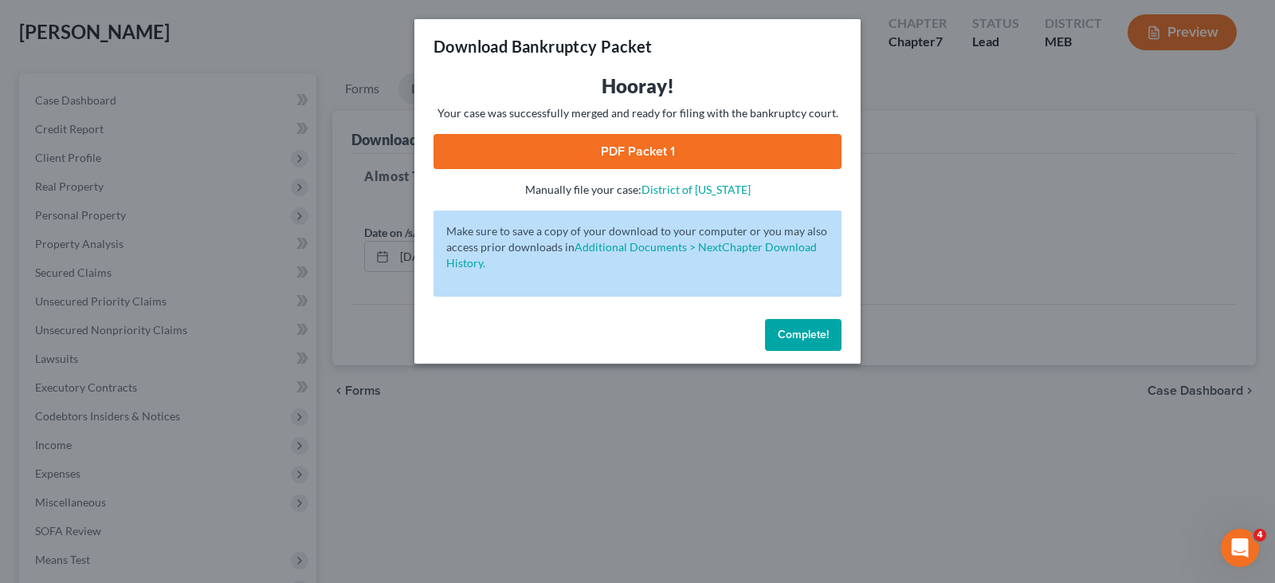
click at [629, 146] on link "PDF Packet 1" at bounding box center [637, 151] width 408 height 35
click at [780, 337] on span "Complete!" at bounding box center [803, 335] width 51 height 14
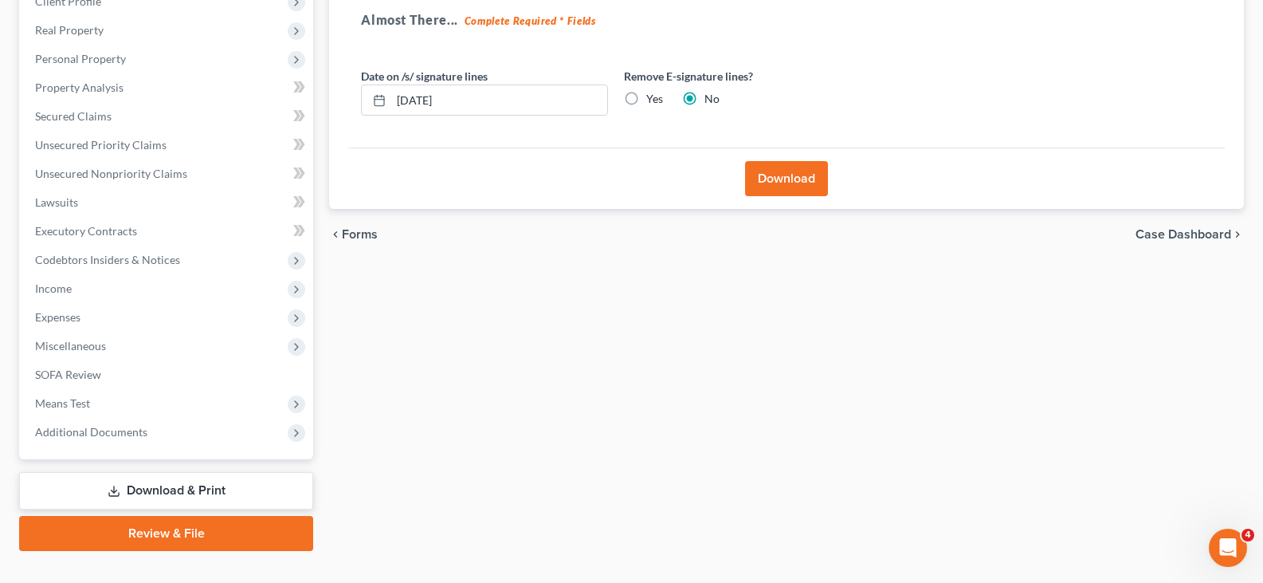
scroll to position [265, 0]
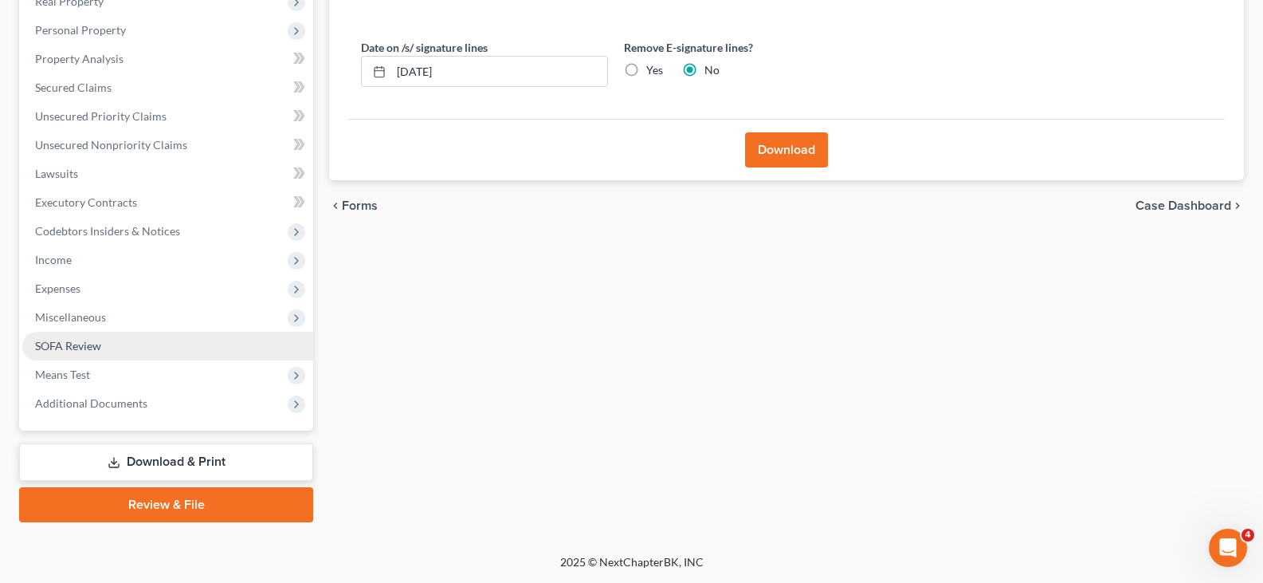
click at [73, 339] on span "SOFA Review" at bounding box center [68, 346] width 66 height 14
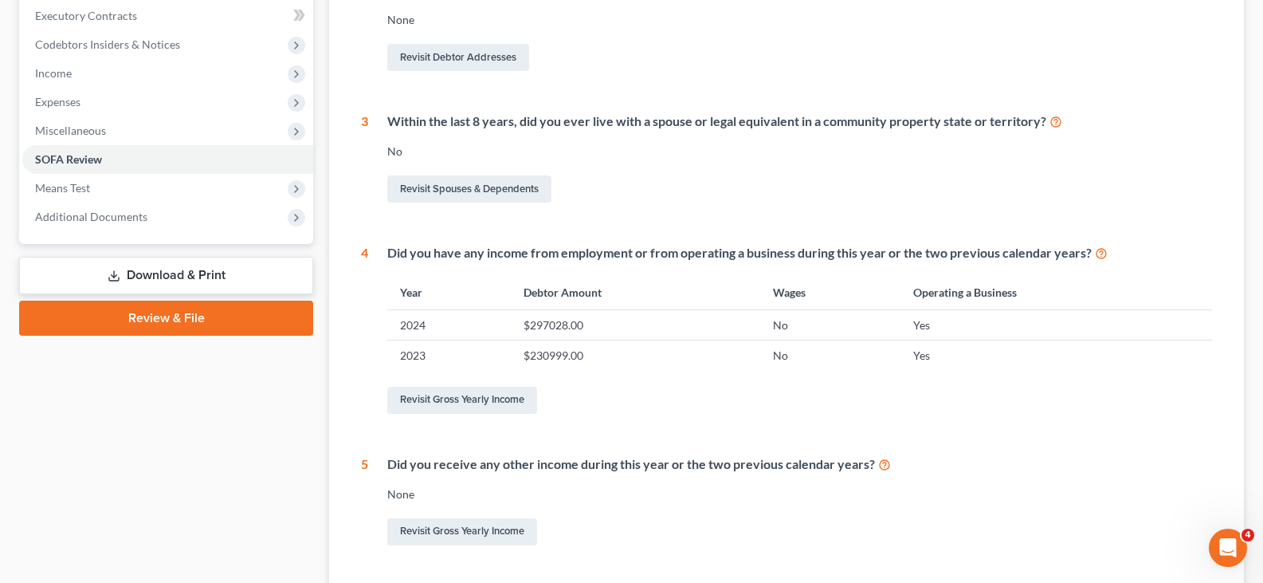
scroll to position [478, 0]
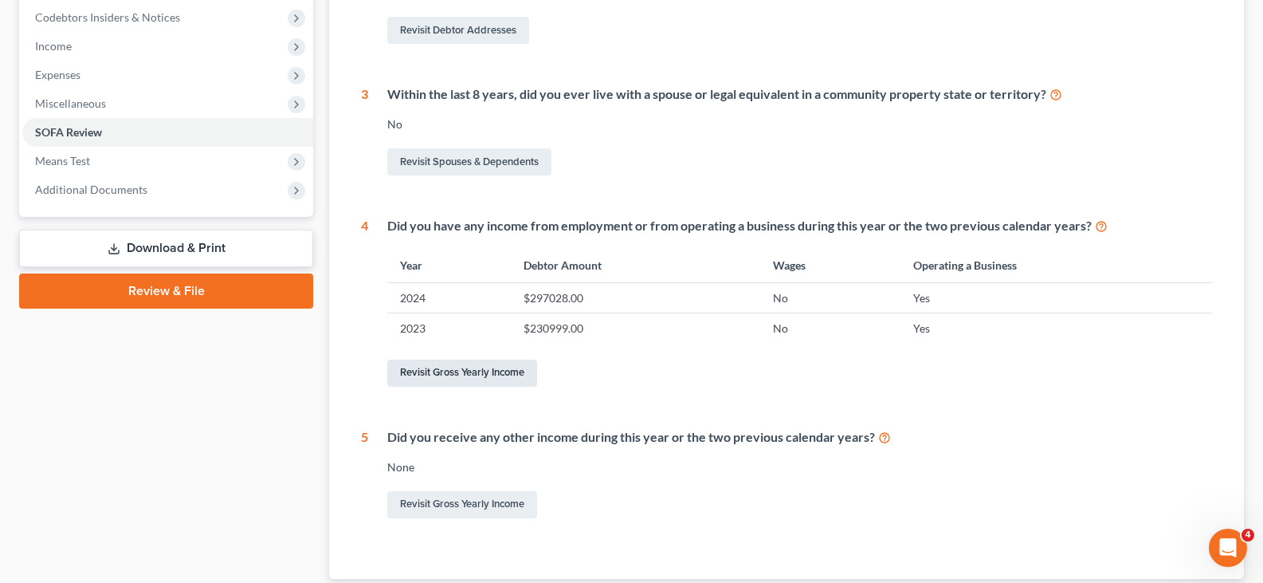
click at [508, 375] on link "Revisit Gross Yearly Income" at bounding box center [462, 372] width 150 height 27
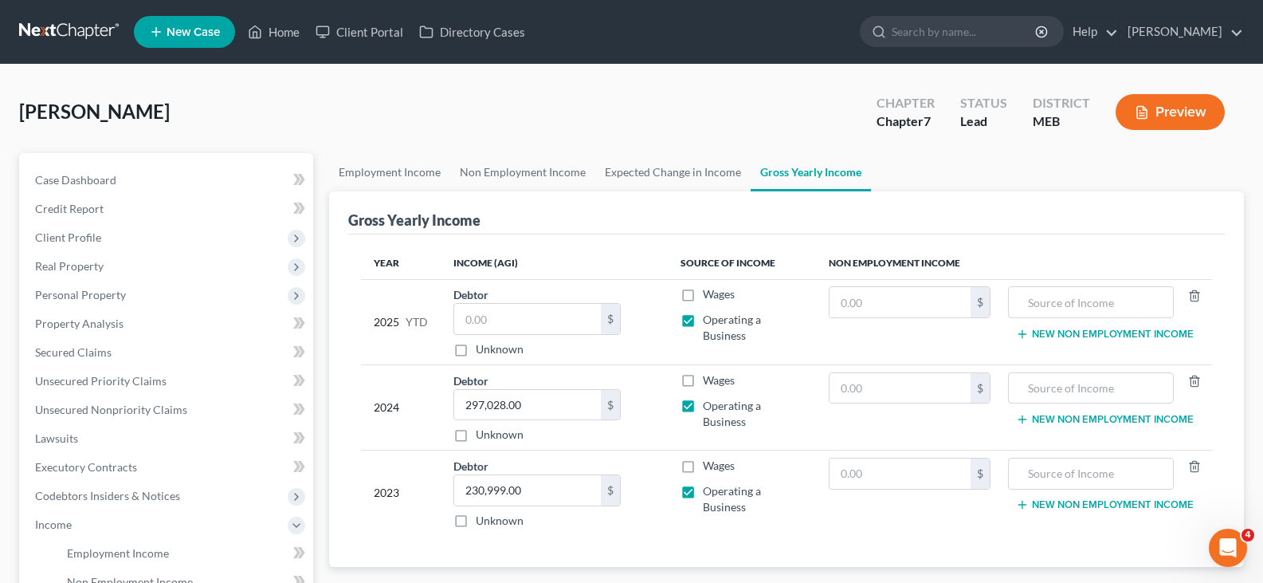
click at [703, 299] on label "Wages" at bounding box center [719, 294] width 32 height 16
click at [709, 296] on input "Wages" at bounding box center [714, 291] width 10 height 10
checkbox input "true"
click at [506, 324] on input "text" at bounding box center [527, 319] width 147 height 30
type input "6"
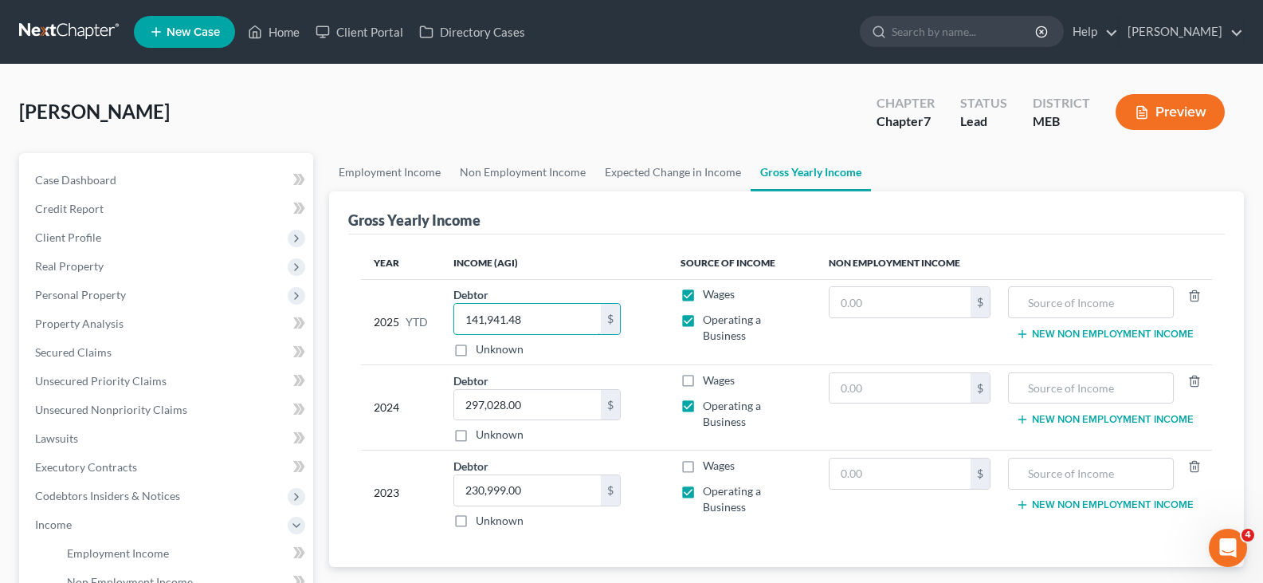
type input "141,941.48"
click at [862, 498] on td "$" at bounding box center [910, 492] width 188 height 85
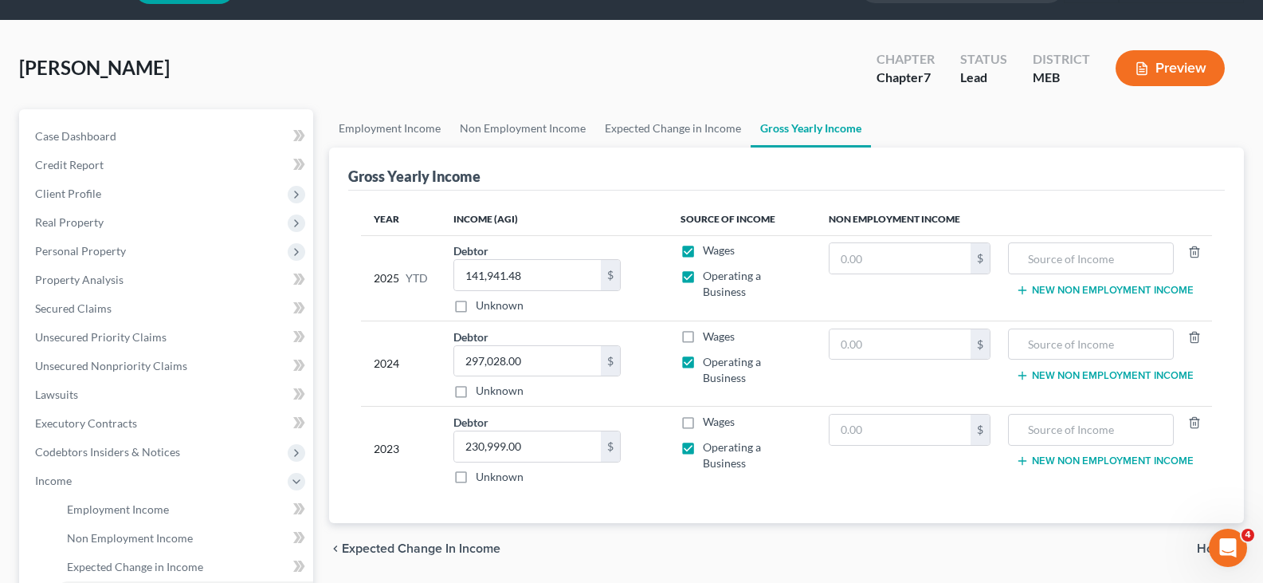
scroll to position [80, 0]
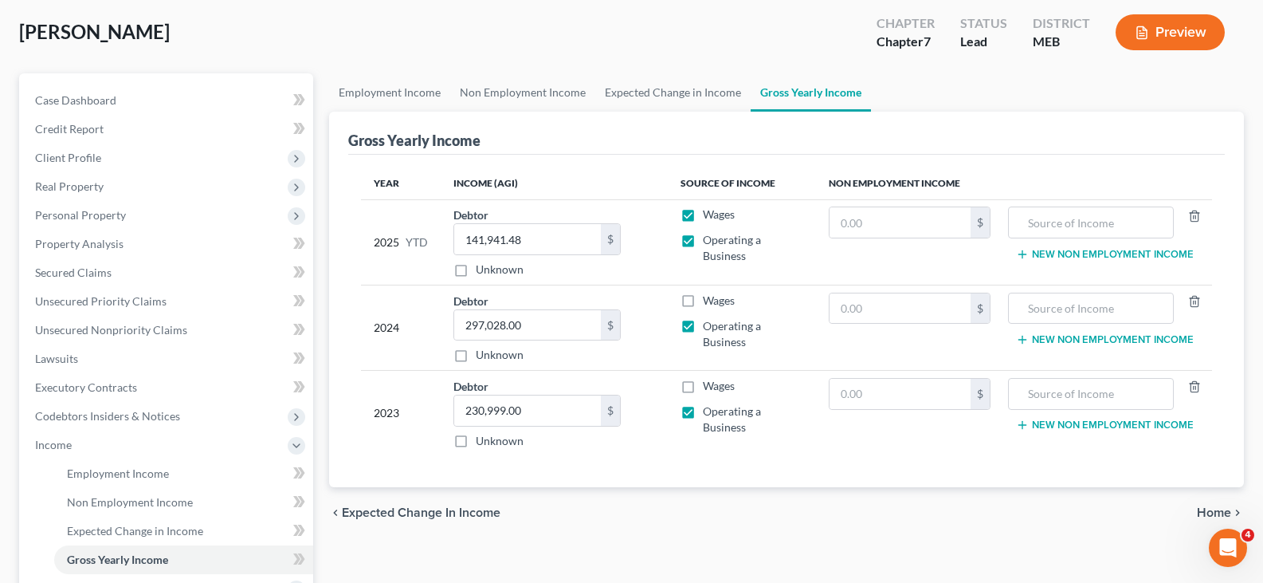
click at [1210, 512] on span "Home" at bounding box center [1214, 512] width 34 height 13
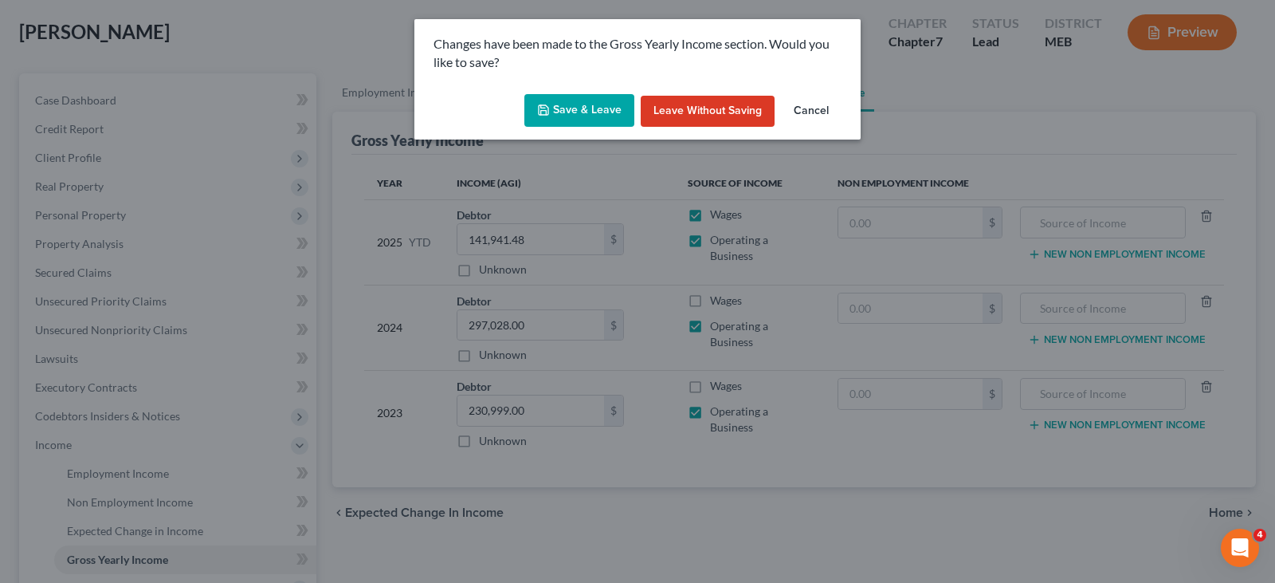
click at [607, 108] on button "Save & Leave" at bounding box center [579, 110] width 110 height 33
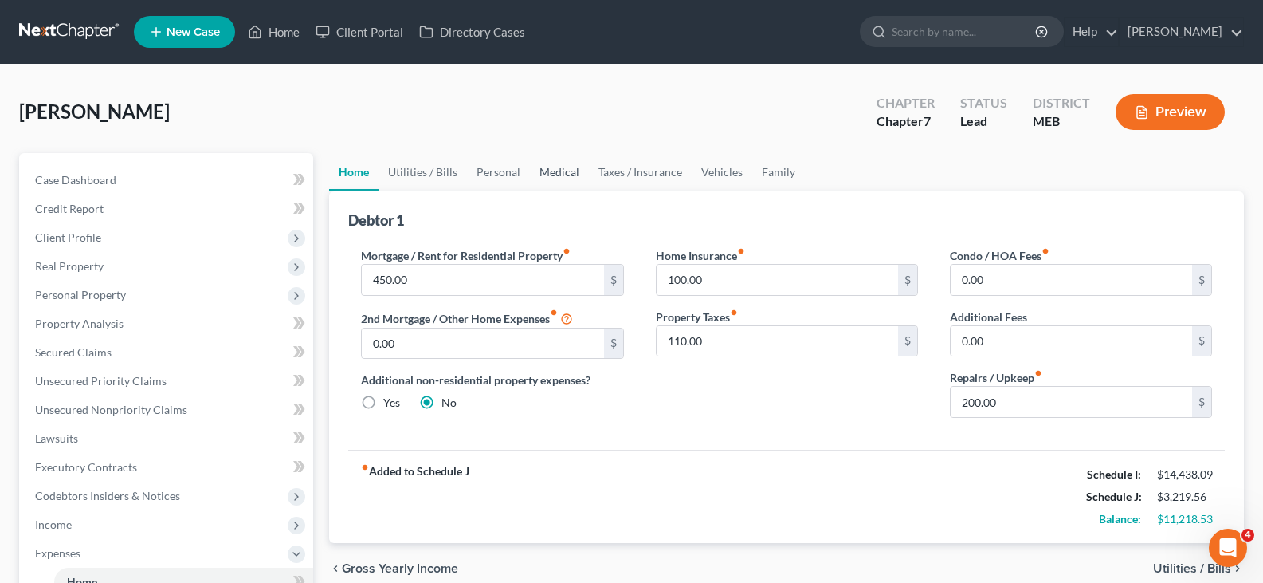
click at [559, 173] on link "Medical" at bounding box center [559, 172] width 59 height 38
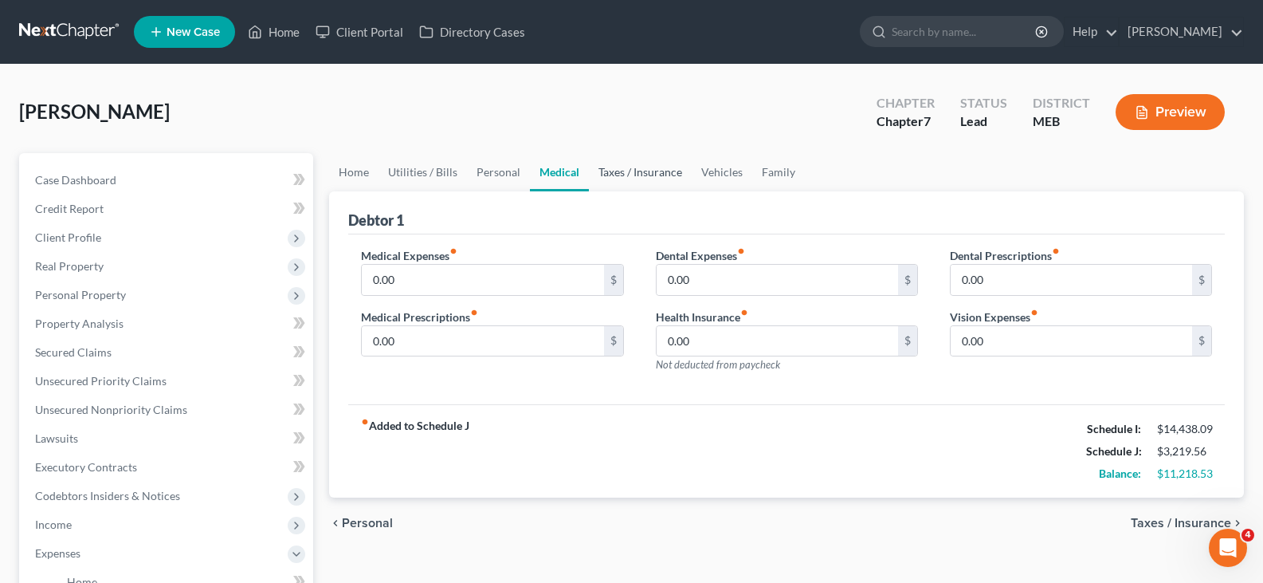
click at [645, 171] on link "Taxes / Insurance" at bounding box center [640, 172] width 103 height 38
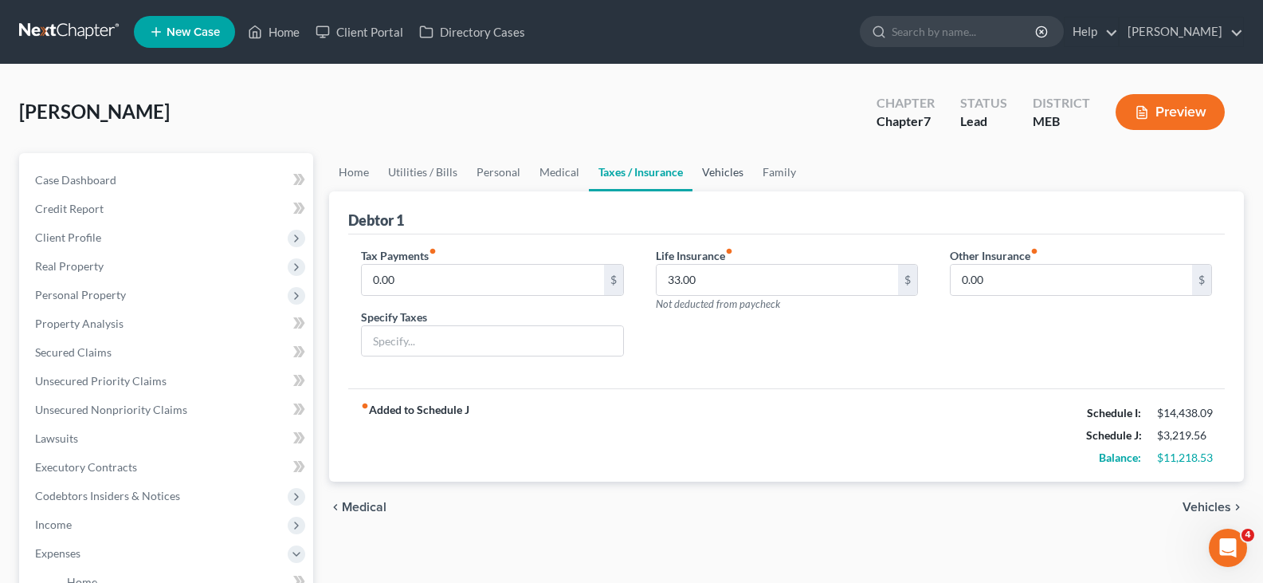
click at [727, 174] on link "Vehicles" at bounding box center [722, 172] width 61 height 38
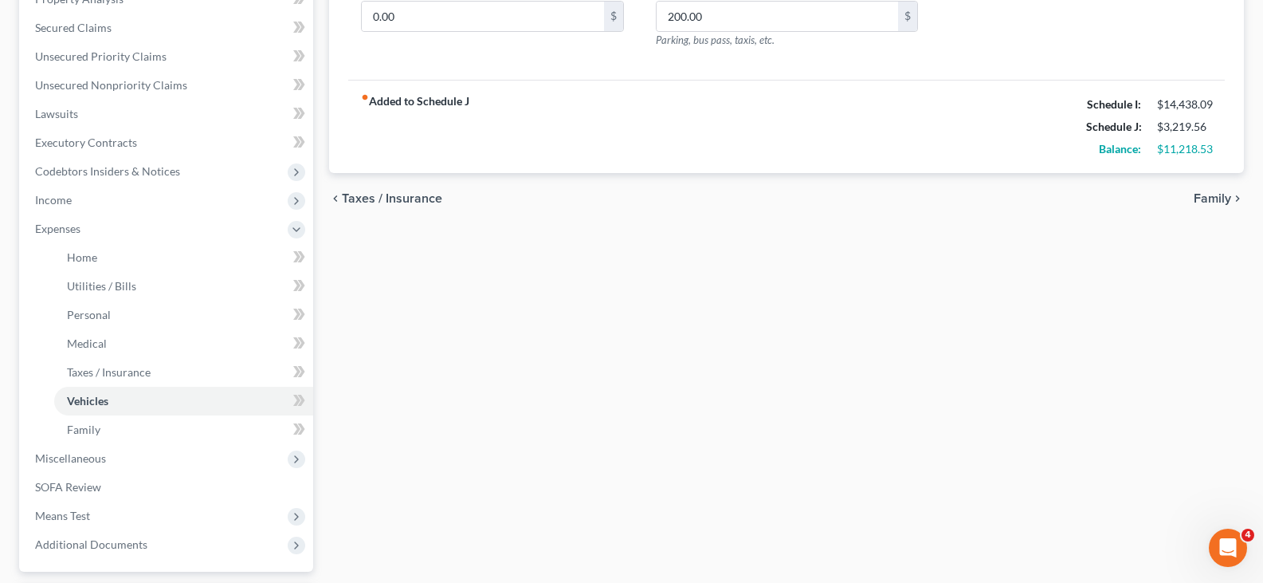
scroll to position [398, 0]
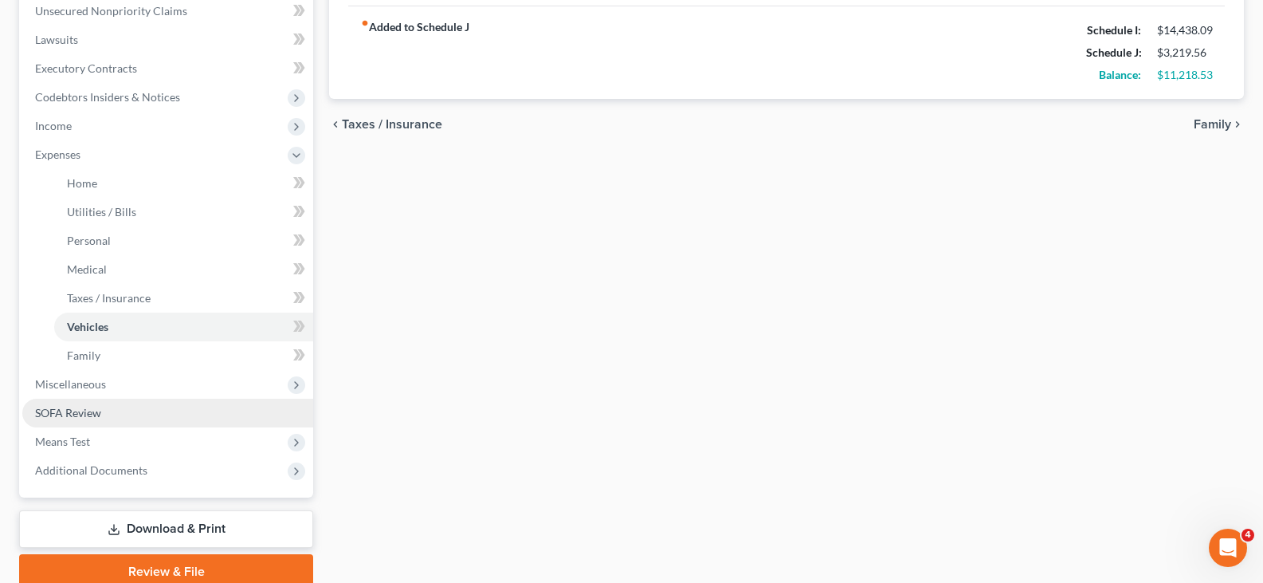
click at [58, 415] on span "SOFA Review" at bounding box center [68, 413] width 66 height 14
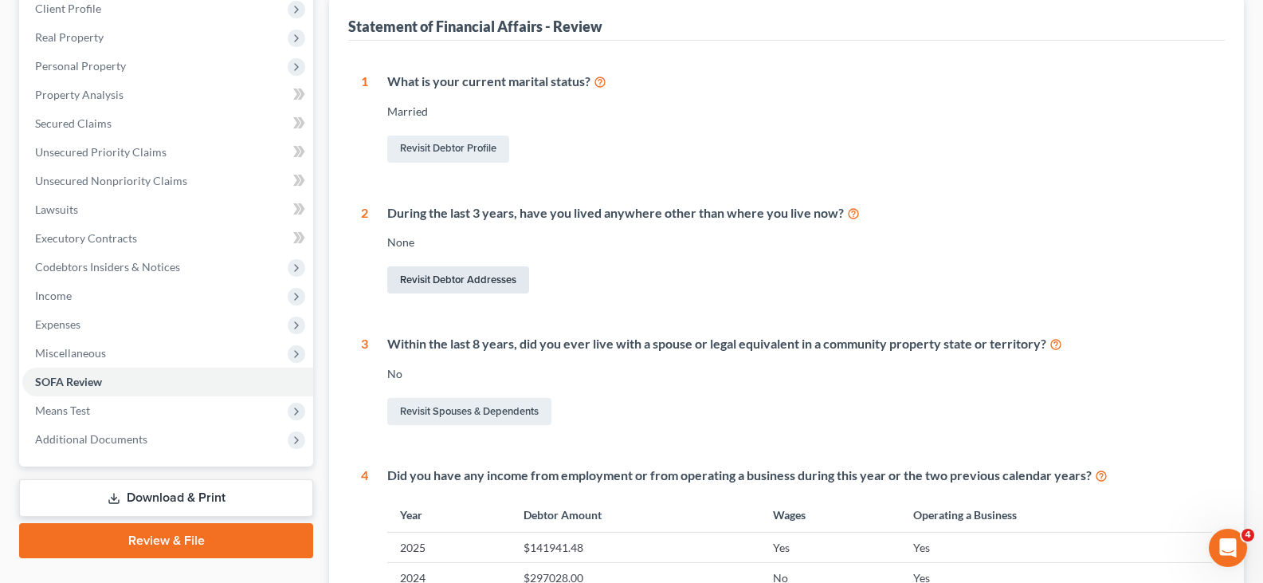
scroll to position [319, 0]
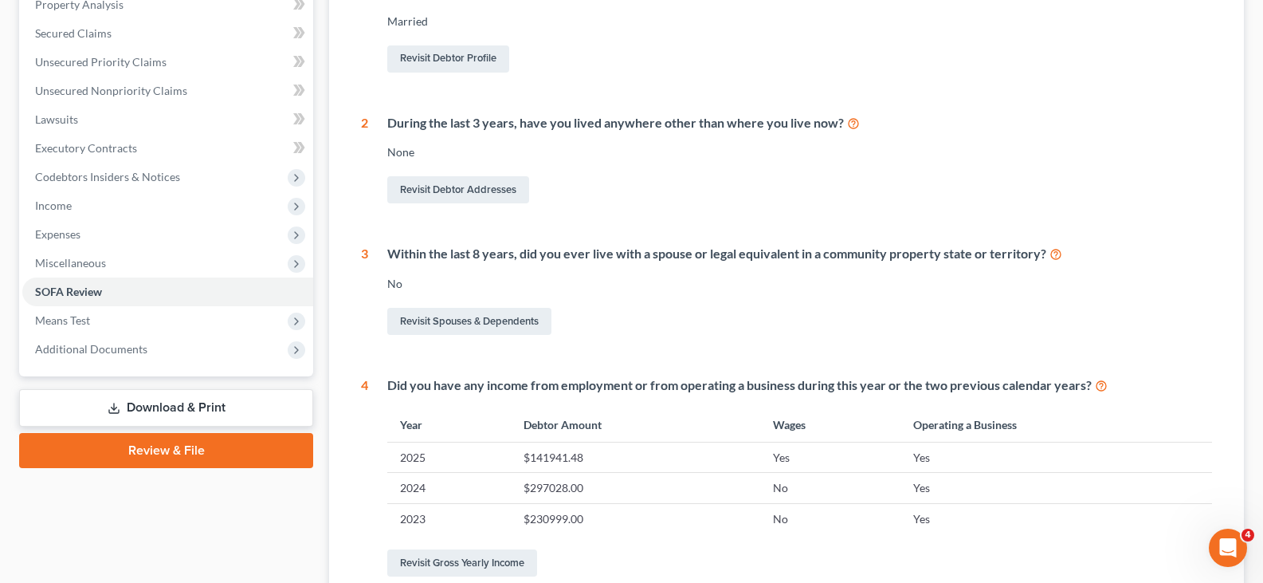
click at [167, 408] on link "Download & Print" at bounding box center [166, 407] width 294 height 37
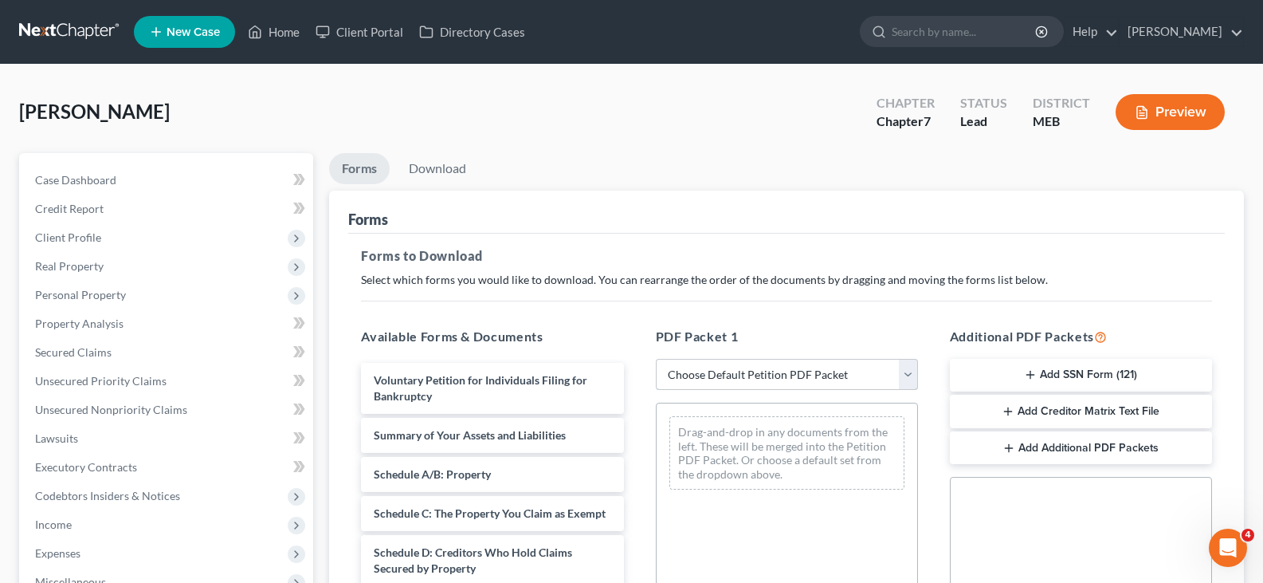
click at [873, 378] on select "Choose Default Petition PDF Packet Complete Bankruptcy Petition (all forms and …" at bounding box center [787, 375] width 262 height 32
select select "0"
click at [656, 359] on select "Choose Default Petition PDF Packet Complete Bankruptcy Petition (all forms and …" at bounding box center [787, 375] width 262 height 32
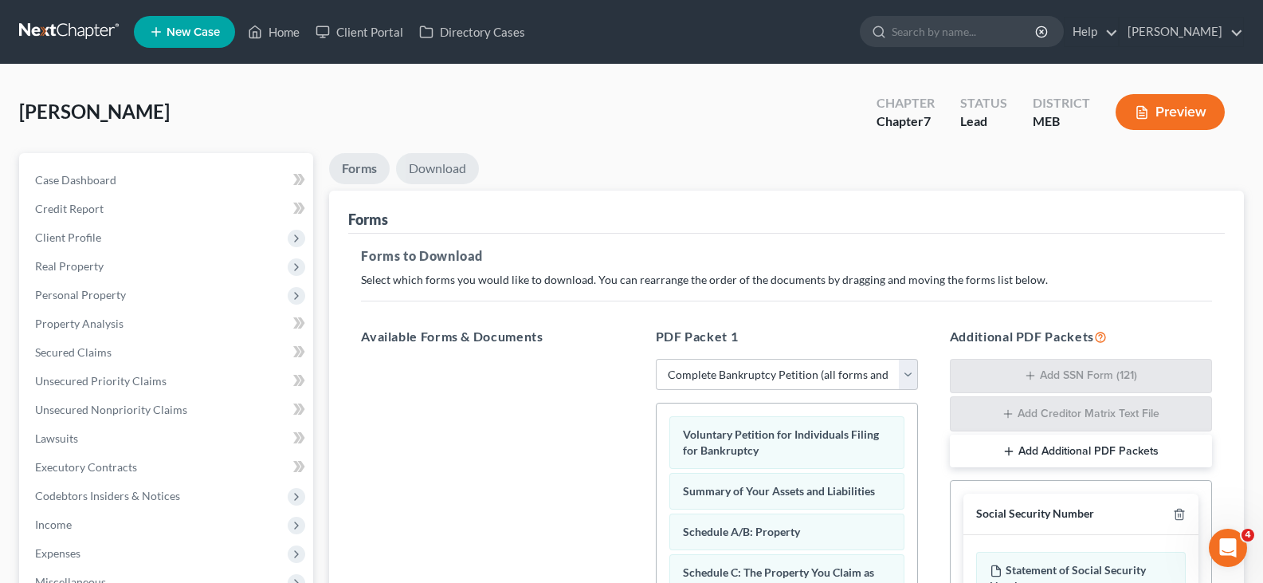
click at [435, 169] on link "Download" at bounding box center [437, 168] width 83 height 31
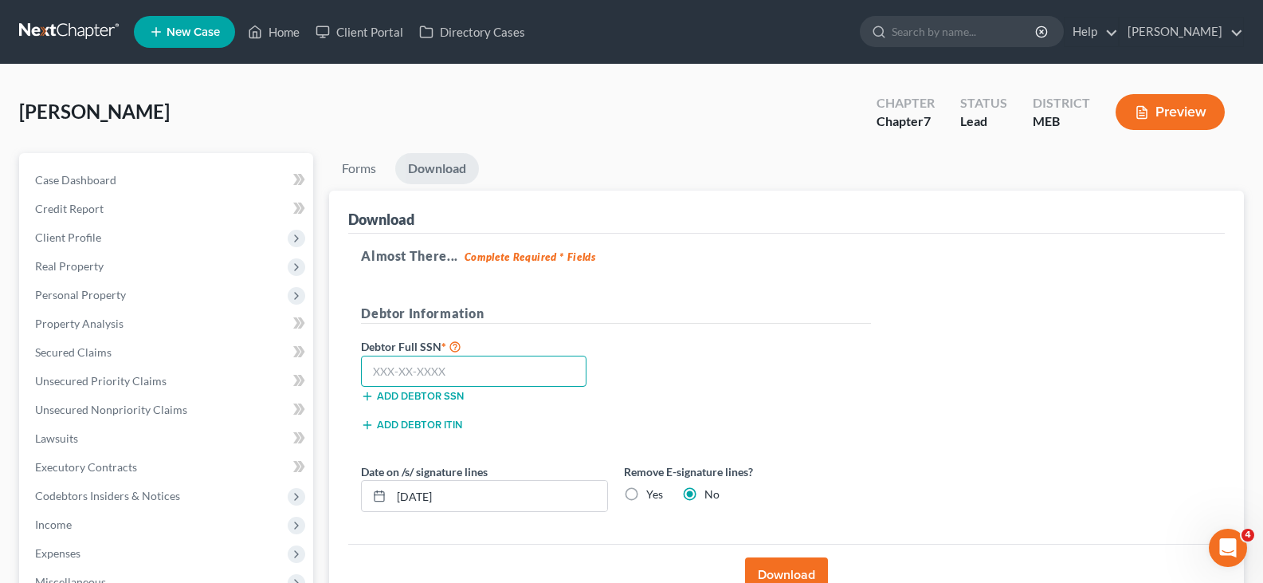
click at [402, 368] on input "text" at bounding box center [474, 371] width 226 height 32
type input "007-94-6867"
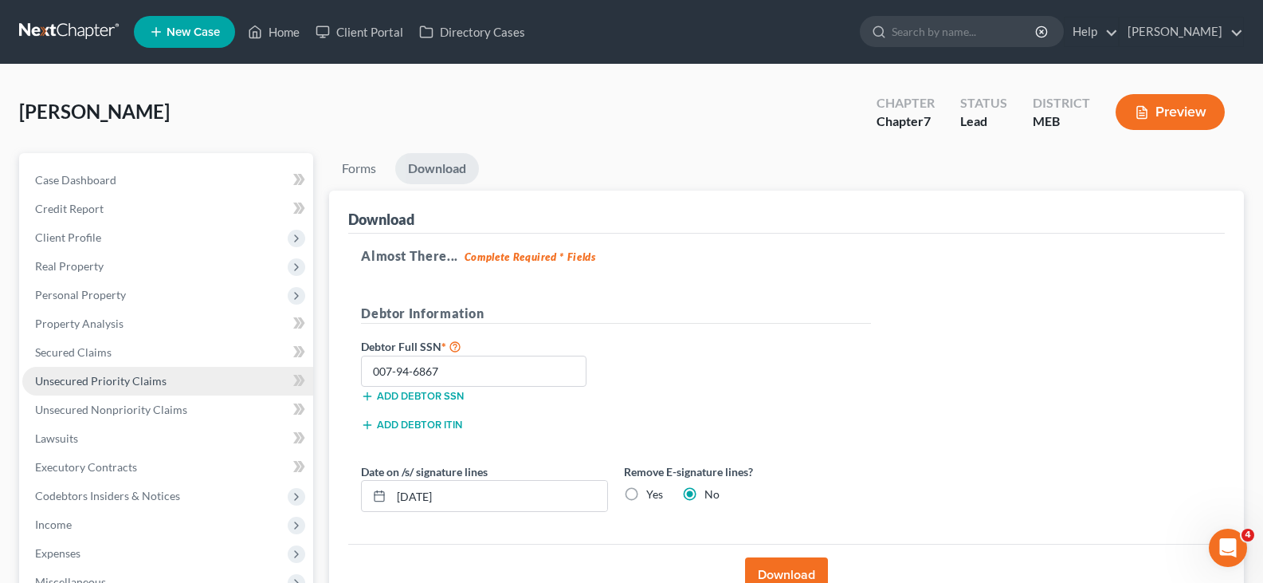
click at [275, 394] on link "Unsecured Priority Claims" at bounding box center [167, 381] width 291 height 29
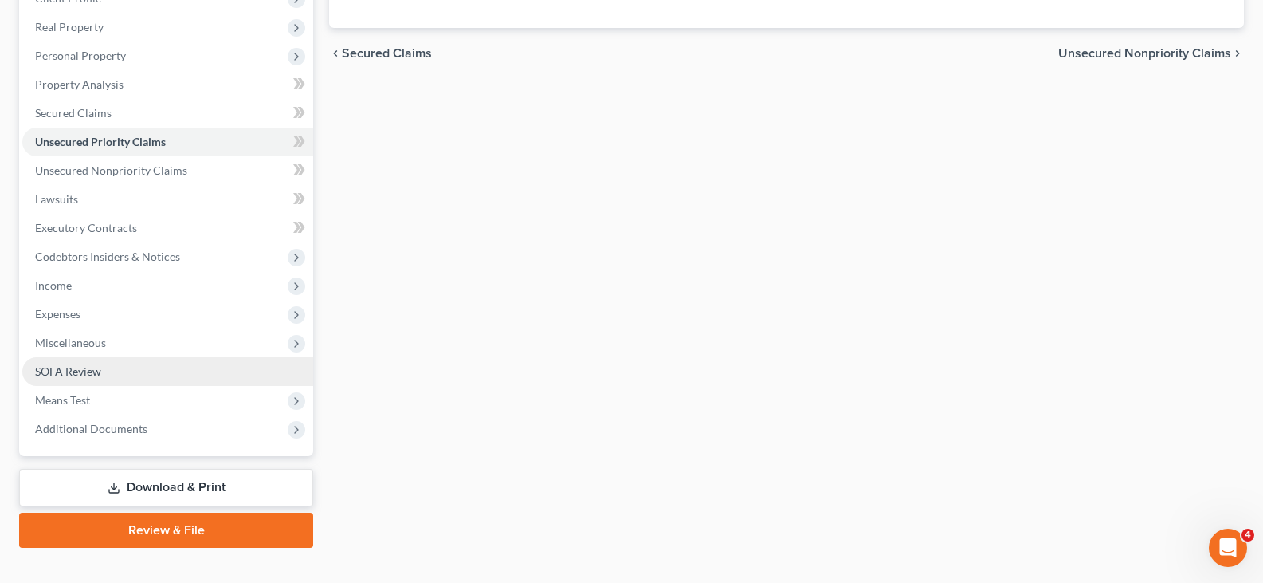
click at [43, 362] on link "SOFA Review" at bounding box center [167, 371] width 291 height 29
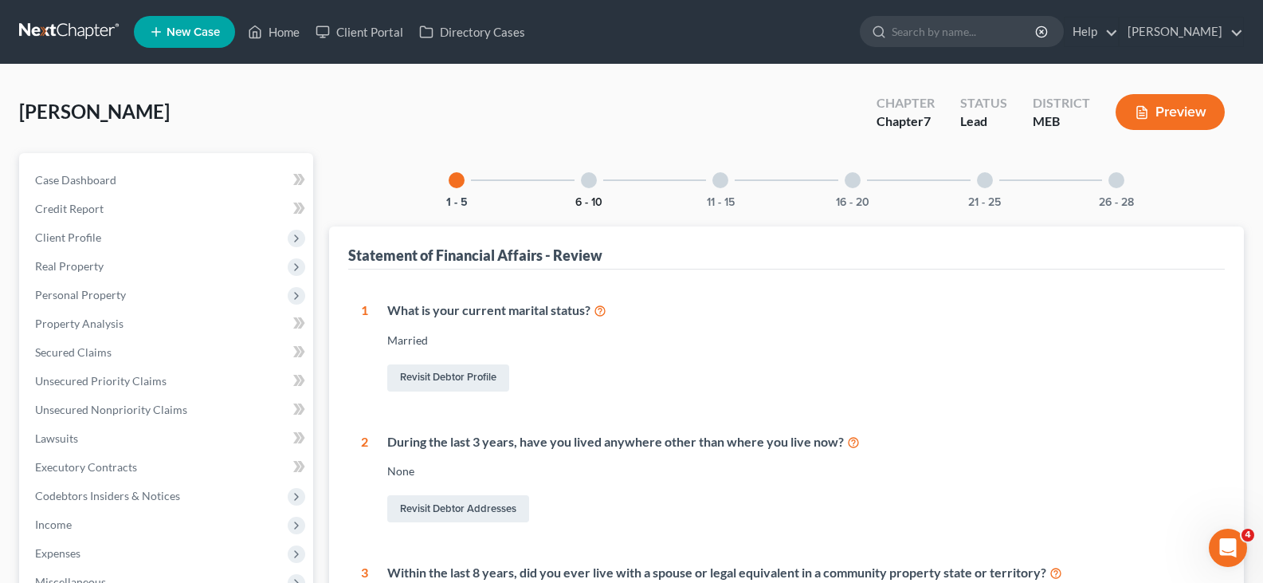
click at [590, 197] on button "6 - 10" at bounding box center [588, 202] width 27 height 11
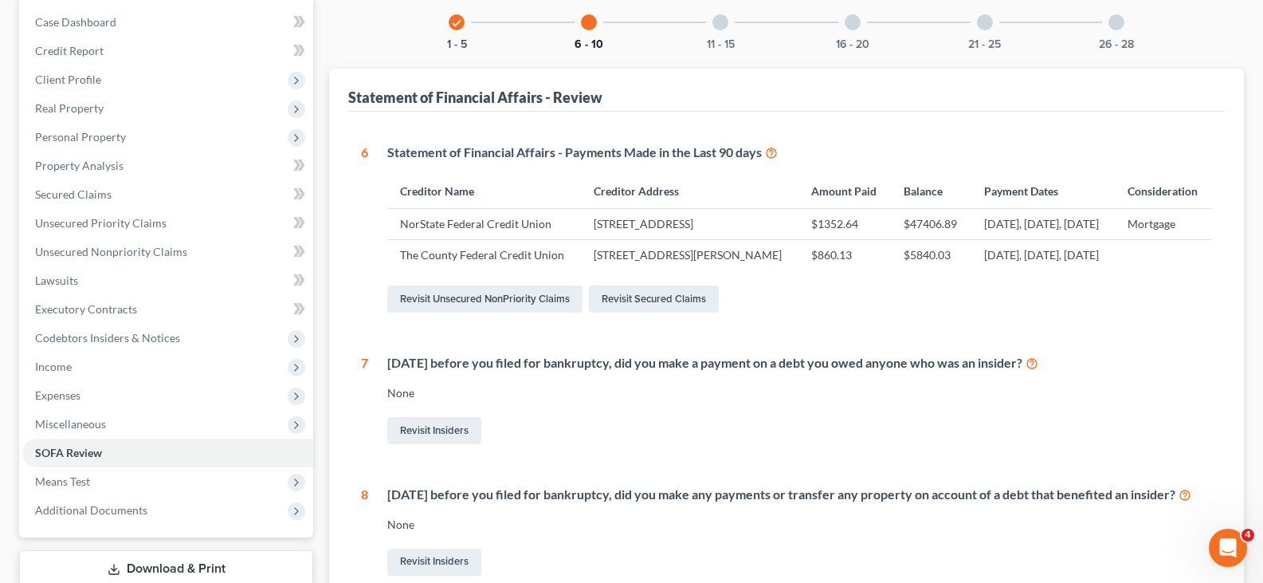
scroll to position [159, 0]
click at [678, 311] on link "Revisit Secured Claims" at bounding box center [654, 297] width 130 height 27
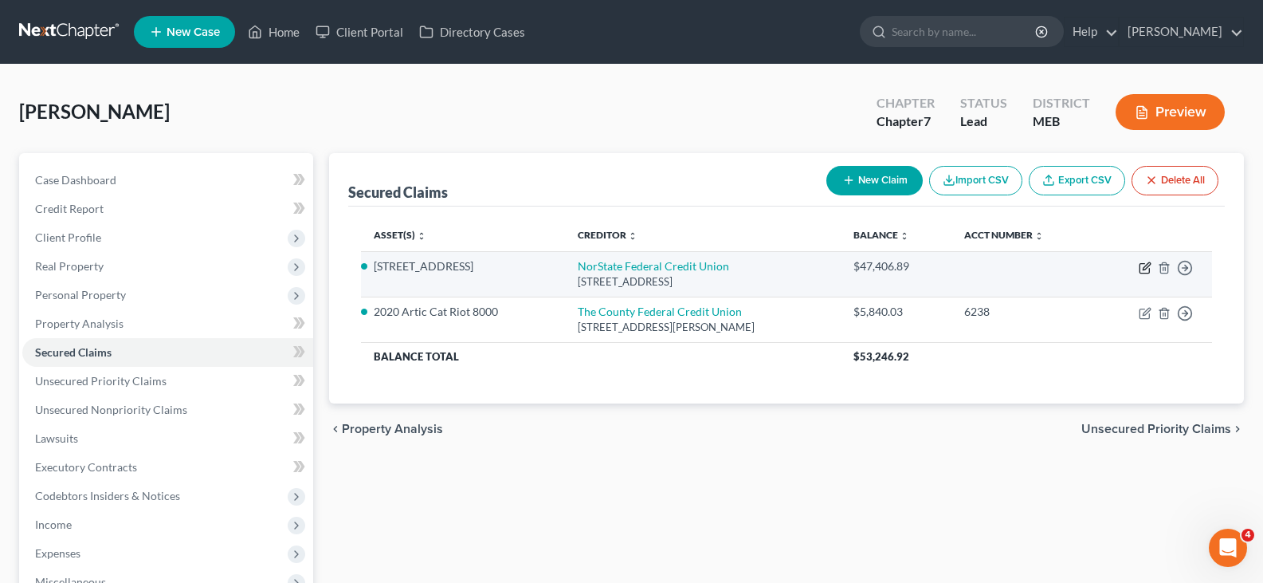
click at [1147, 271] on icon "button" at bounding box center [1145, 267] width 13 height 13
select select "20"
select select "3"
select select "2"
select select "0"
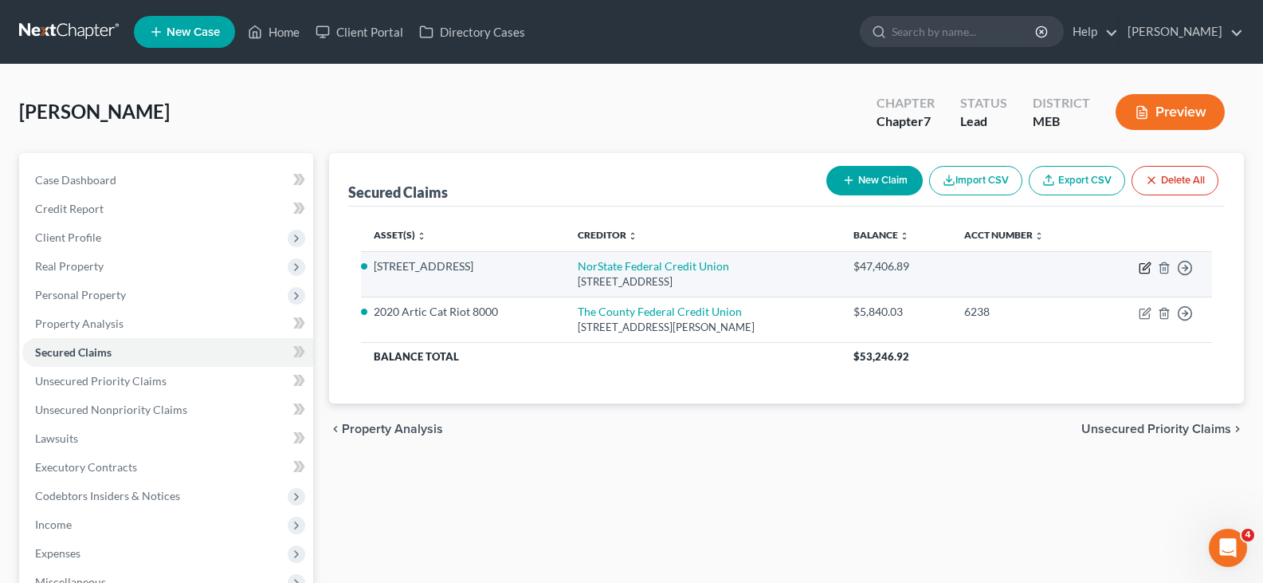
select select "0"
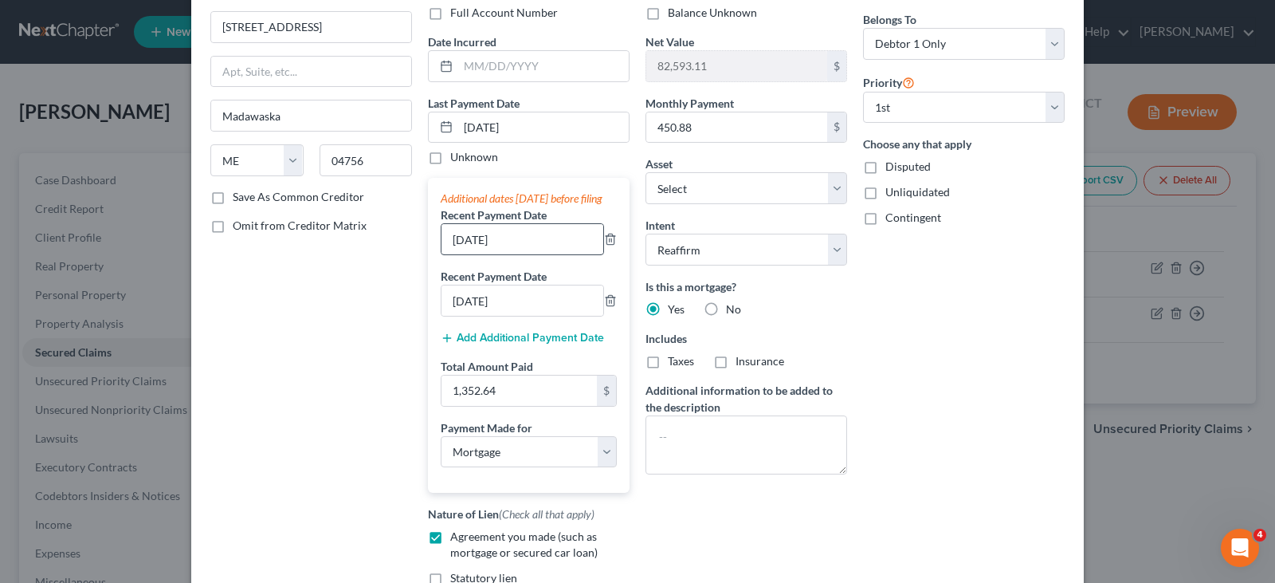
scroll to position [159, 0]
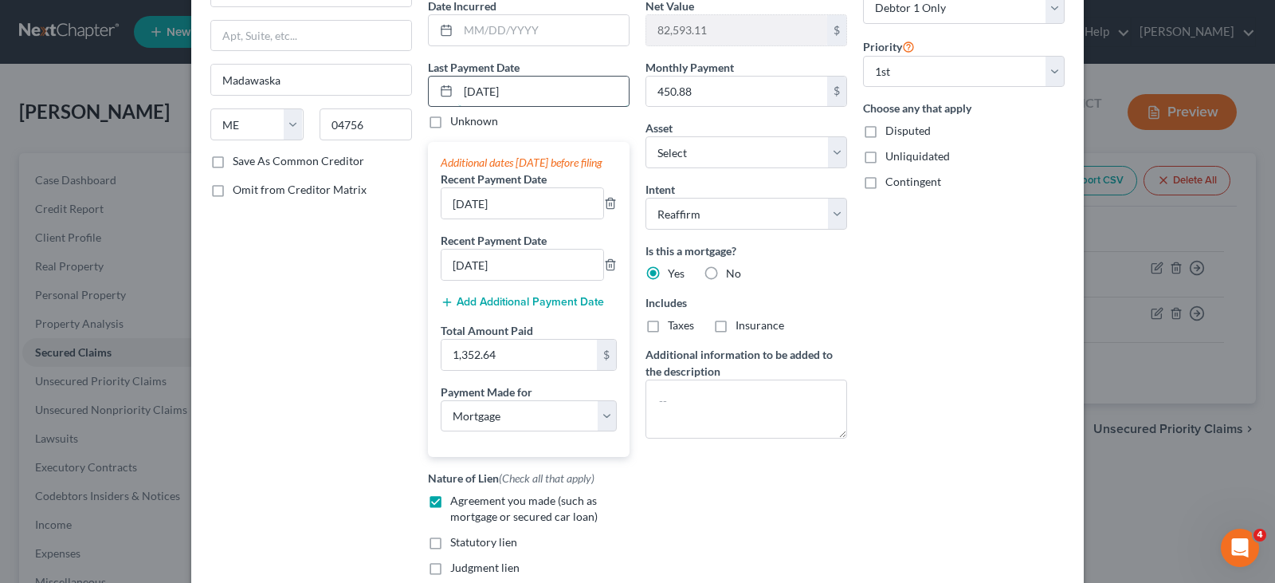
click at [460, 95] on input "07/06/2025" at bounding box center [543, 91] width 171 height 30
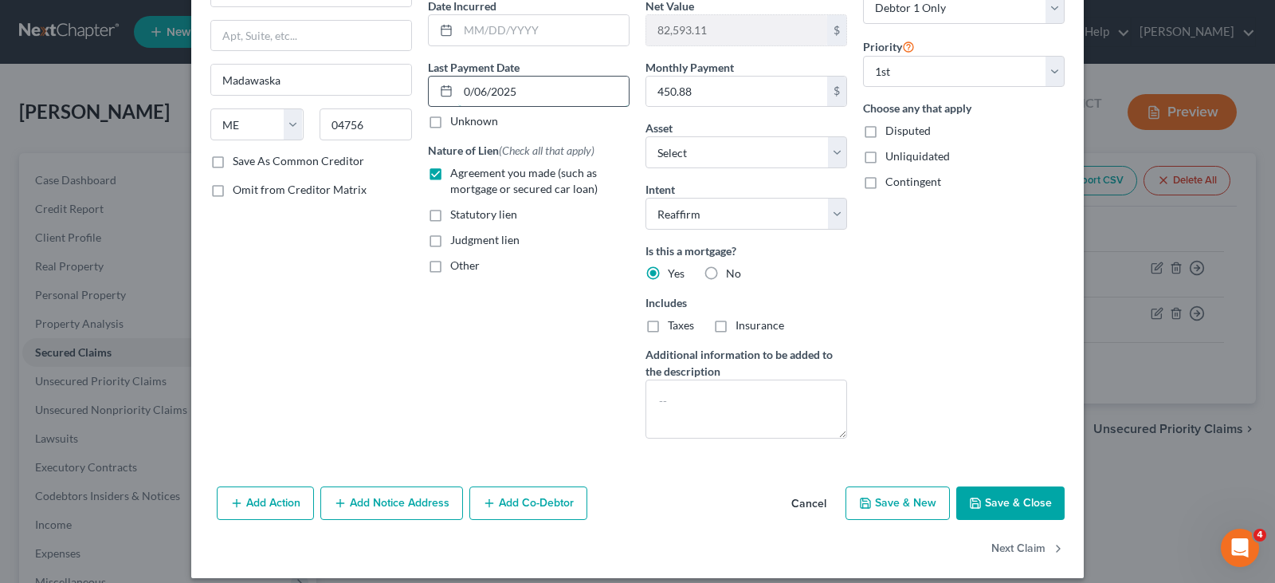
type input "08/06/2025"
select select "3"
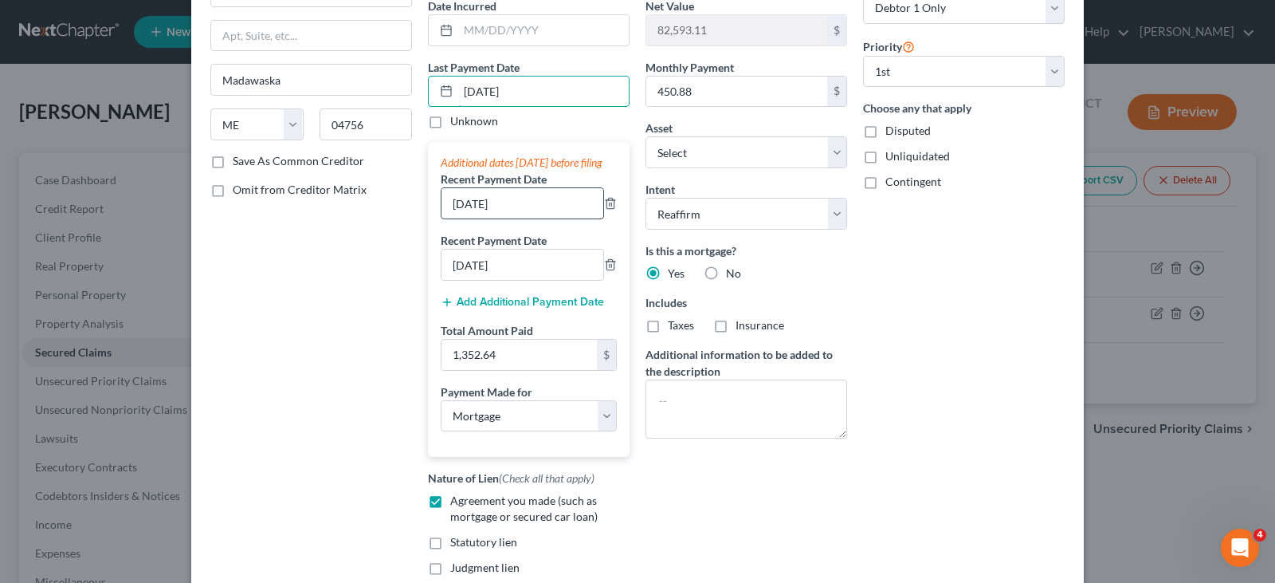
type input "08/06/2025"
drag, startPoint x: 455, startPoint y: 217, endPoint x: 461, endPoint y: 241, distance: 25.5
click at [456, 218] on input "06/06/2025" at bounding box center [522, 203] width 162 height 30
type input "07/06/2025"
click at [451, 280] on input "05/06/2025" at bounding box center [522, 264] width 162 height 30
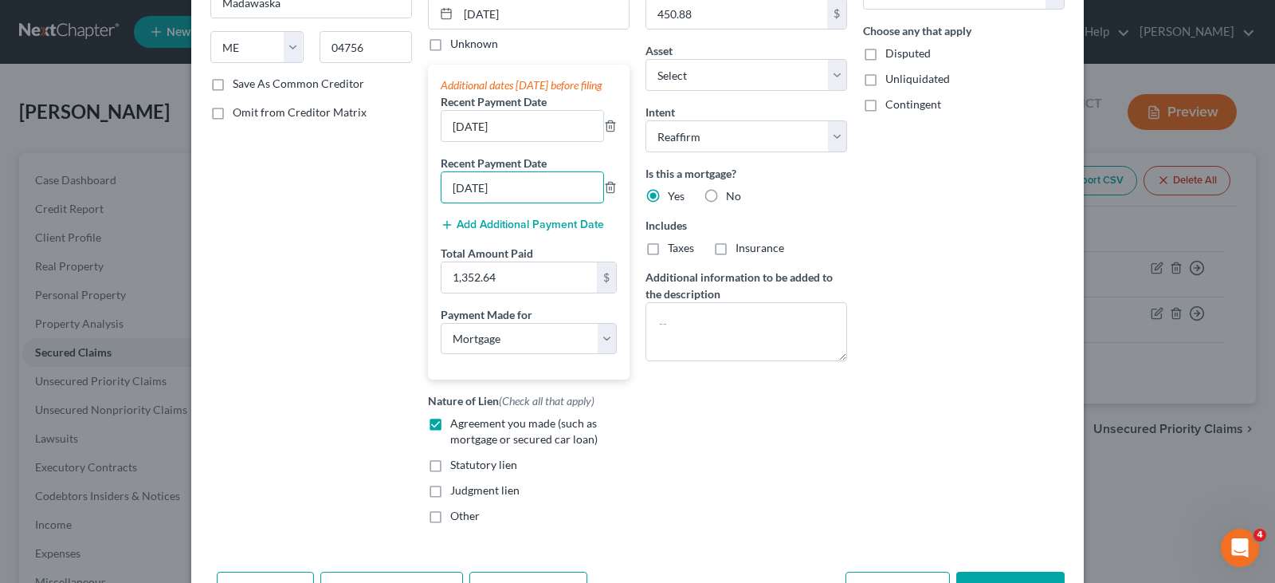
scroll to position [353, 0]
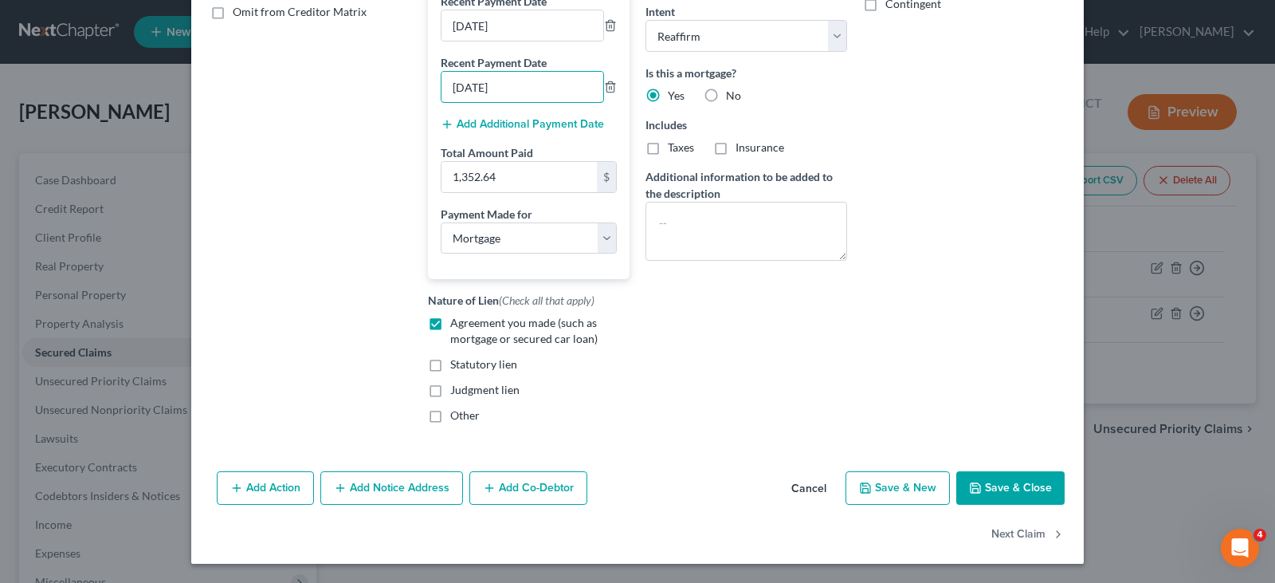
type input "06/06/2025"
click at [987, 488] on button "Save & Close" at bounding box center [1010, 487] width 108 height 33
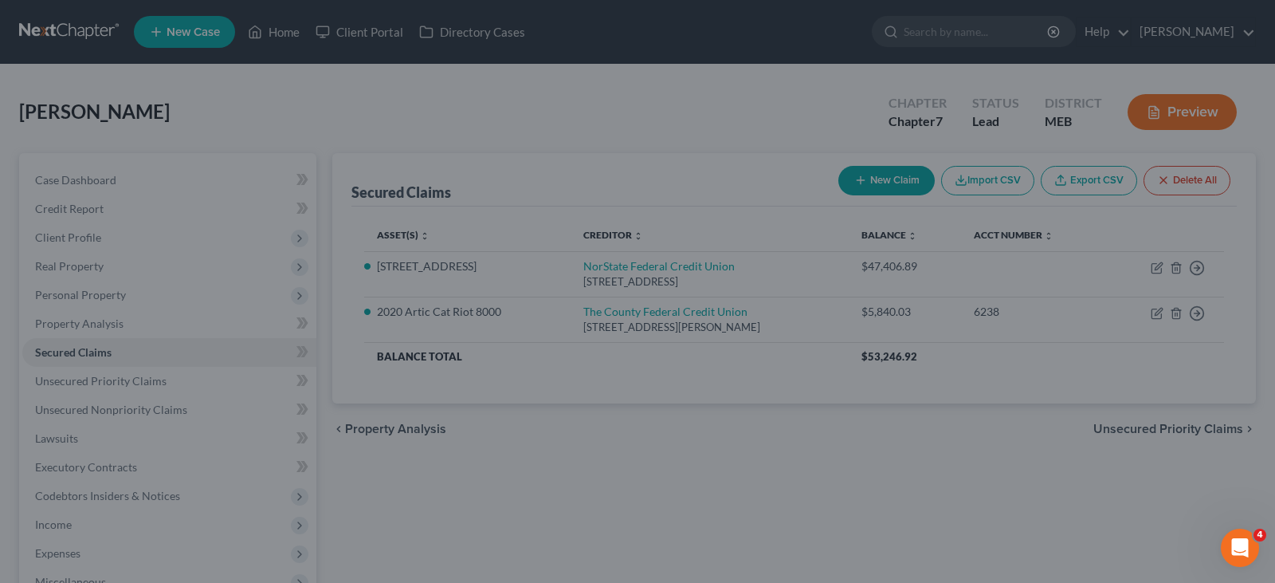
select select "6"
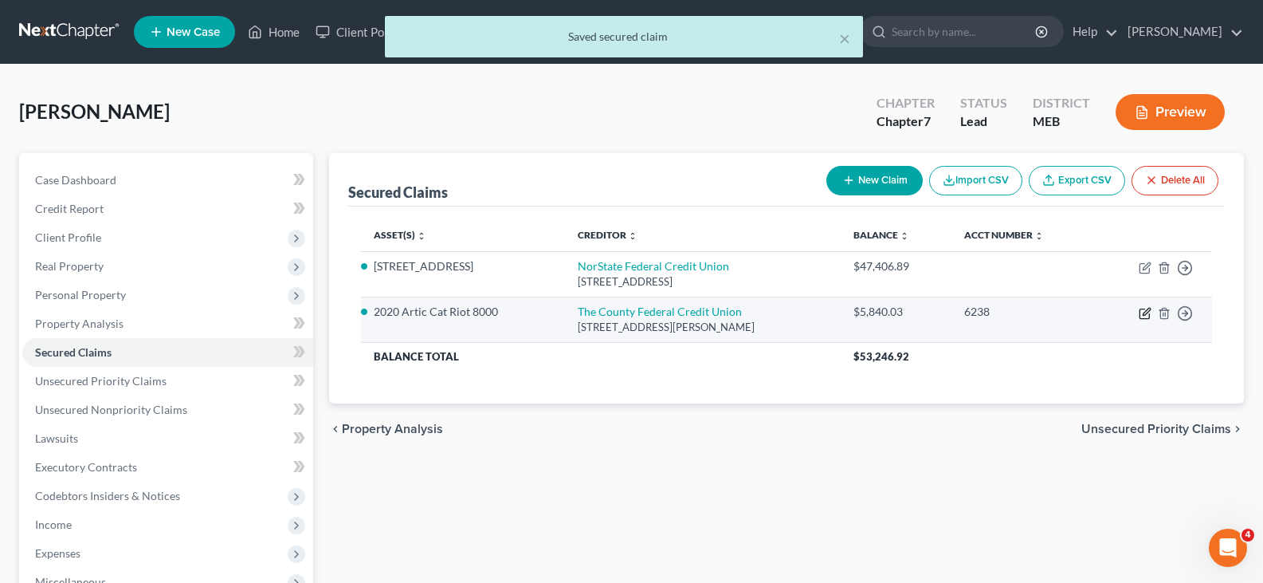
click at [1143, 316] on icon "button" at bounding box center [1145, 313] width 13 height 13
select select "20"
select select "12"
select select "2"
select select "0"
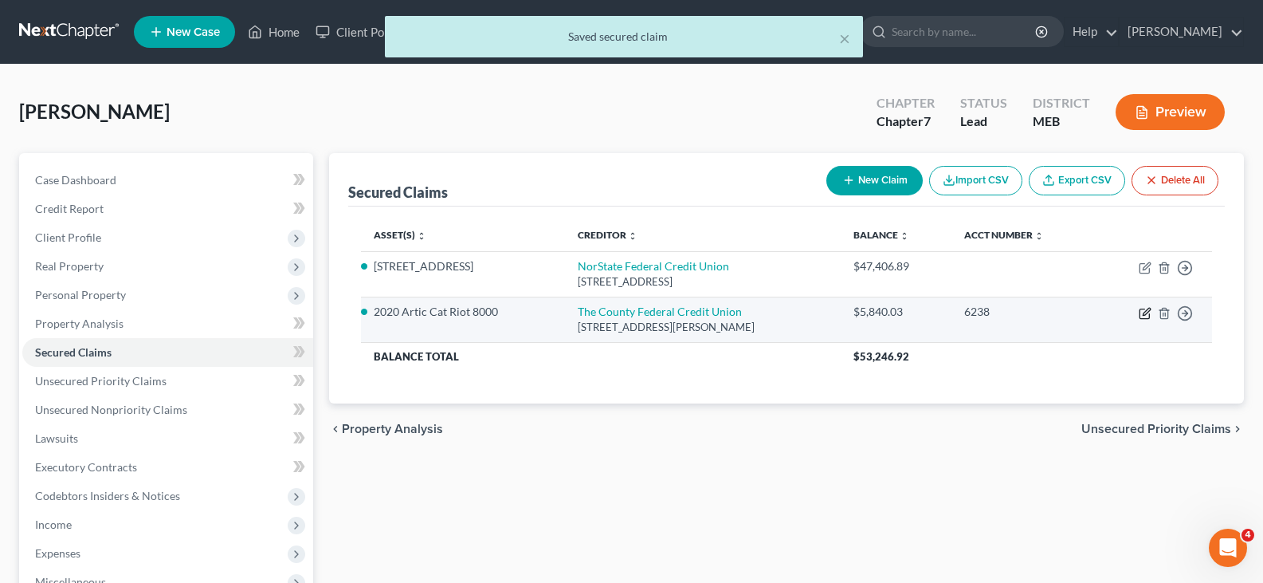
select select "0"
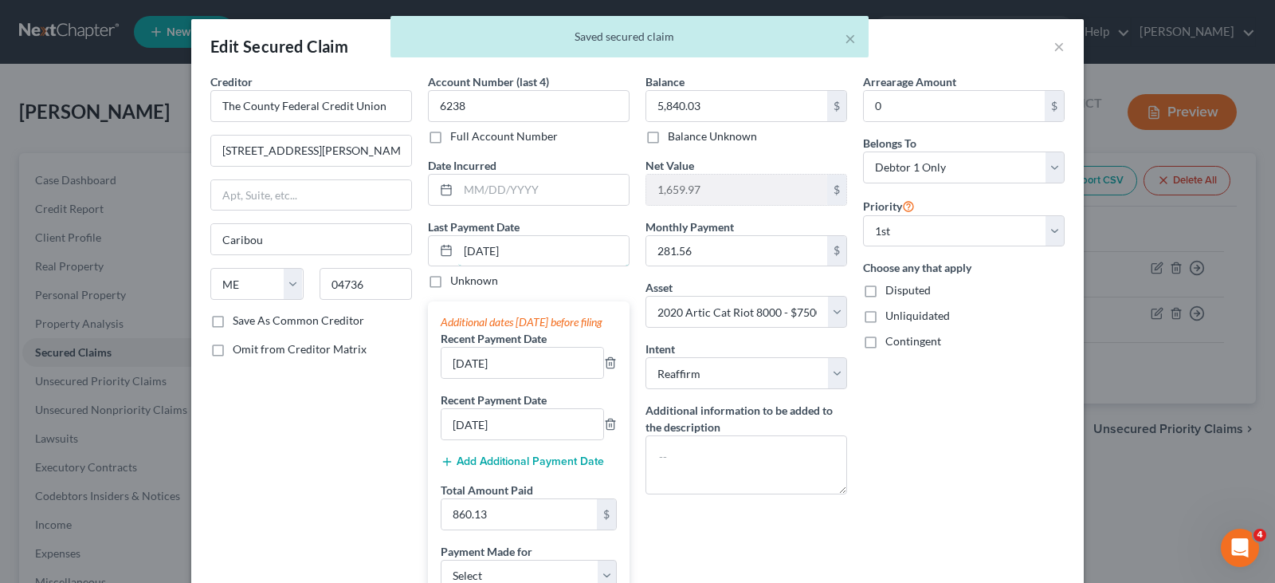
click at [466, 252] on input "07/02/2025" at bounding box center [543, 251] width 171 height 30
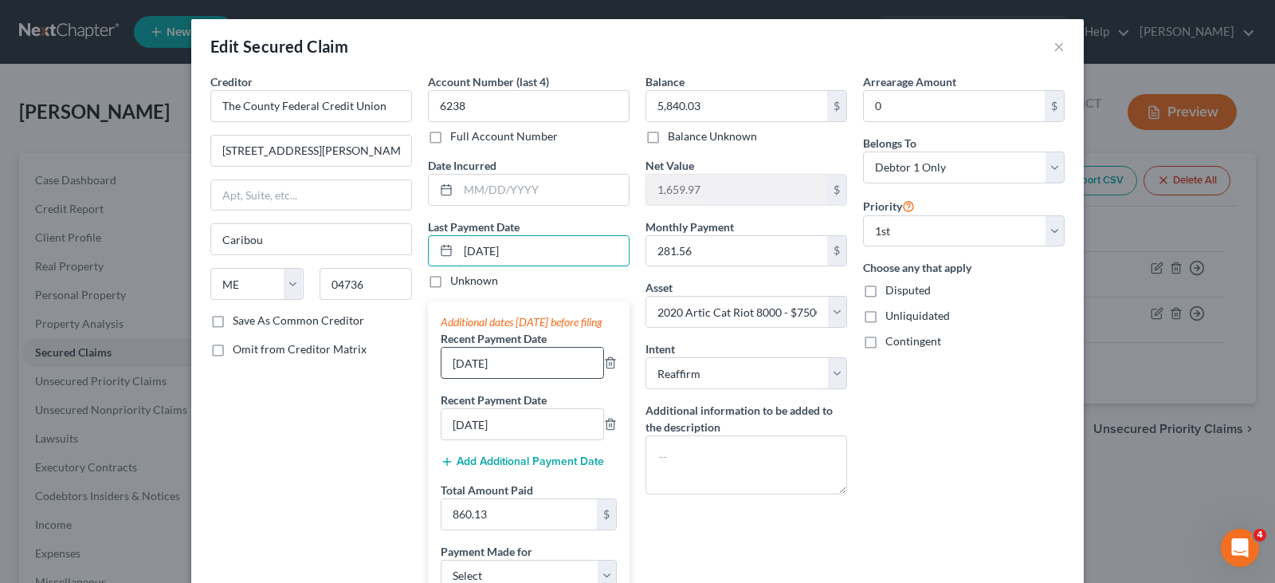
type input "08/02/2025"
click at [453, 378] on input "06/02/2025" at bounding box center [522, 362] width 162 height 30
type input "07/02/2025"
click at [451, 439] on input "05/02/2025" at bounding box center [522, 424] width 162 height 30
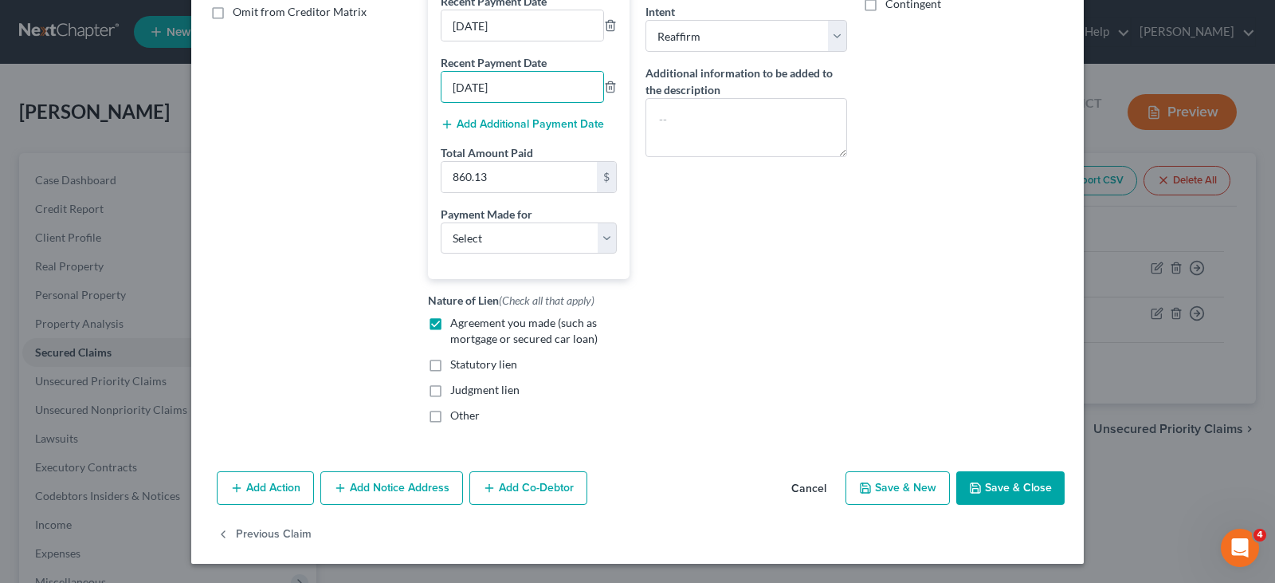
type input "06/02/2025"
click at [971, 490] on icon "button" at bounding box center [976, 488] width 10 height 10
select select
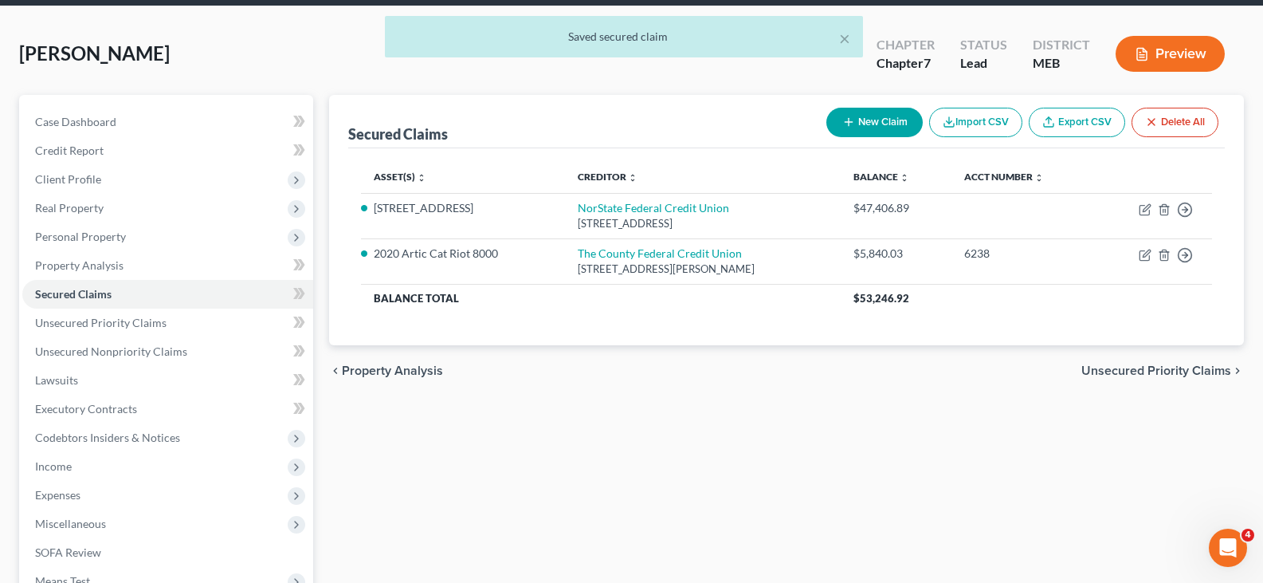
scroll to position [0, 0]
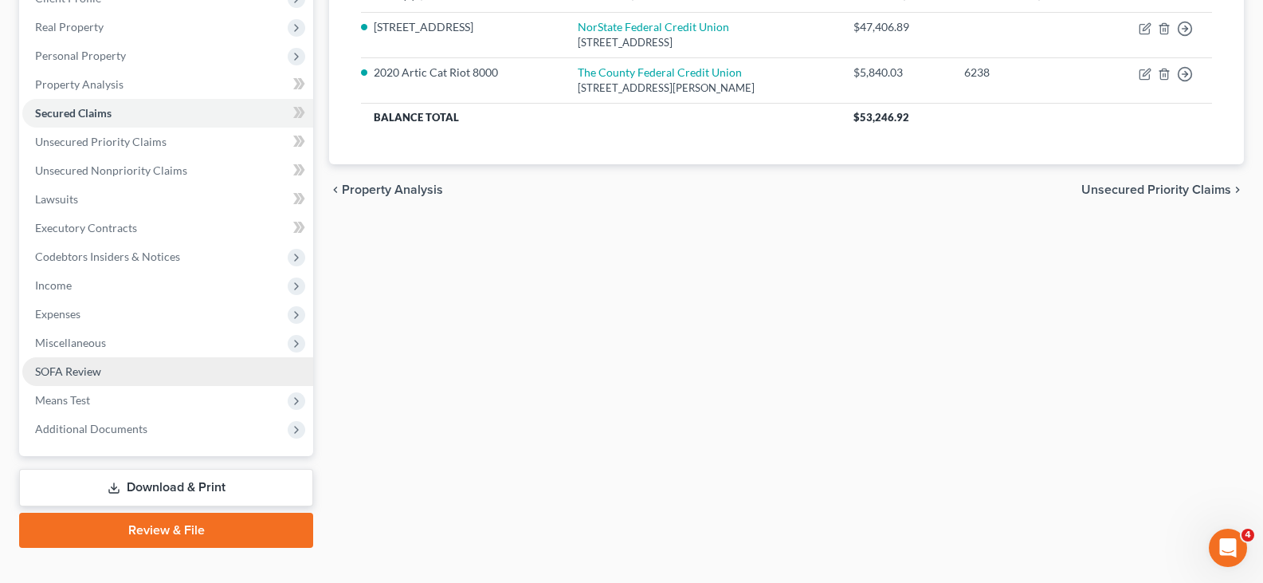
click at [80, 375] on span "SOFA Review" at bounding box center [68, 371] width 66 height 14
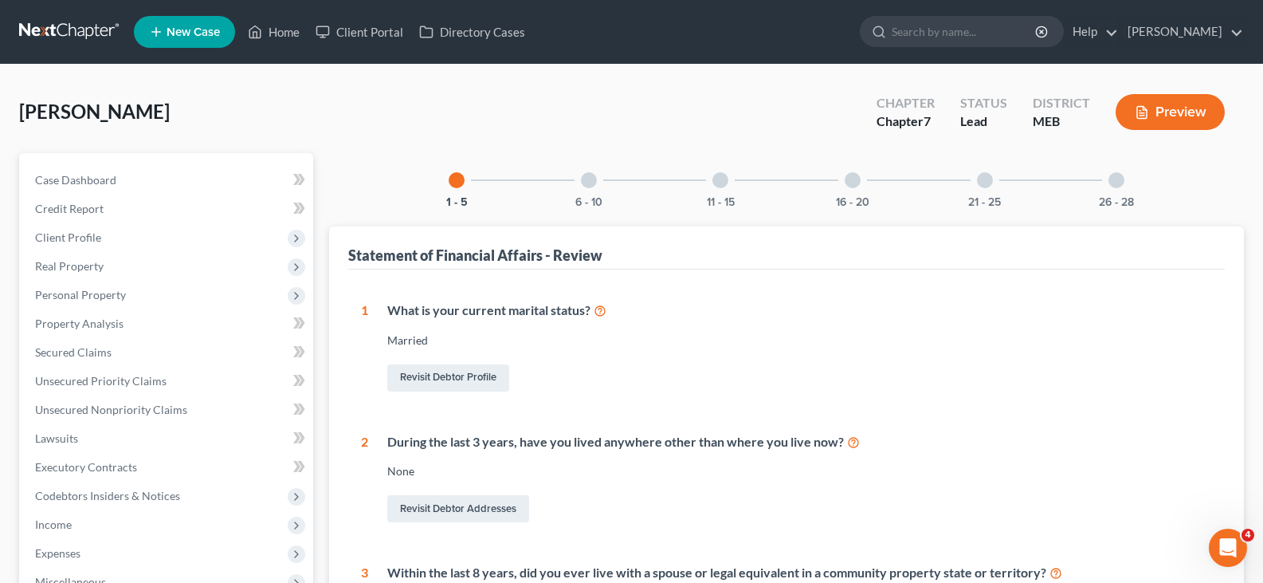
click at [716, 188] on div "11 - 15" at bounding box center [720, 180] width 54 height 54
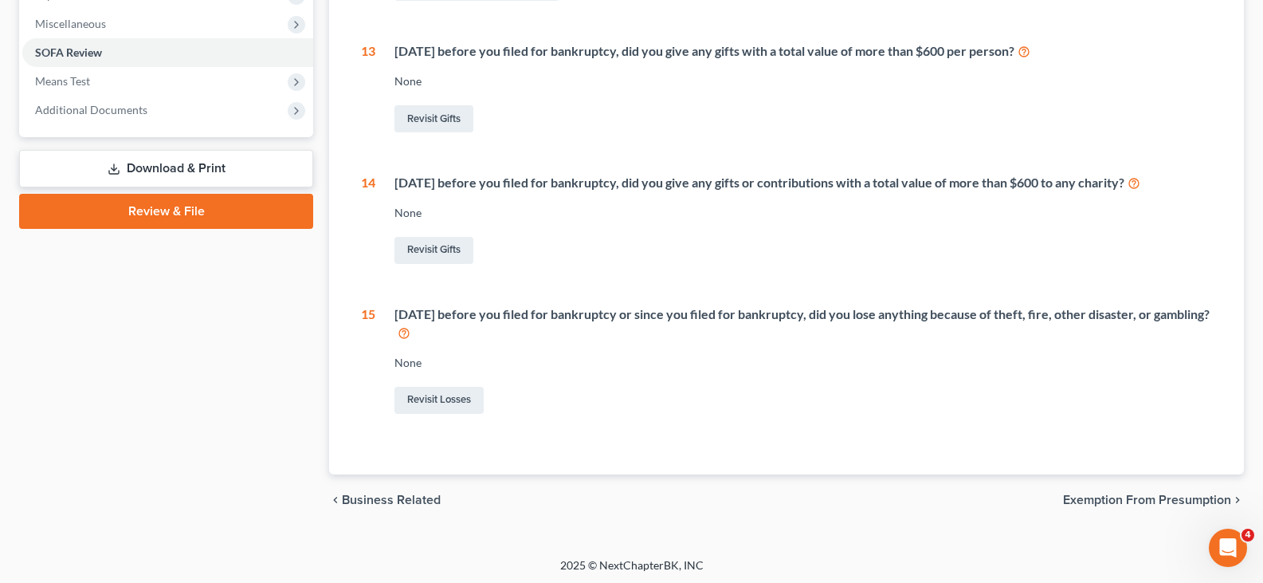
scroll to position [80, 0]
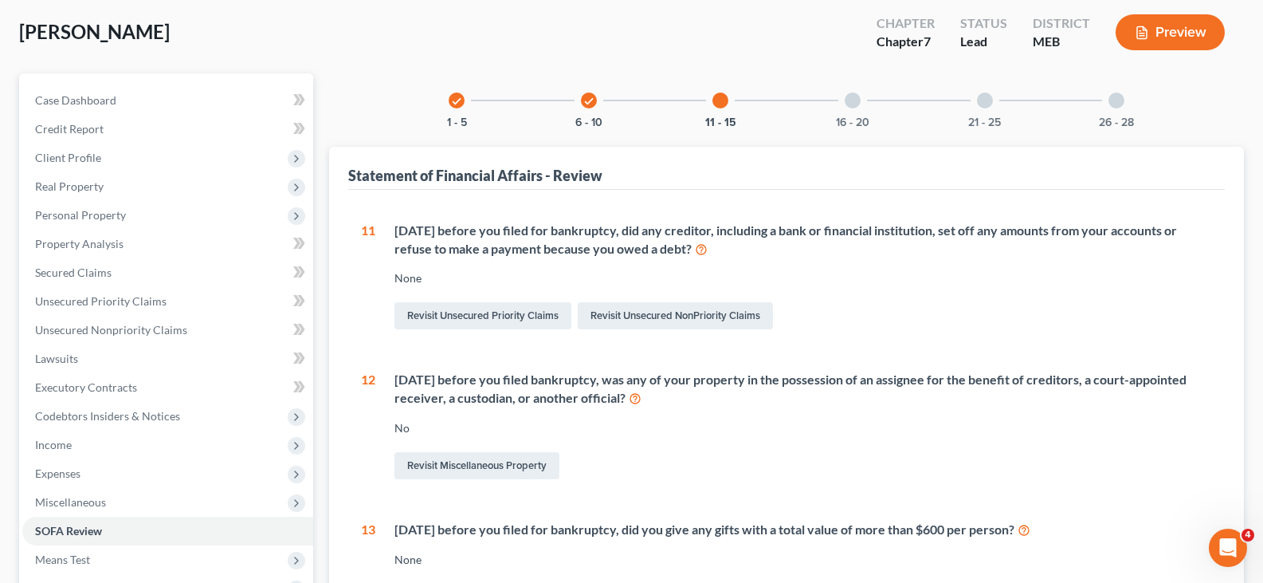
click at [588, 108] on div "check 6 - 10" at bounding box center [589, 100] width 54 height 54
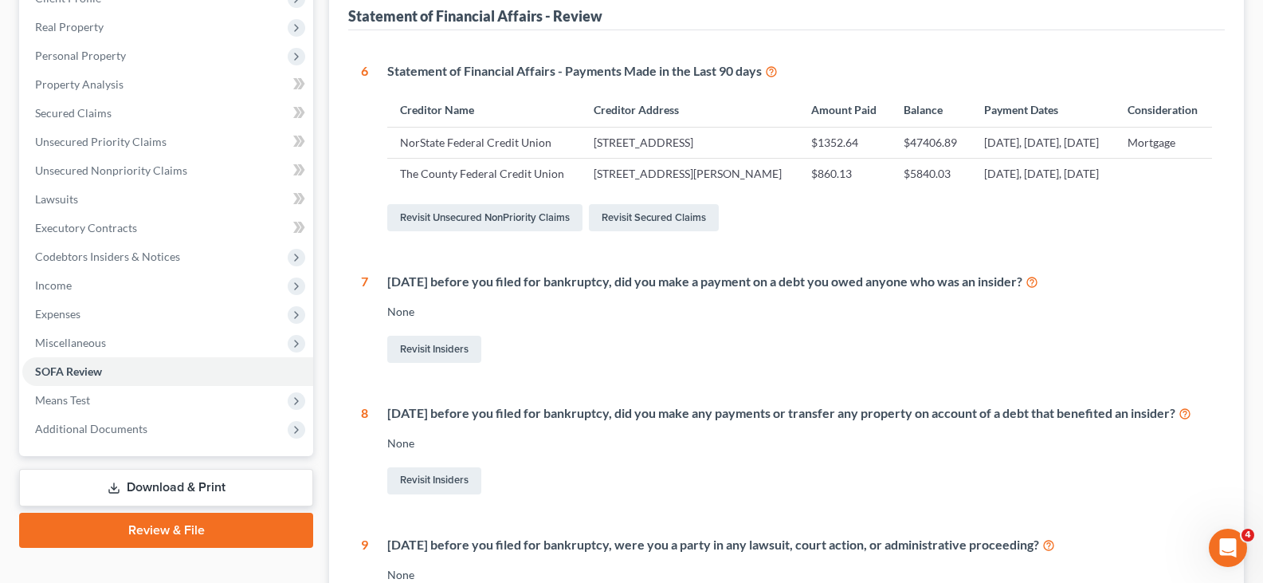
scroll to position [0, 0]
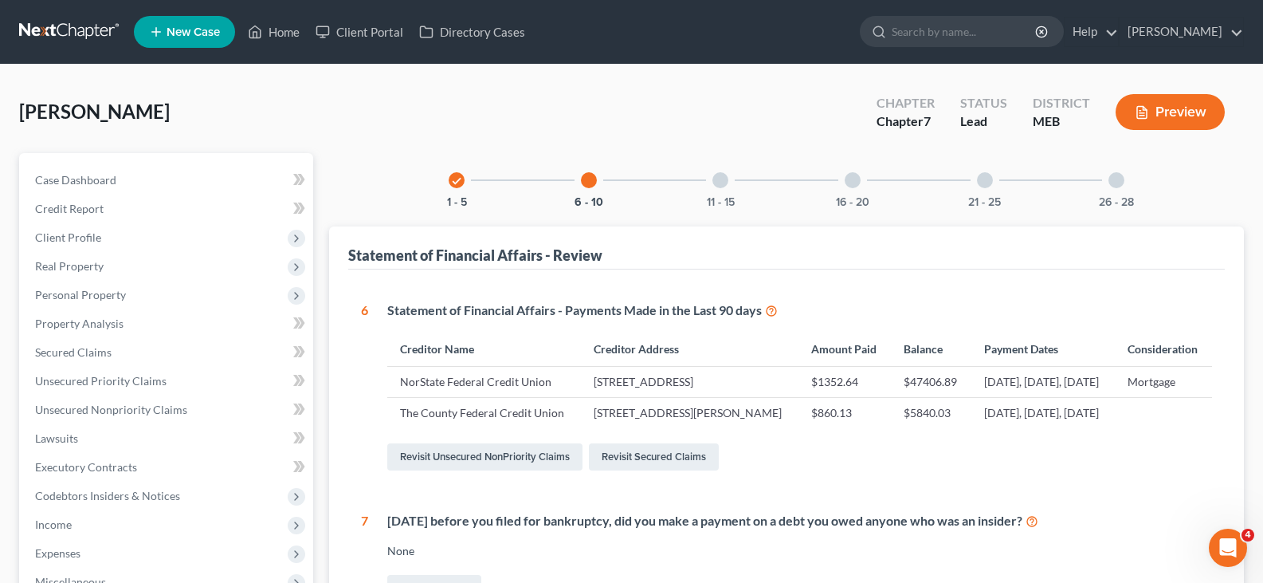
click at [855, 183] on div at bounding box center [853, 180] width 16 height 16
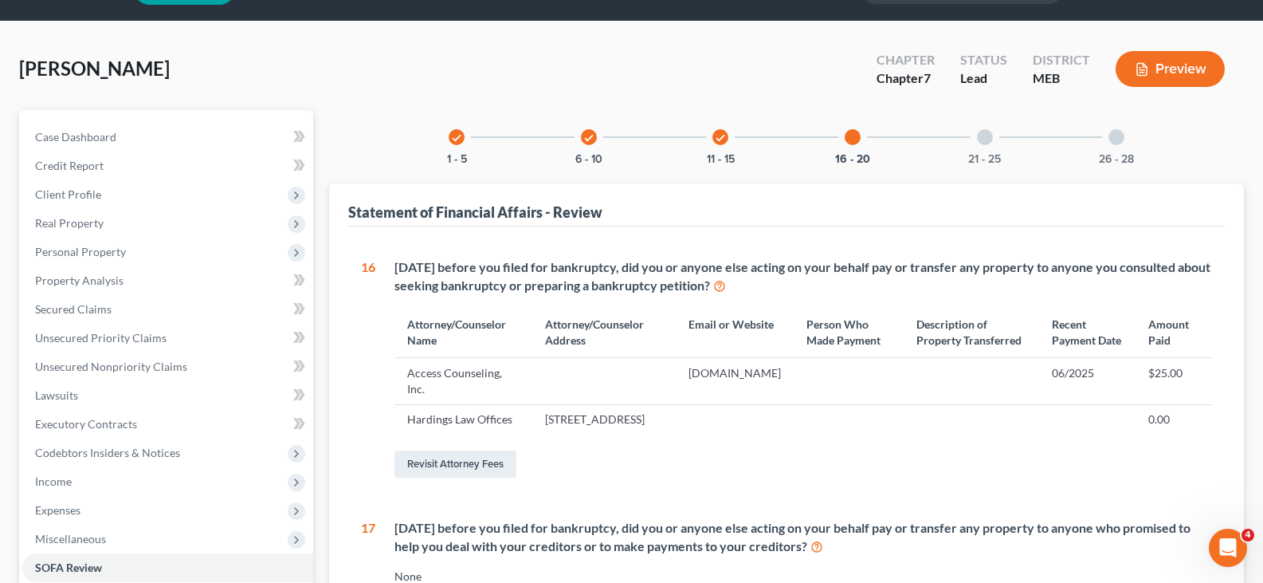
scroll to position [80, 0]
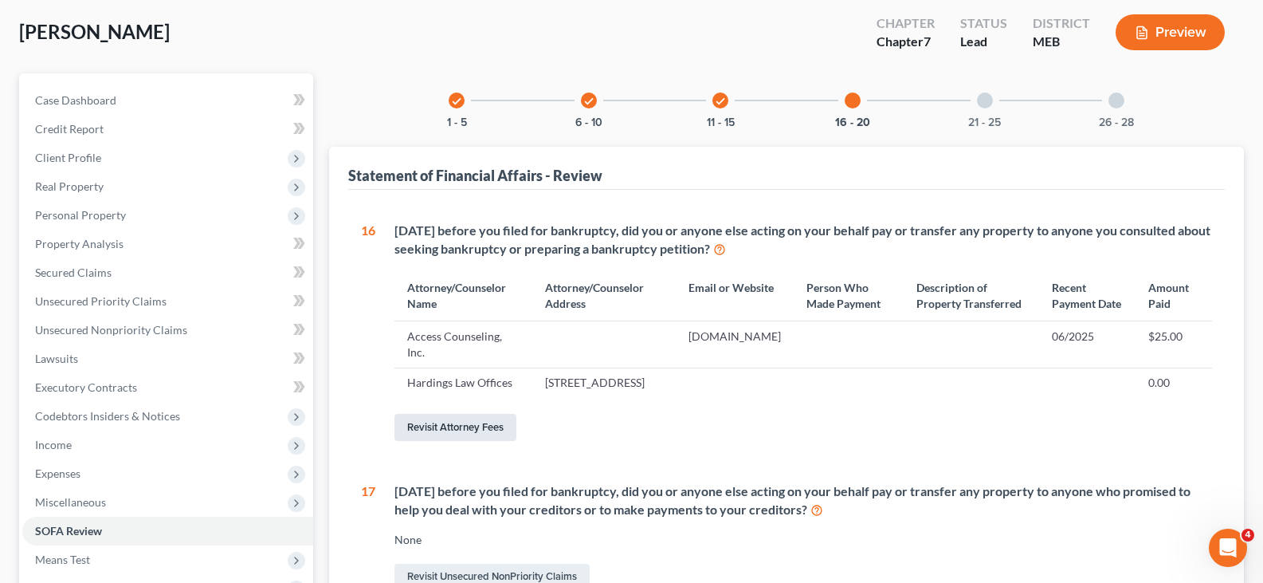
click at [461, 441] on link "Revisit Attorney Fees" at bounding box center [455, 427] width 122 height 27
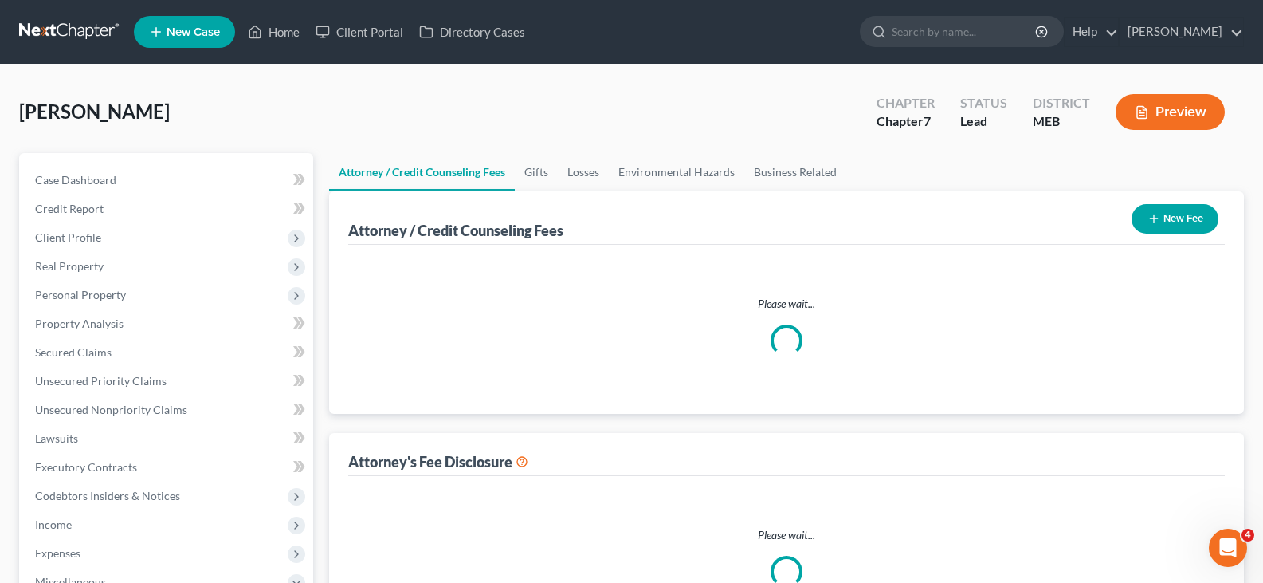
select select "0"
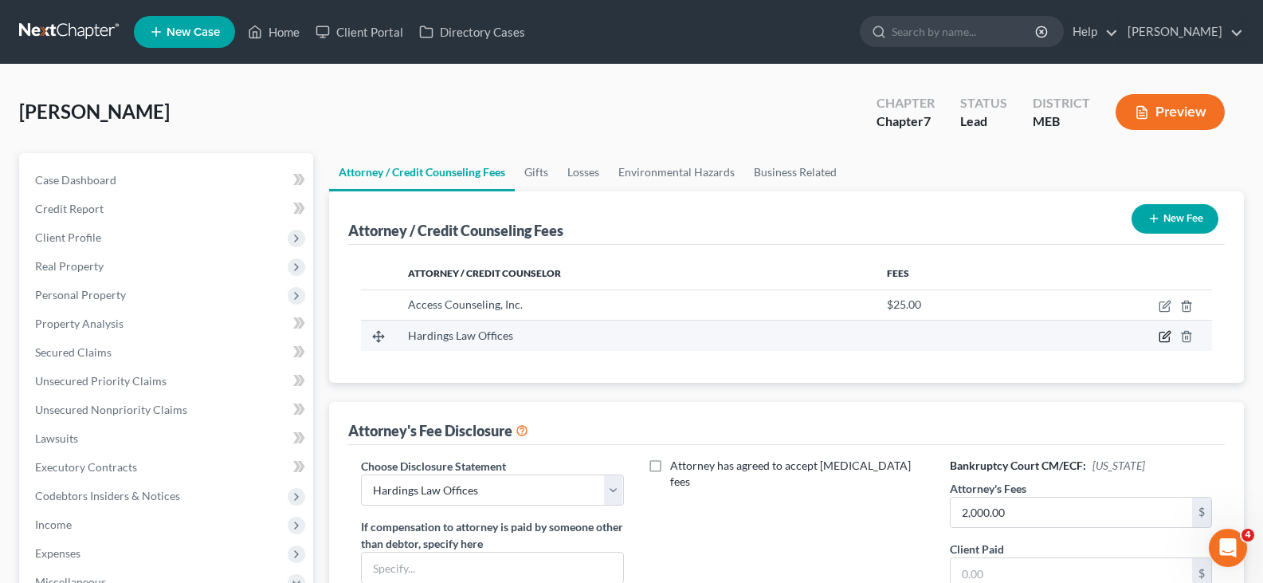
click at [1163, 335] on icon "button" at bounding box center [1165, 336] width 13 height 13
select select "20"
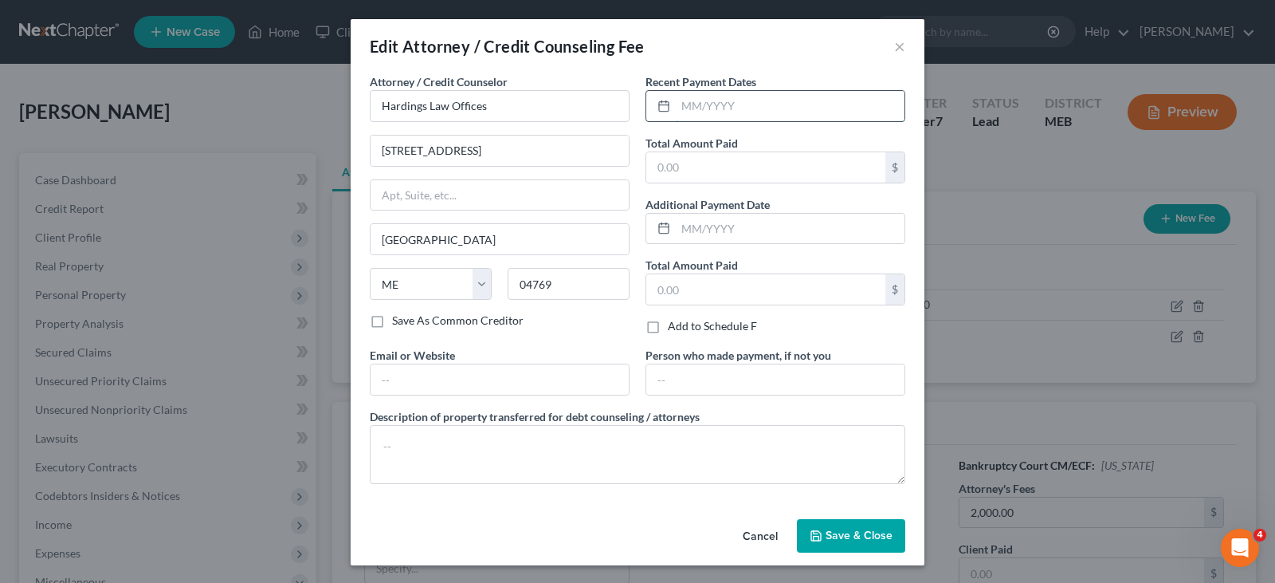
drag, startPoint x: 677, startPoint y: 100, endPoint x: 716, endPoint y: 101, distance: 39.1
click at [677, 100] on input "text" at bounding box center [790, 106] width 229 height 30
type input "08/2025"
click at [786, 173] on input "text" at bounding box center [765, 167] width 239 height 30
type input "2,000.00"
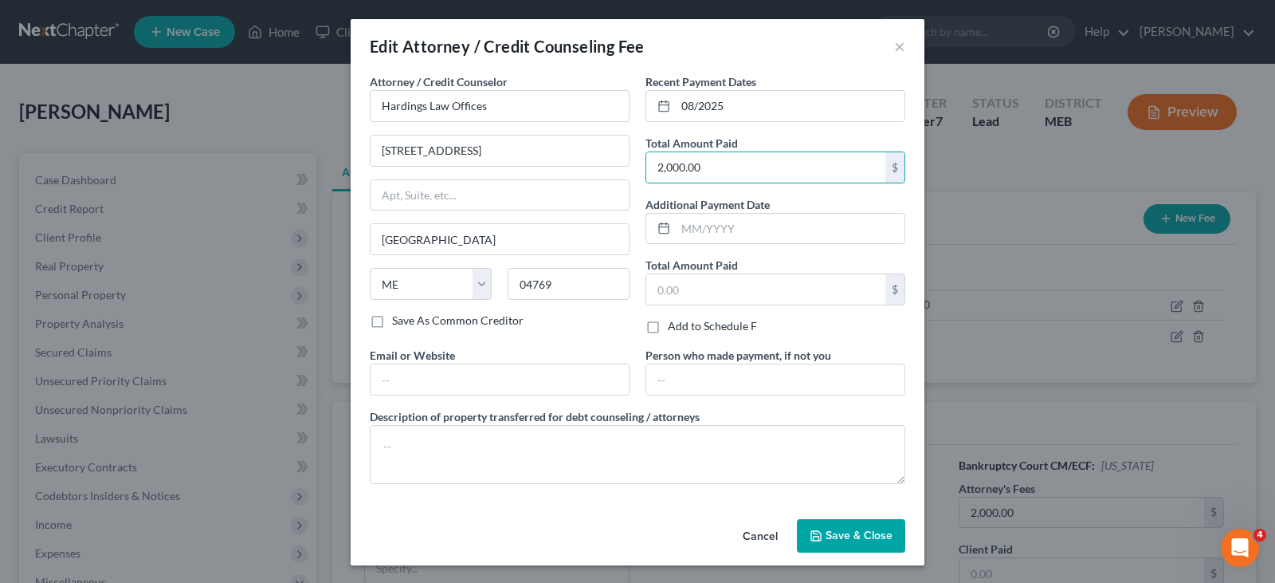
click at [849, 529] on span "Save & Close" at bounding box center [859, 535] width 67 height 14
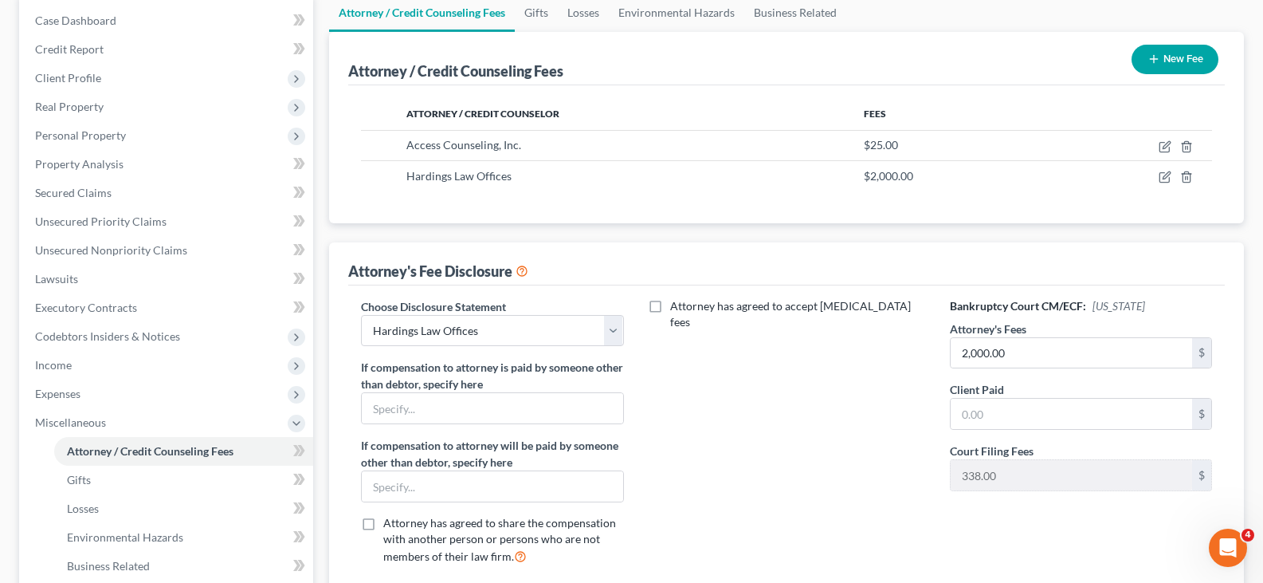
scroll to position [239, 0]
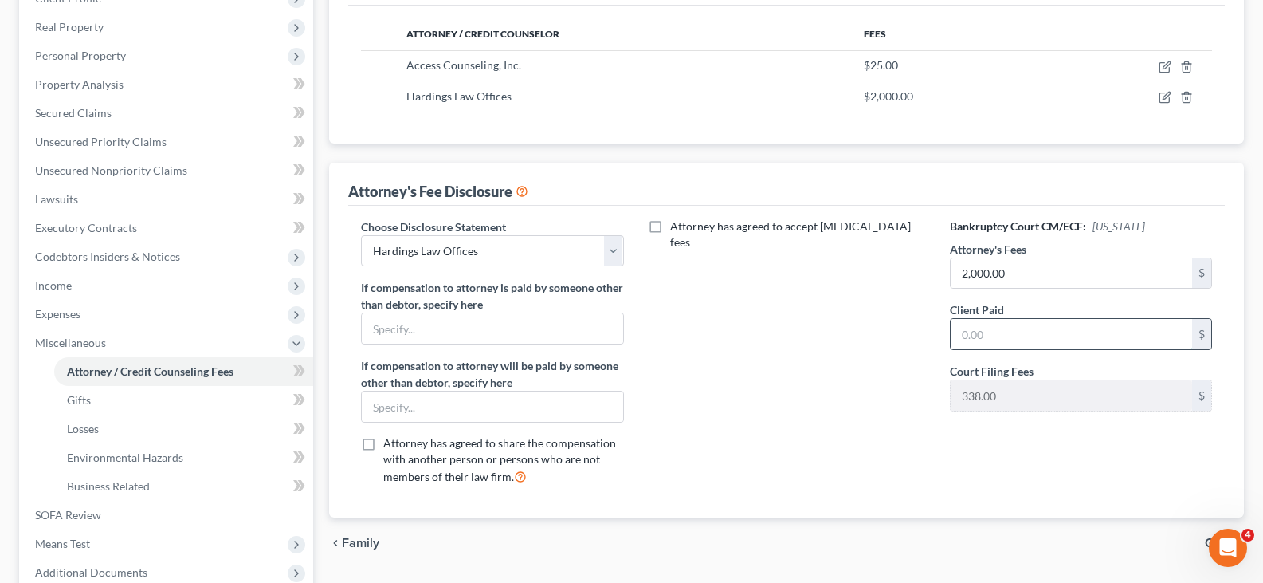
click at [1003, 334] on input "text" at bounding box center [1071, 334] width 241 height 30
type input "2,000.00"
click at [869, 374] on div "Attorney has agreed to accept retainer fees" at bounding box center [787, 358] width 294 height 280
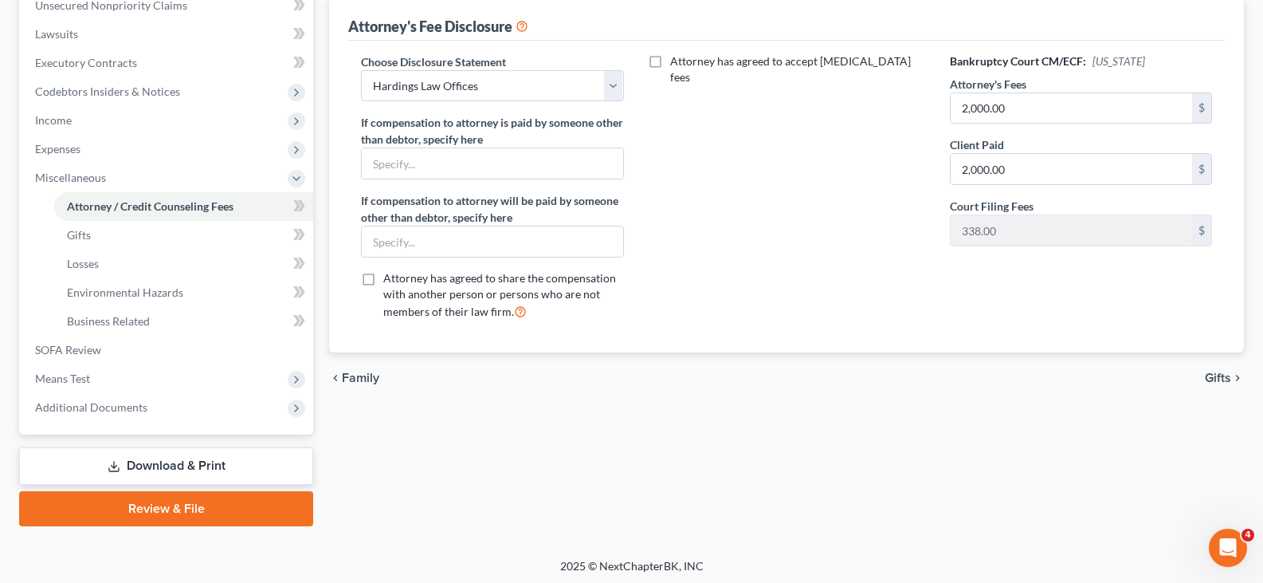
scroll to position [408, 0]
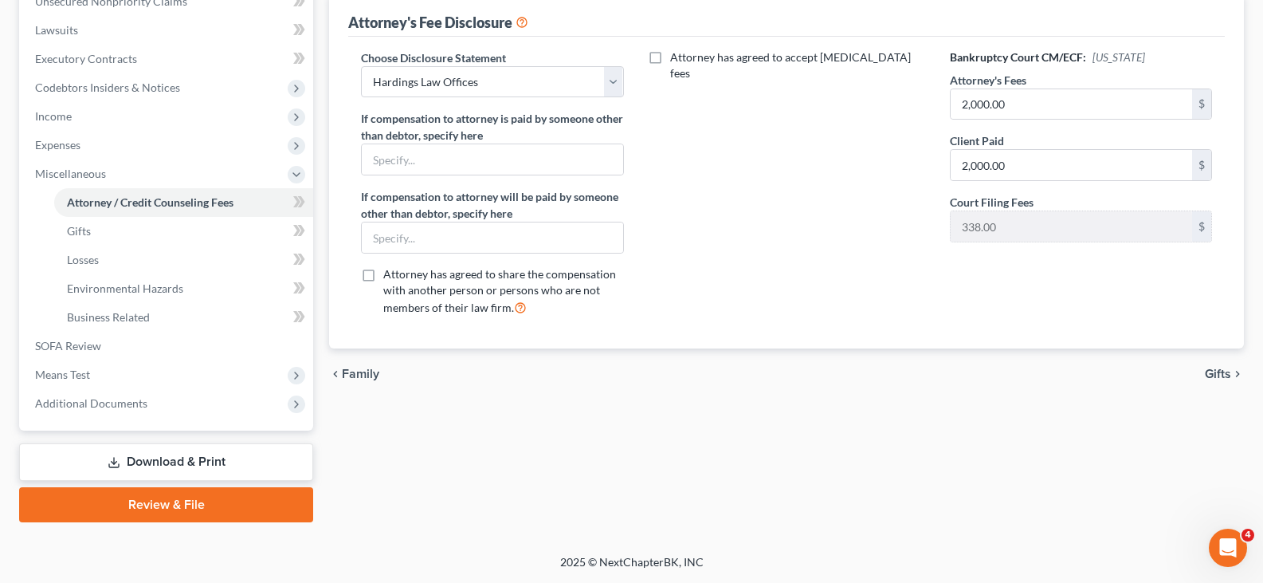
click at [1210, 369] on span "Gifts" at bounding box center [1218, 373] width 26 height 13
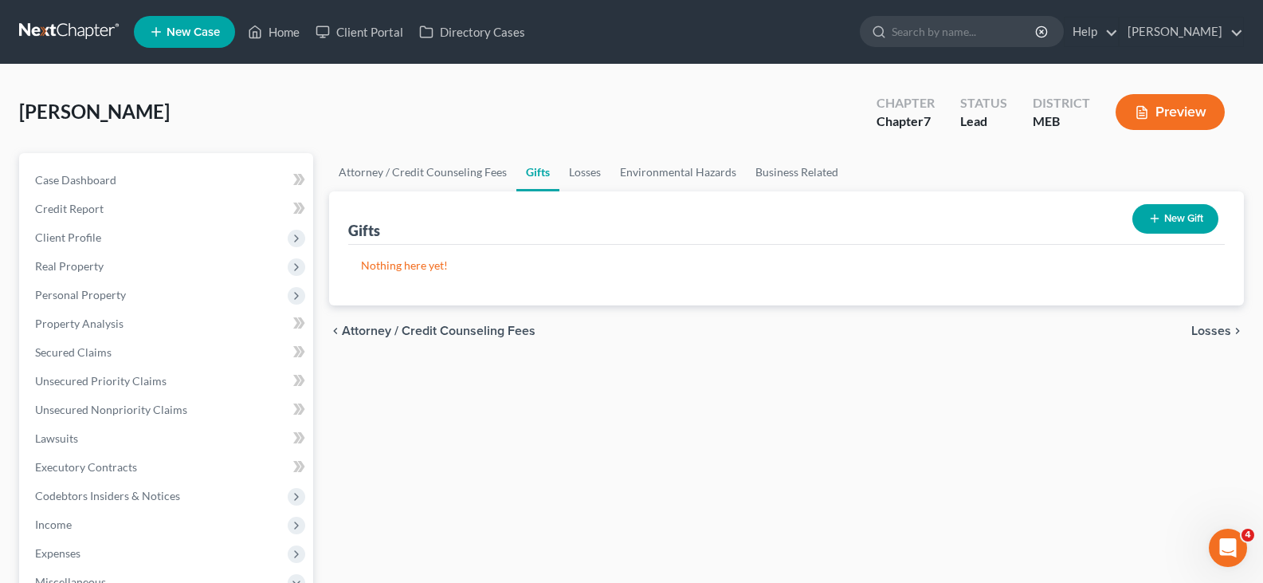
scroll to position [408, 0]
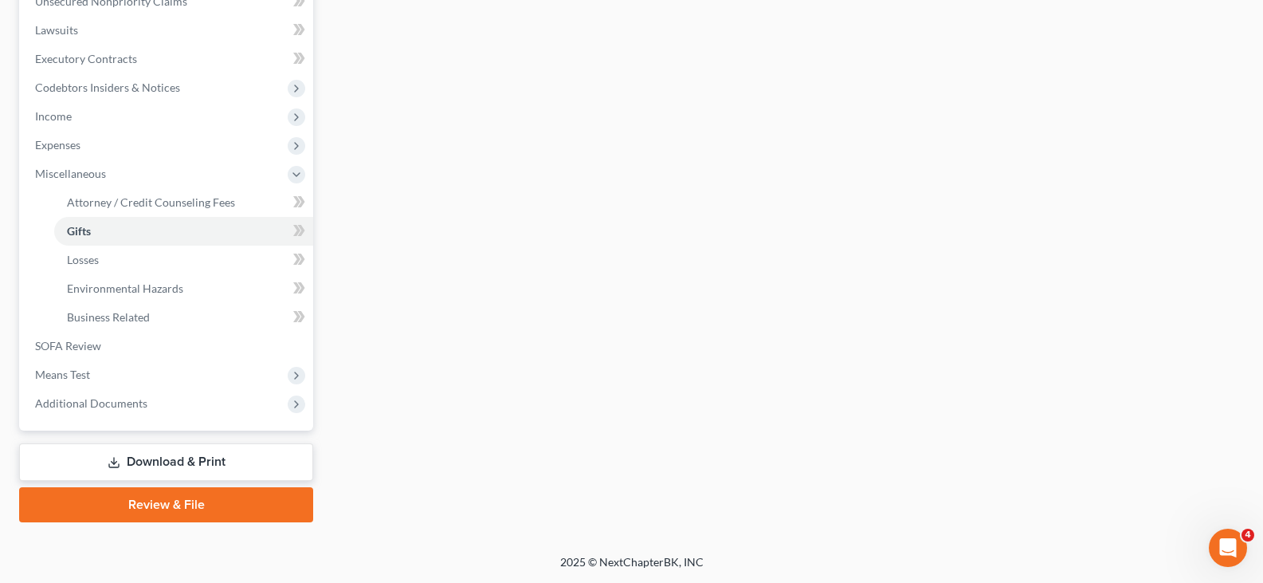
click at [241, 465] on link "Download & Print" at bounding box center [166, 461] width 294 height 37
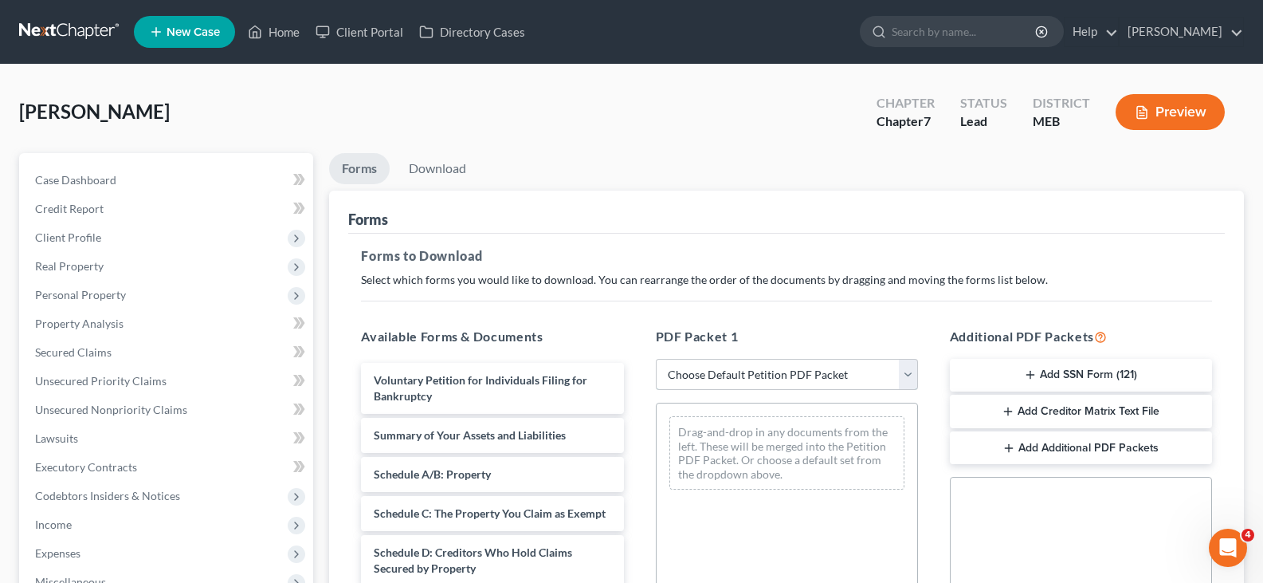
click at [838, 373] on select "Choose Default Petition PDF Packet Complete Bankruptcy Petition (all forms and …" at bounding box center [787, 375] width 262 height 32
select select "0"
click at [656, 359] on select "Choose Default Petition PDF Packet Complete Bankruptcy Petition (all forms and …" at bounding box center [787, 375] width 262 height 32
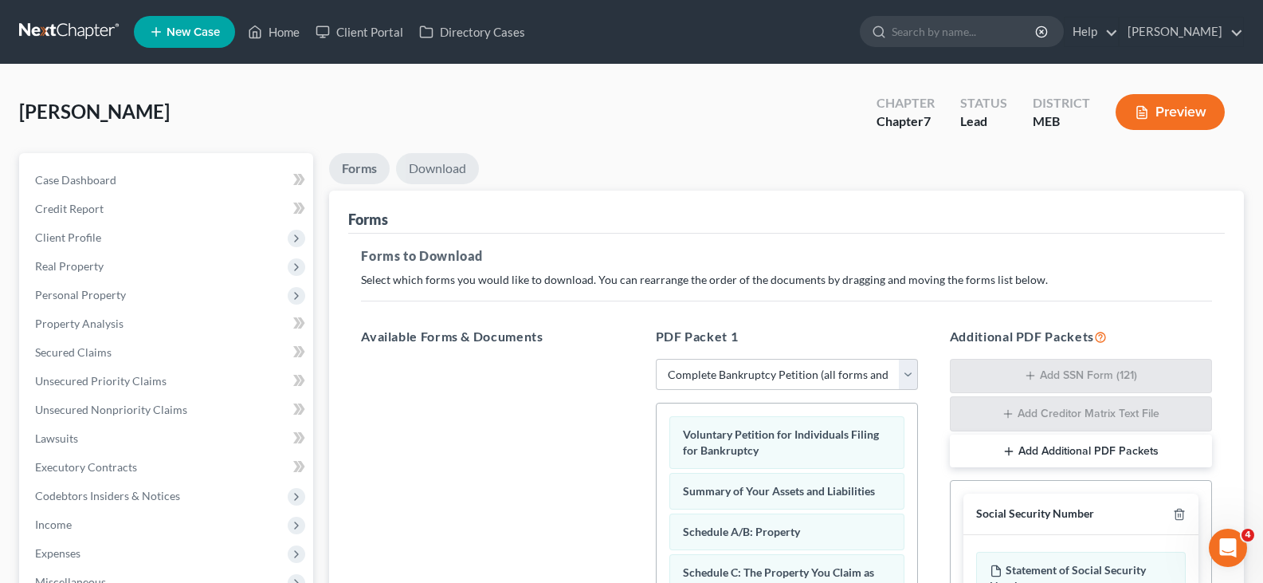
click at [430, 174] on link "Download" at bounding box center [437, 168] width 83 height 31
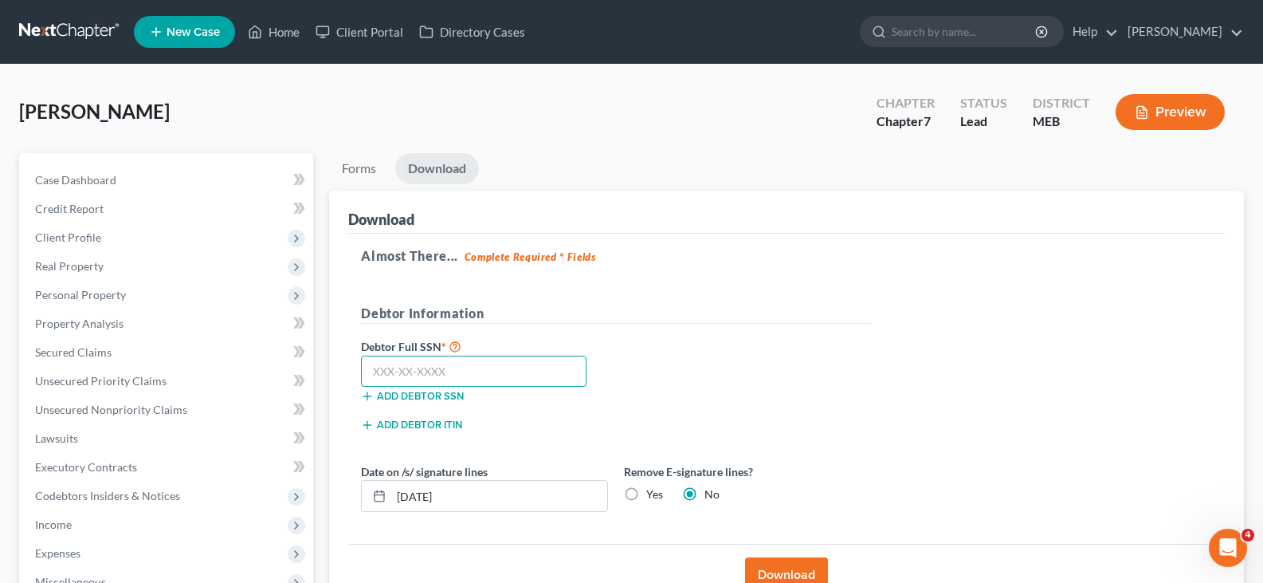
click at [422, 364] on input "text" at bounding box center [474, 371] width 226 height 32
type input "007-94-6867"
click at [646, 496] on label "Yes" at bounding box center [654, 494] width 17 height 16
click at [653, 496] on input "Yes" at bounding box center [658, 491] width 10 height 10
radio input "true"
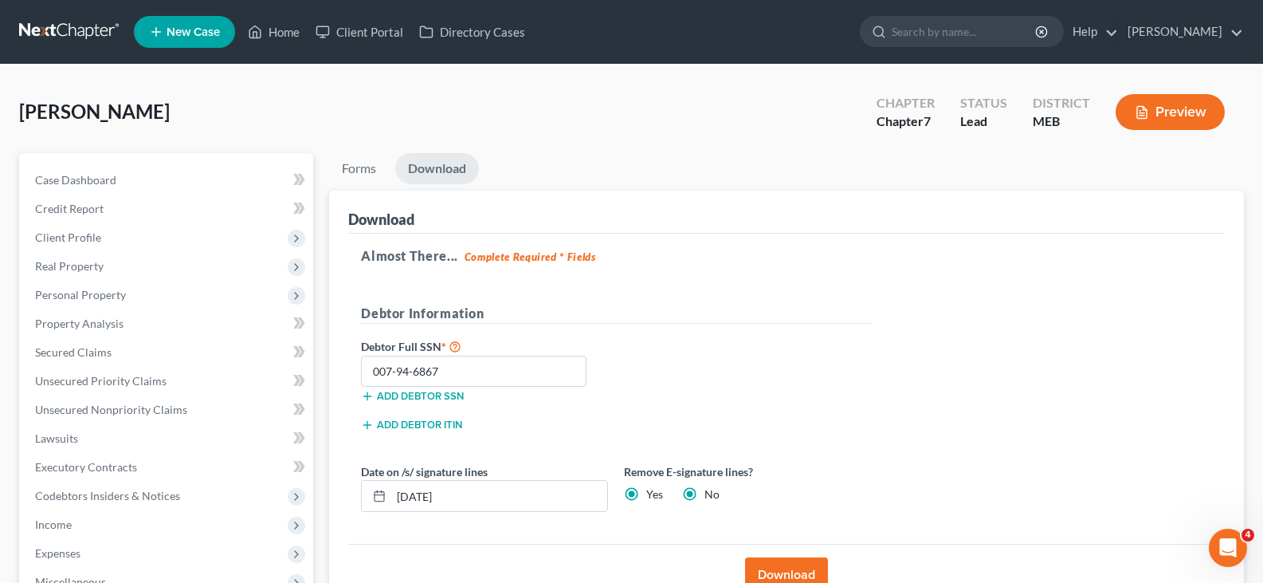
radio input "false"
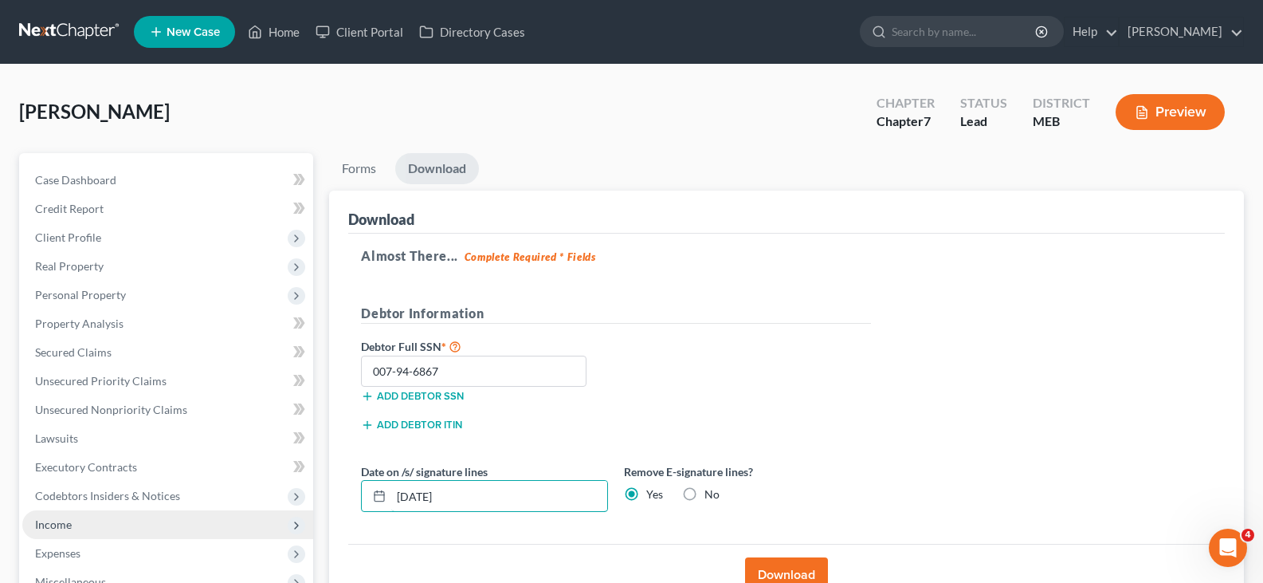
drag, startPoint x: 492, startPoint y: 501, endPoint x: 187, endPoint y: 533, distance: 306.1
click at [187, 533] on div "Petition Navigation Case Dashboard Payments Invoices Payments Payments Credit R…" at bounding box center [631, 470] width 1241 height 634
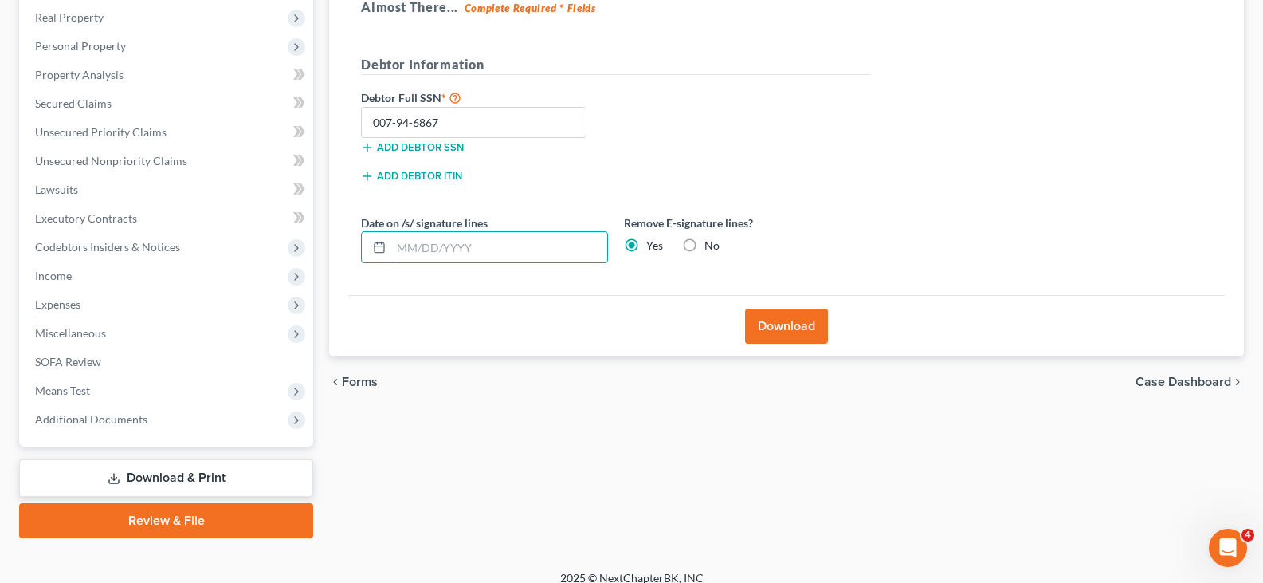
scroll to position [265, 0]
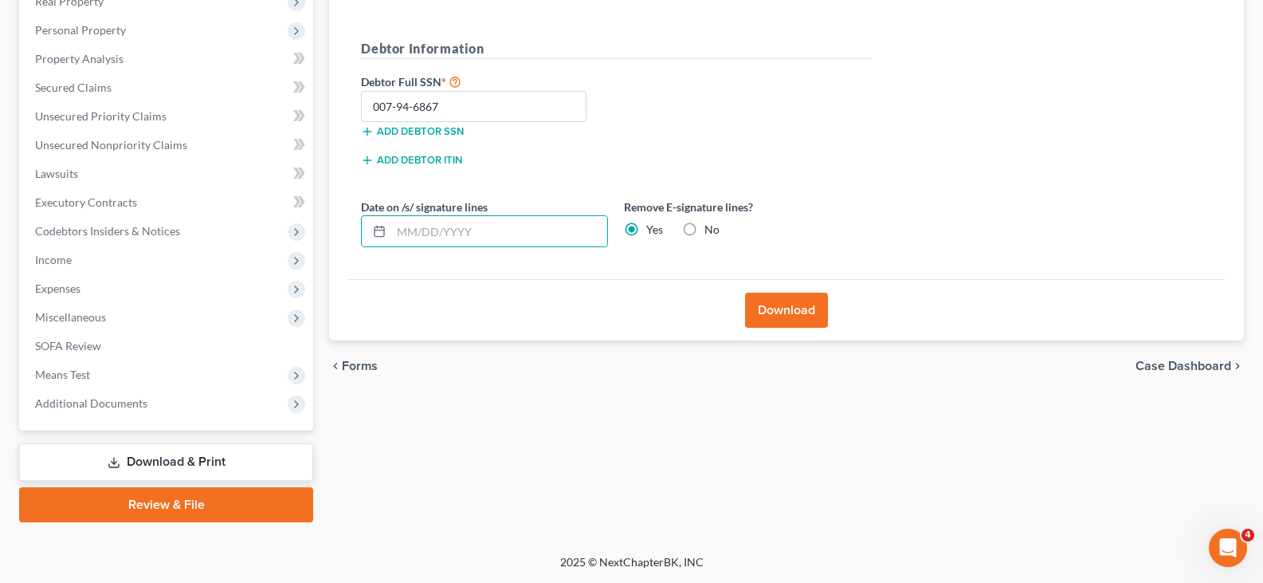
click at [800, 311] on button "Download" at bounding box center [786, 309] width 83 height 35
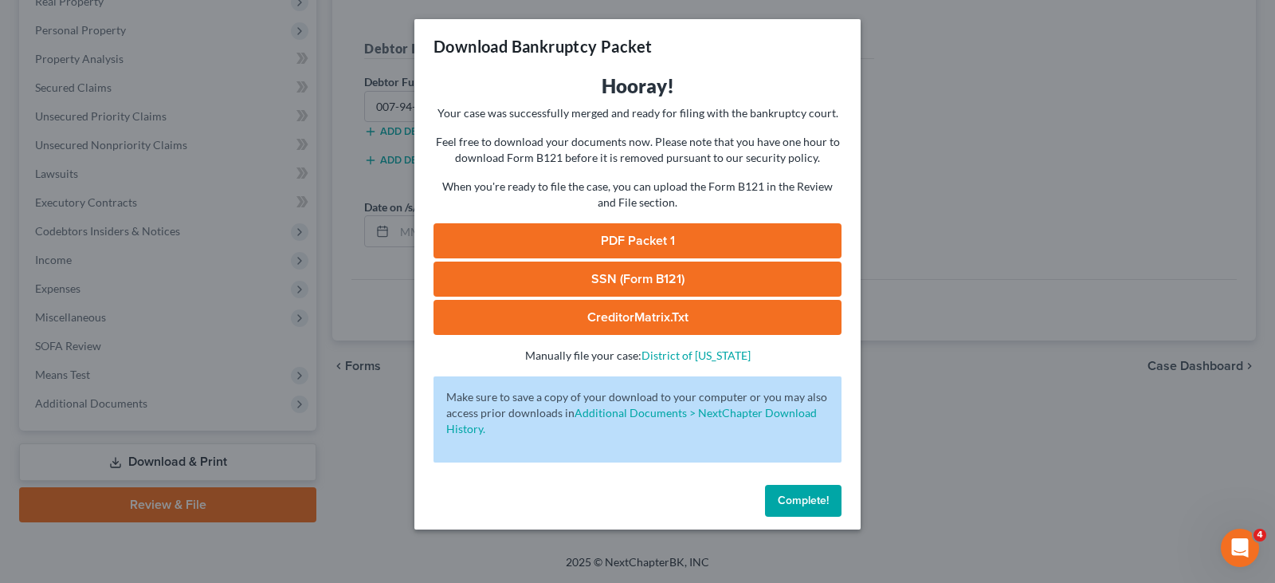
click at [593, 241] on link "PDF Packet 1" at bounding box center [637, 240] width 408 height 35
click at [810, 494] on span "Complete!" at bounding box center [803, 500] width 51 height 14
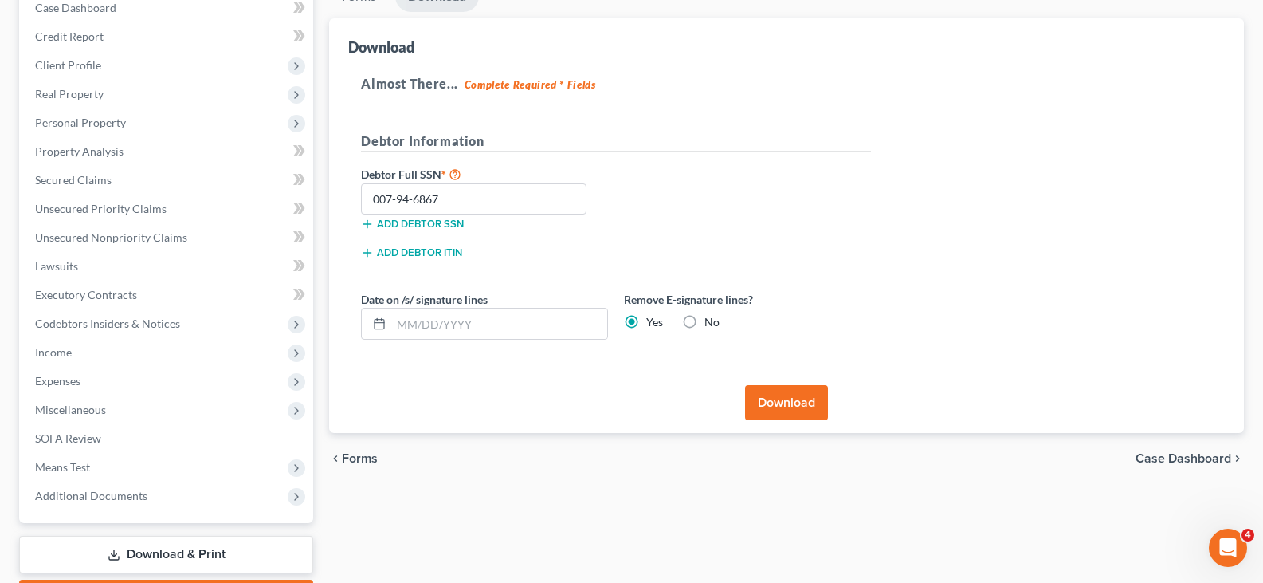
scroll to position [25, 0]
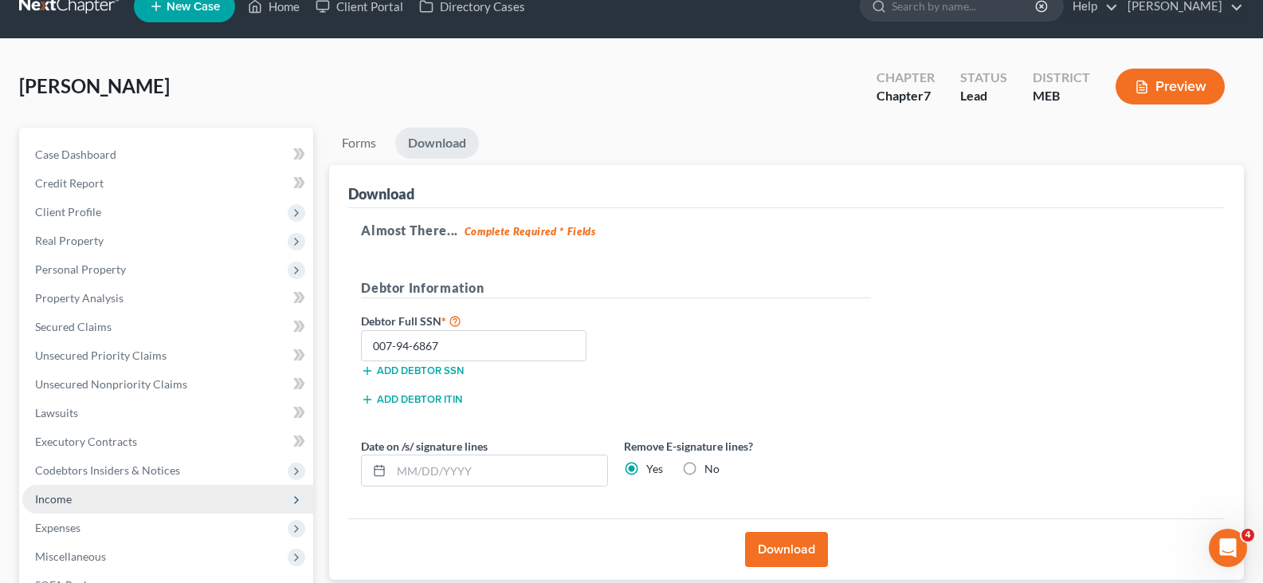
click at [55, 492] on span "Income" at bounding box center [53, 499] width 37 height 14
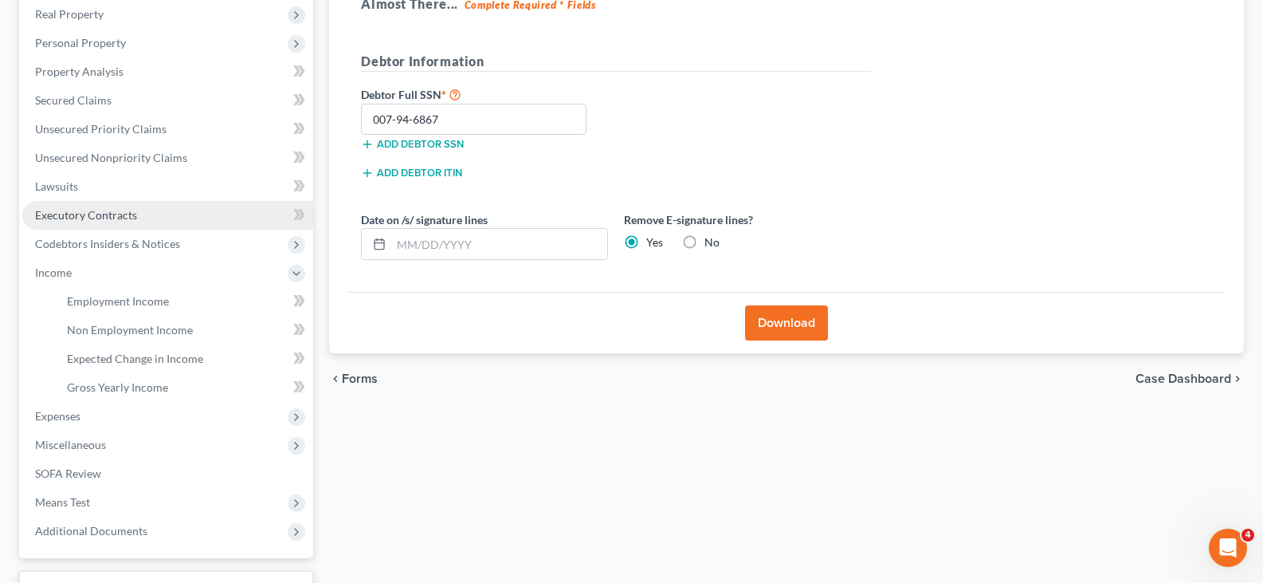
scroll to position [265, 0]
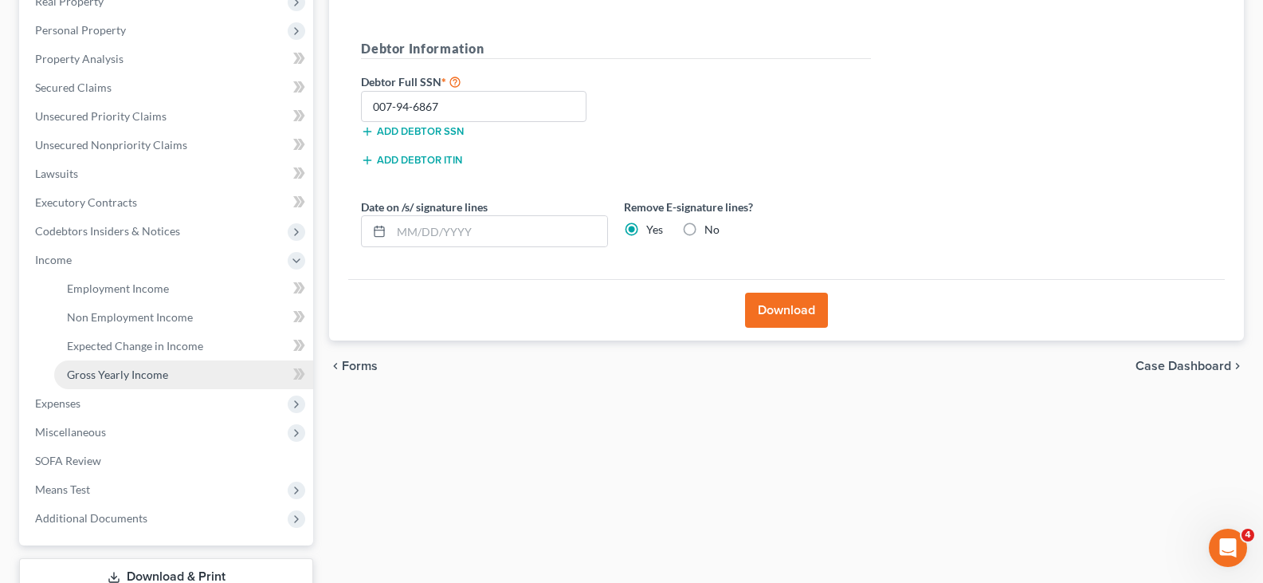
click at [151, 376] on span "Gross Yearly Income" at bounding box center [117, 374] width 101 height 14
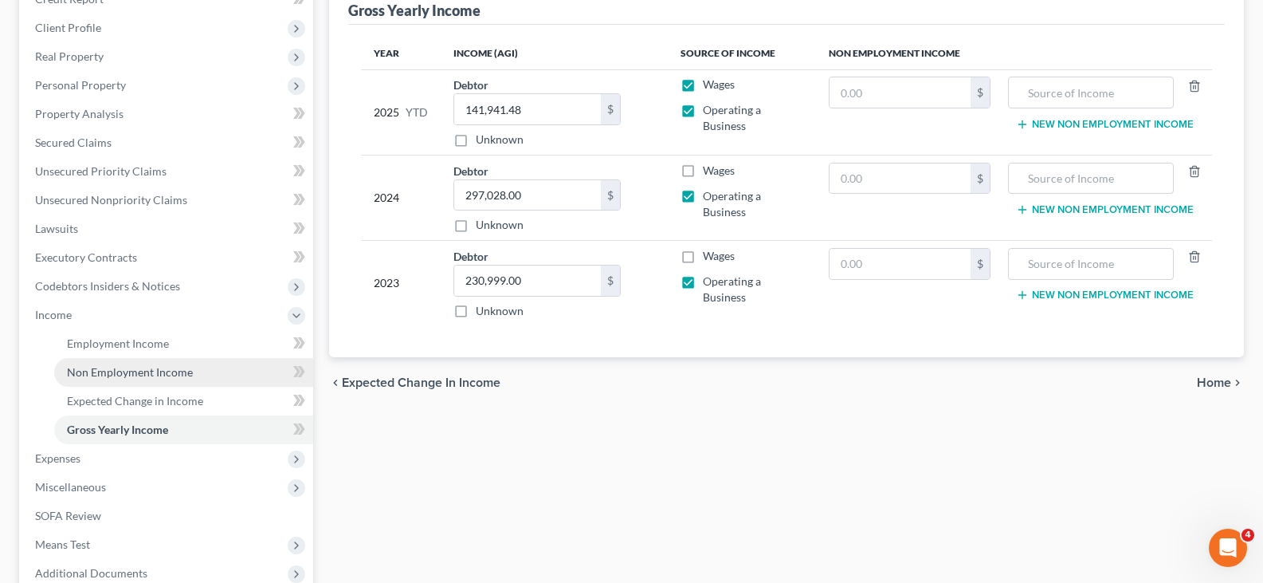
scroll to position [239, 0]
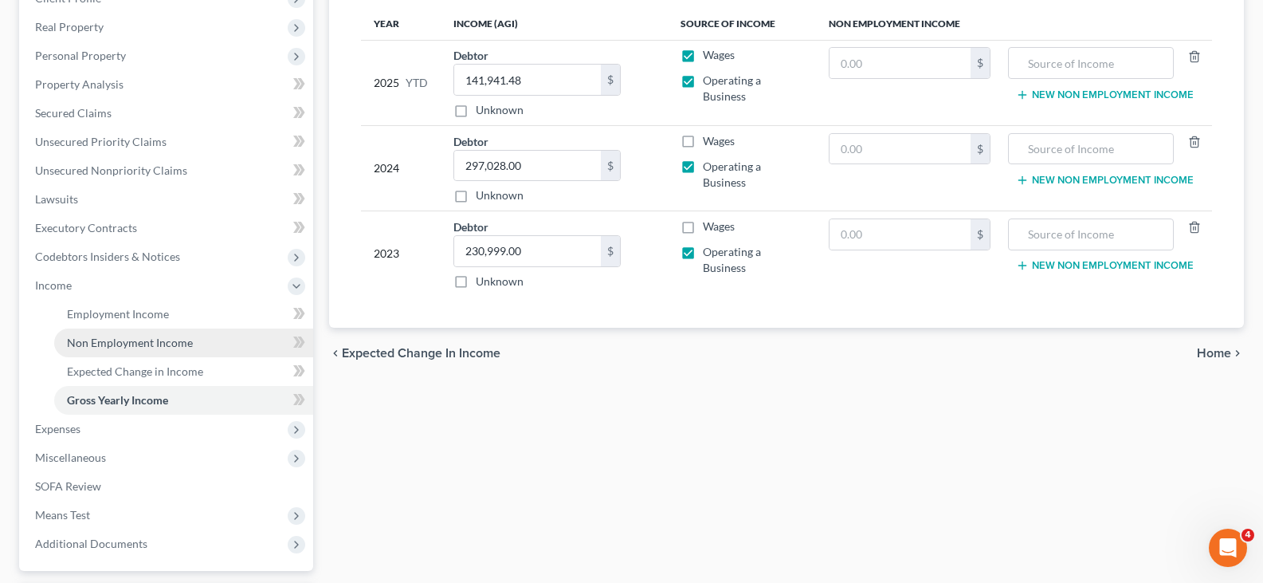
click at [184, 339] on span "Non Employment Income" at bounding box center [130, 342] width 126 height 14
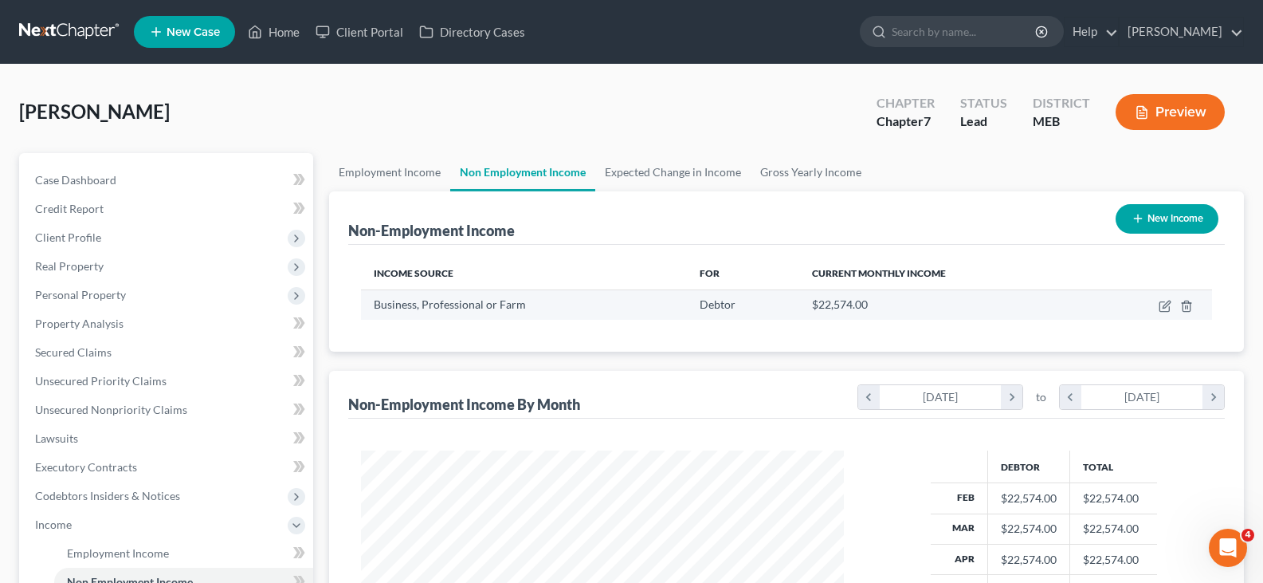
click at [1157, 298] on td at bounding box center [1151, 304] width 121 height 30
click at [1167, 306] on icon "button" at bounding box center [1165, 306] width 13 height 13
select select "10"
select select "0"
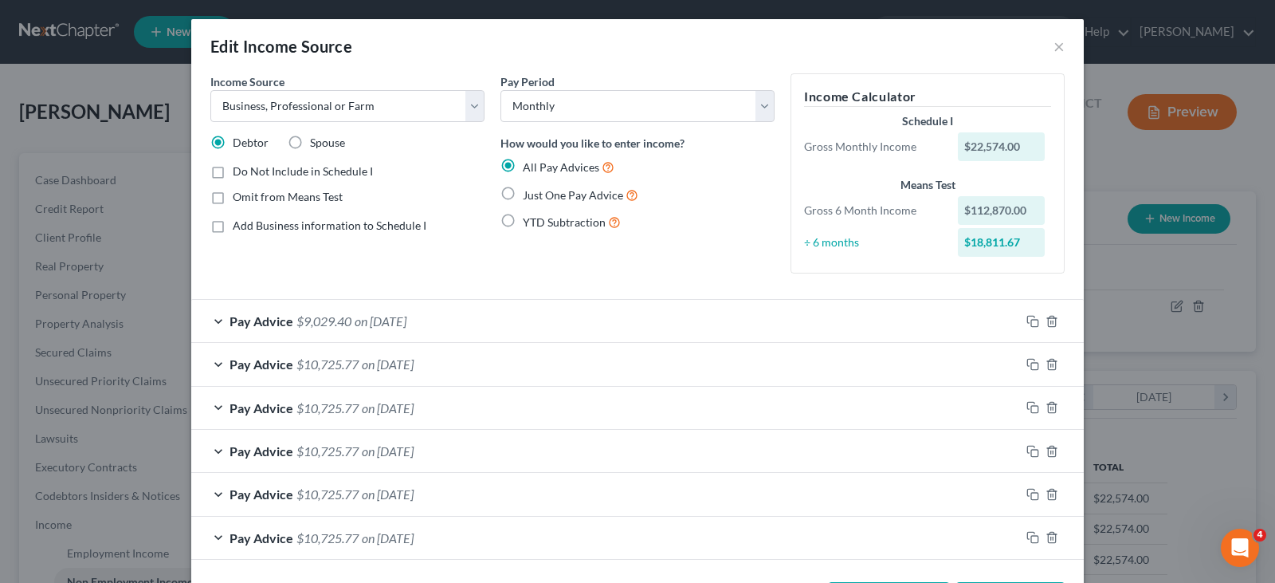
click at [233, 172] on label "Do Not Include in Schedule I" at bounding box center [303, 171] width 140 height 16
click at [239, 172] on input "Do Not Include in Schedule I" at bounding box center [244, 168] width 10 height 10
checkbox input "true"
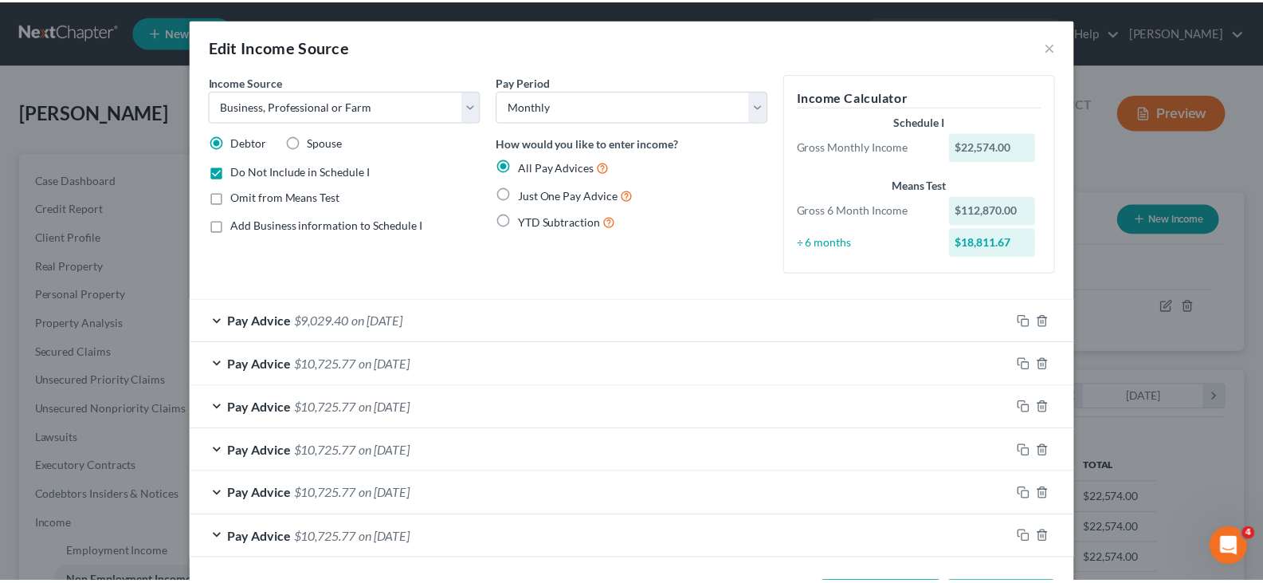
scroll to position [65, 0]
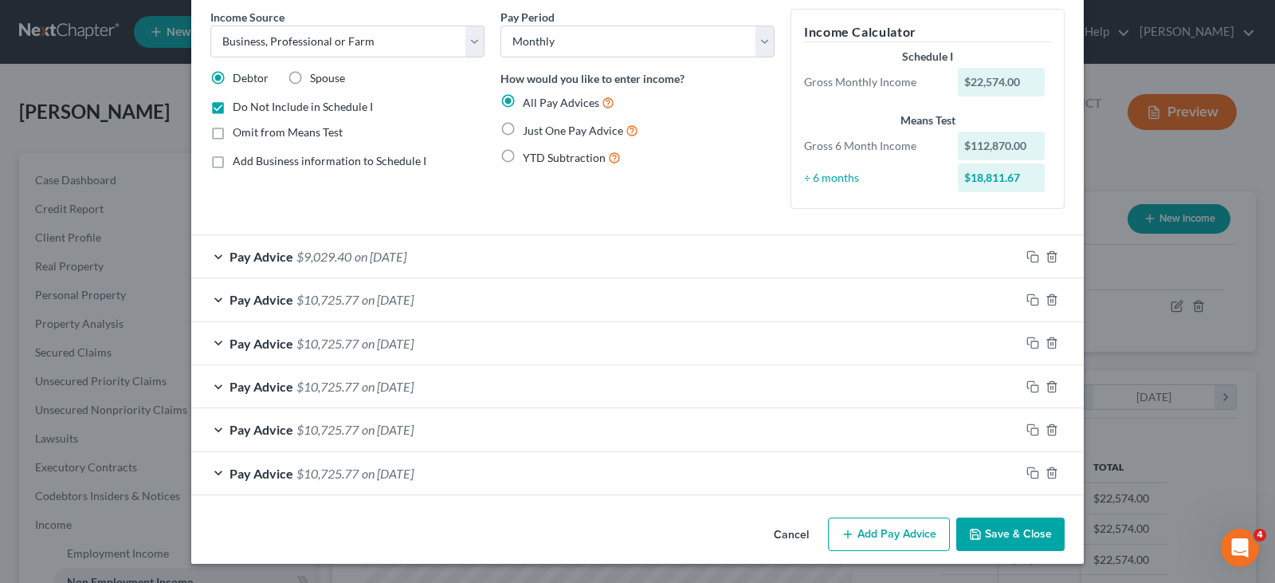
click at [989, 529] on button "Save & Close" at bounding box center [1010, 533] width 108 height 33
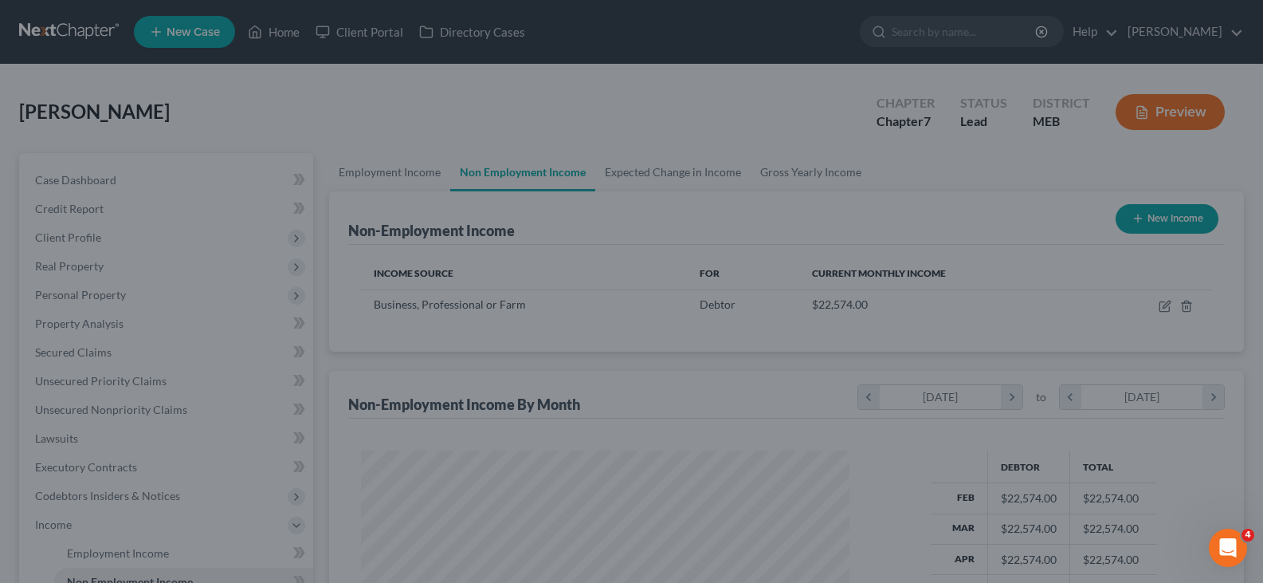
scroll to position [796578, 796348]
